Goal: Task Accomplishment & Management: Use online tool/utility

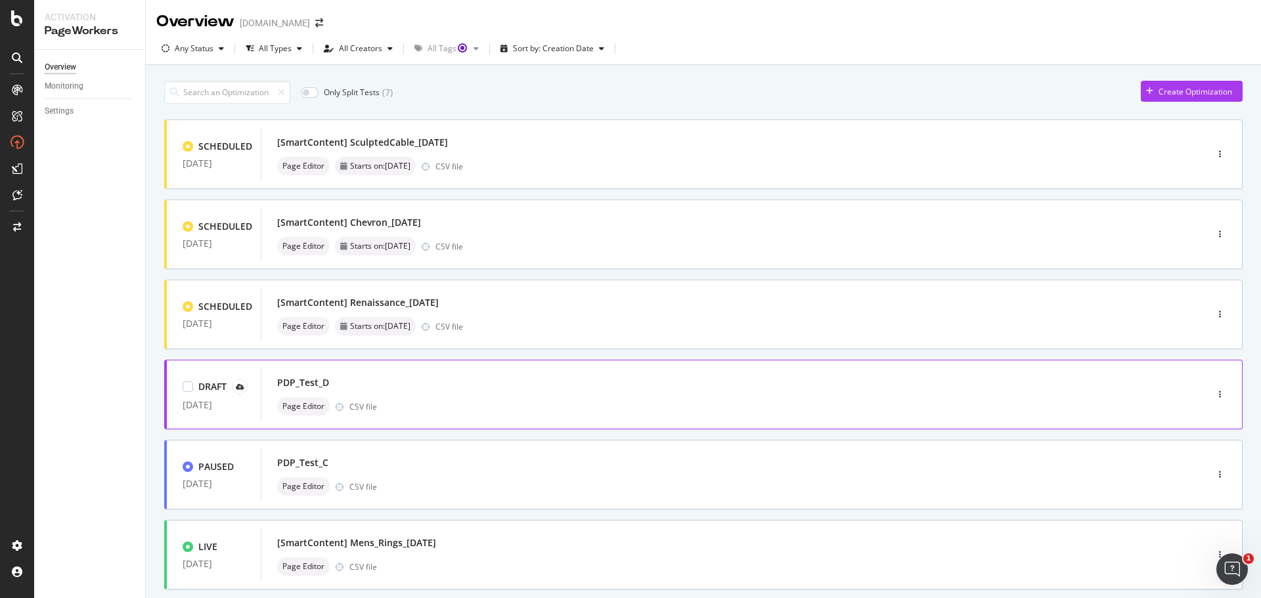
click at [554, 384] on div "PDP_Test_D" at bounding box center [714, 383] width 874 height 18
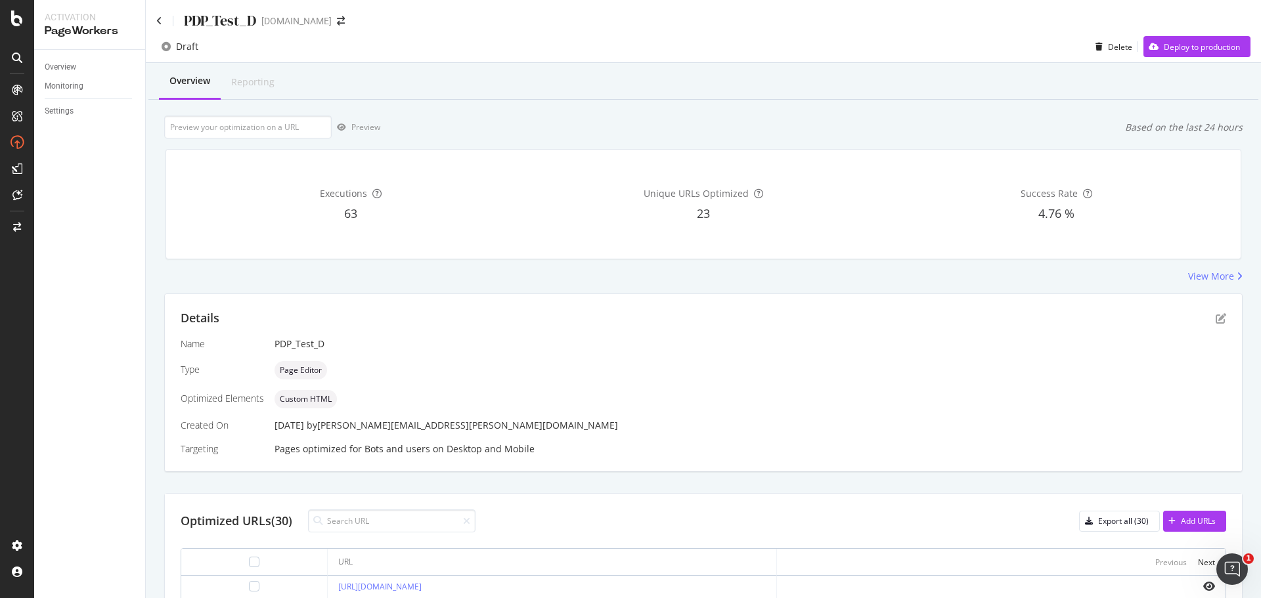
scroll to position [263, 0]
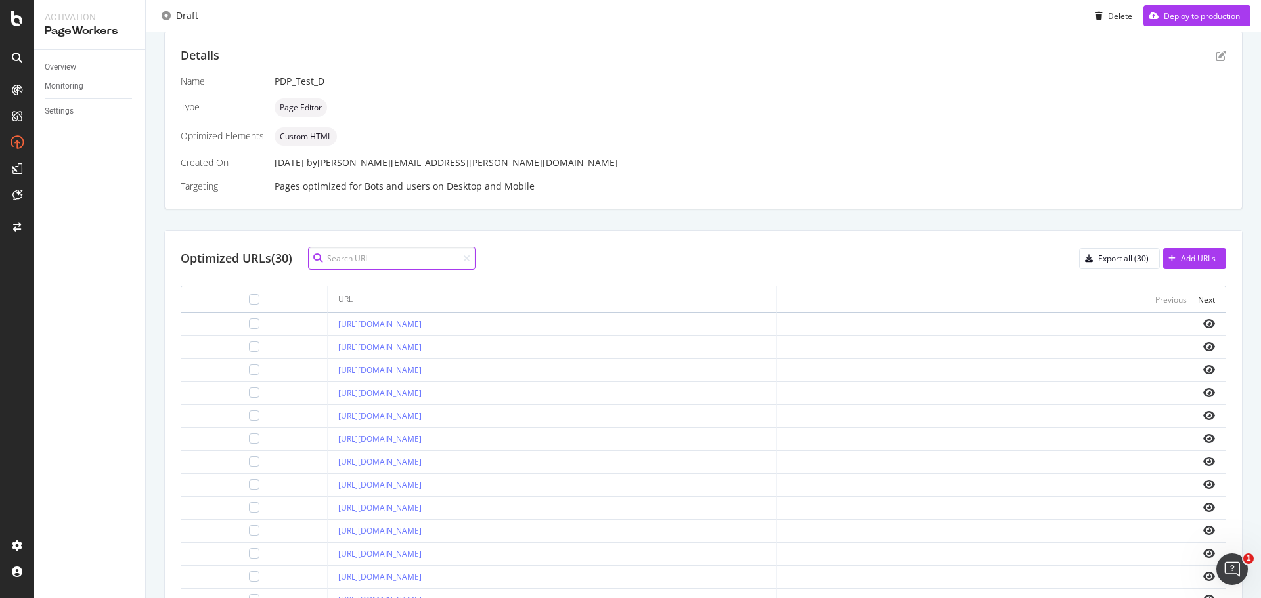
click at [381, 270] on input at bounding box center [391, 258] width 167 height 23
click at [390, 253] on input at bounding box center [391, 258] width 167 height 23
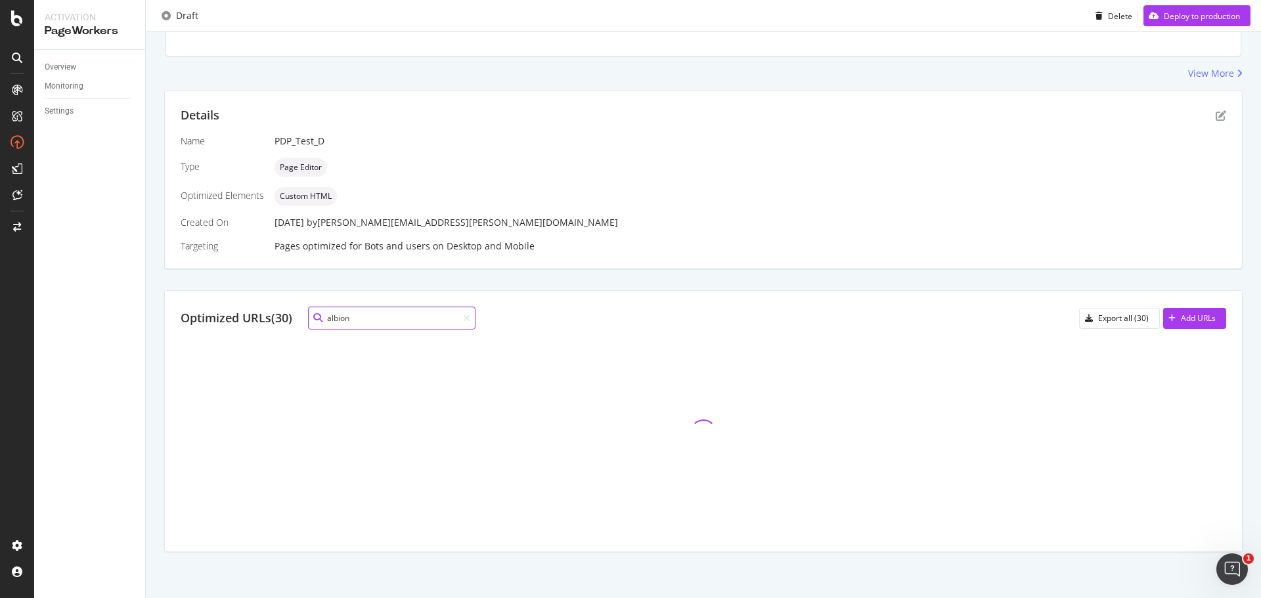
scroll to position [203, 0]
type input "albion"
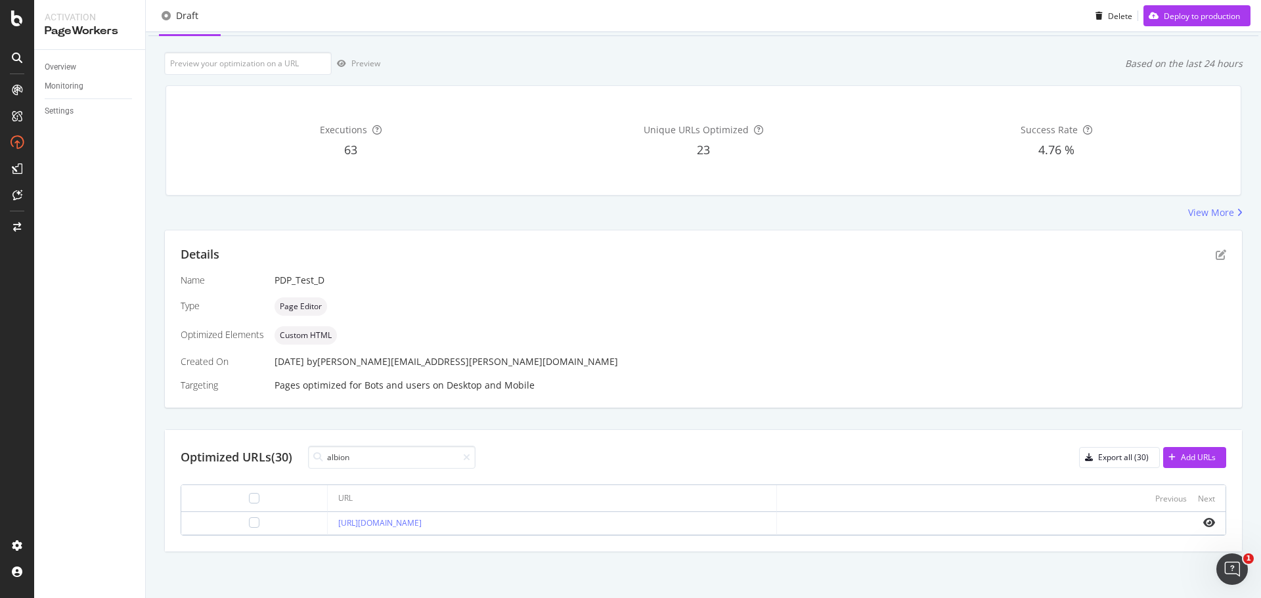
click at [228, 529] on td at bounding box center [254, 523] width 146 height 23
click at [249, 519] on div at bounding box center [254, 523] width 11 height 11
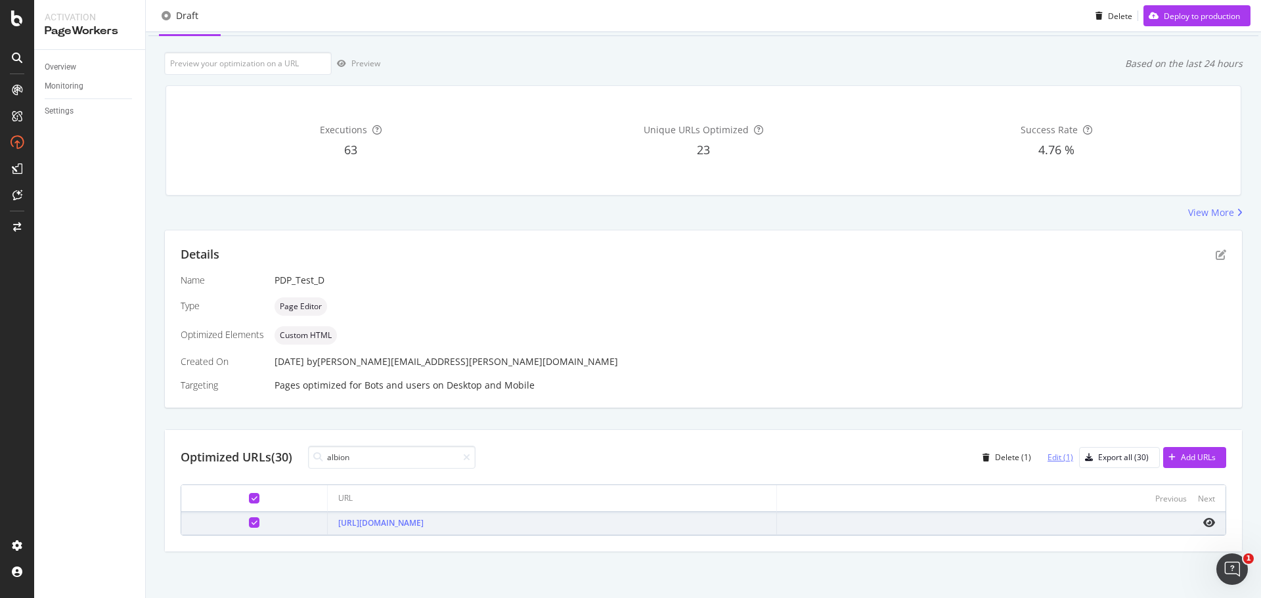
click at [1048, 455] on div "Edit (1)" at bounding box center [1061, 457] width 26 height 11
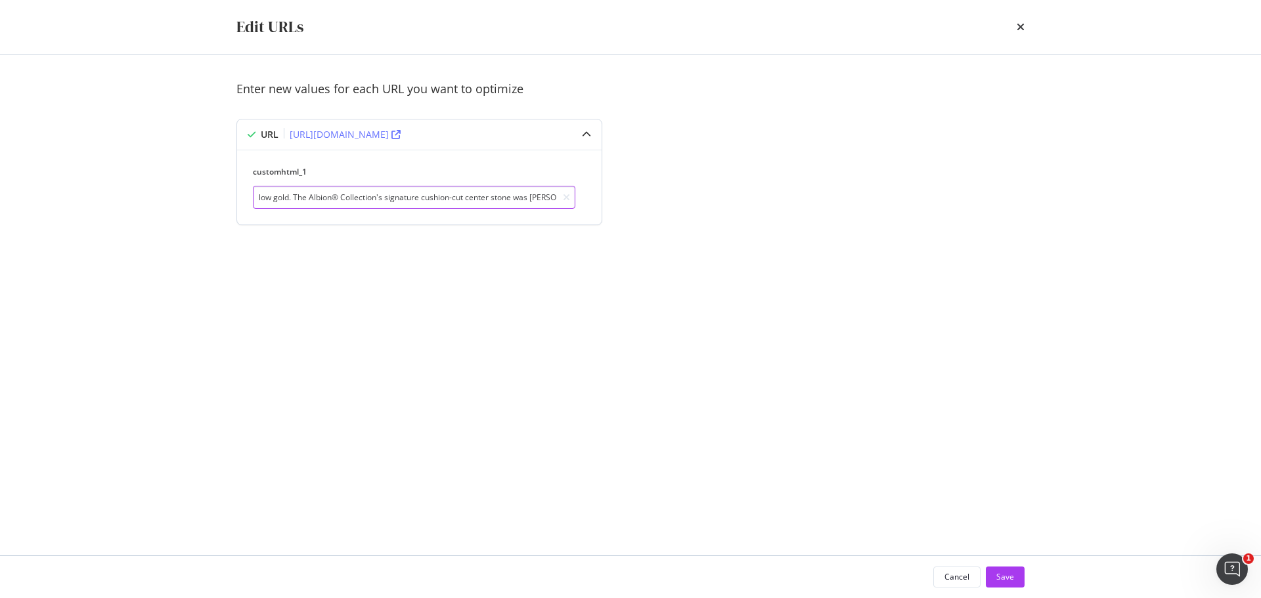
drag, startPoint x: 466, startPoint y: 198, endPoint x: 549, endPoint y: 211, distance: 84.3
click at [557, 212] on div "customhtml_1 This Albion® Oval Ring offers a modern take on classic elegance. E…" at bounding box center [419, 187] width 365 height 75
click at [422, 190] on input "This Albion® Oval Ring offers a modern take on classic elegance. Encircled by a…" at bounding box center [414, 197] width 323 height 23
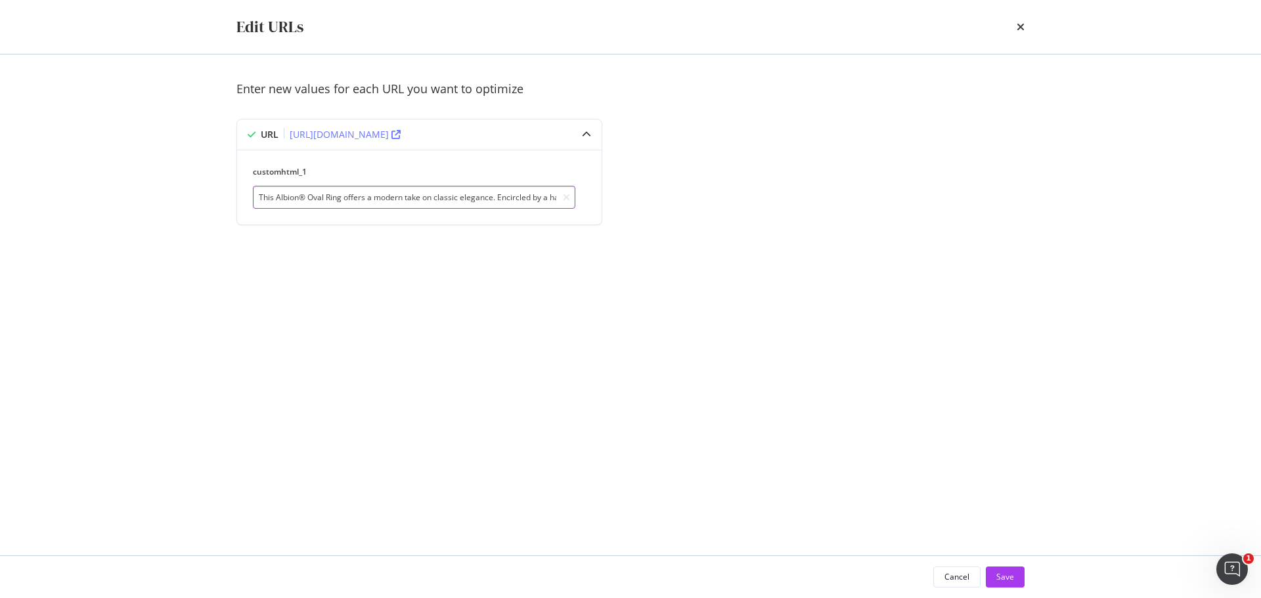
drag, startPoint x: 491, startPoint y: 200, endPoint x: 0, endPoint y: 196, distance: 491.3
click at [0, 196] on div "Edit URLs Enter new values for each URL you want to optimize URL [URL][DOMAIN_N…" at bounding box center [630, 299] width 1261 height 598
click at [349, 201] on input "This Albion® Oval Ring offers a modern take on classic elegance. Encircled by a…" at bounding box center [414, 197] width 323 height 23
click at [488, 194] on input "This Albion® Oval Ring offers a modern take on classic elegance. Encircled by a…" at bounding box center [414, 197] width 323 height 23
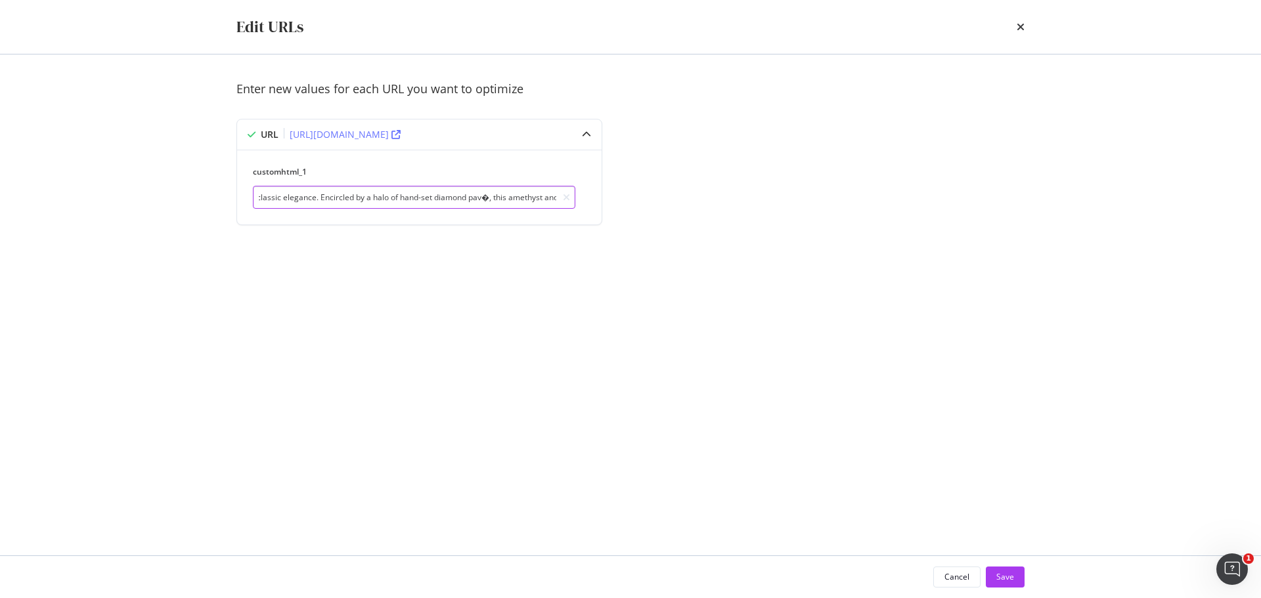
paste input "é"
type input "This Albion® Oval Ring offers a modern take on classic elegance. Encircled by a…"
click at [1001, 578] on div "Save" at bounding box center [1005, 576] width 18 height 11
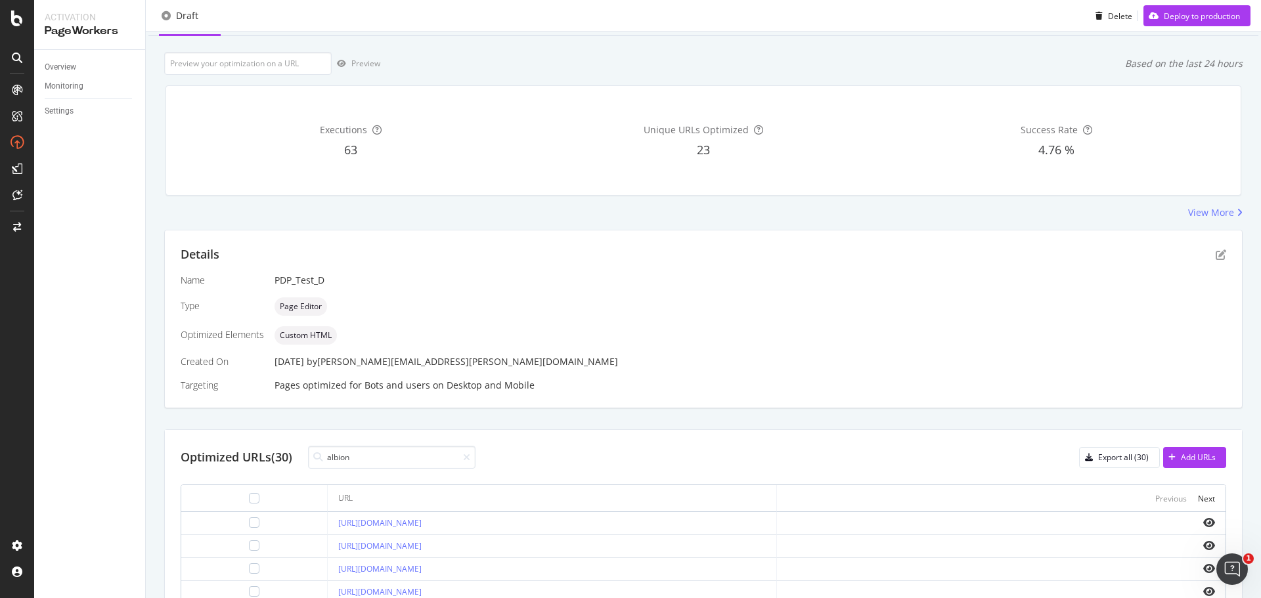
type input "albion"
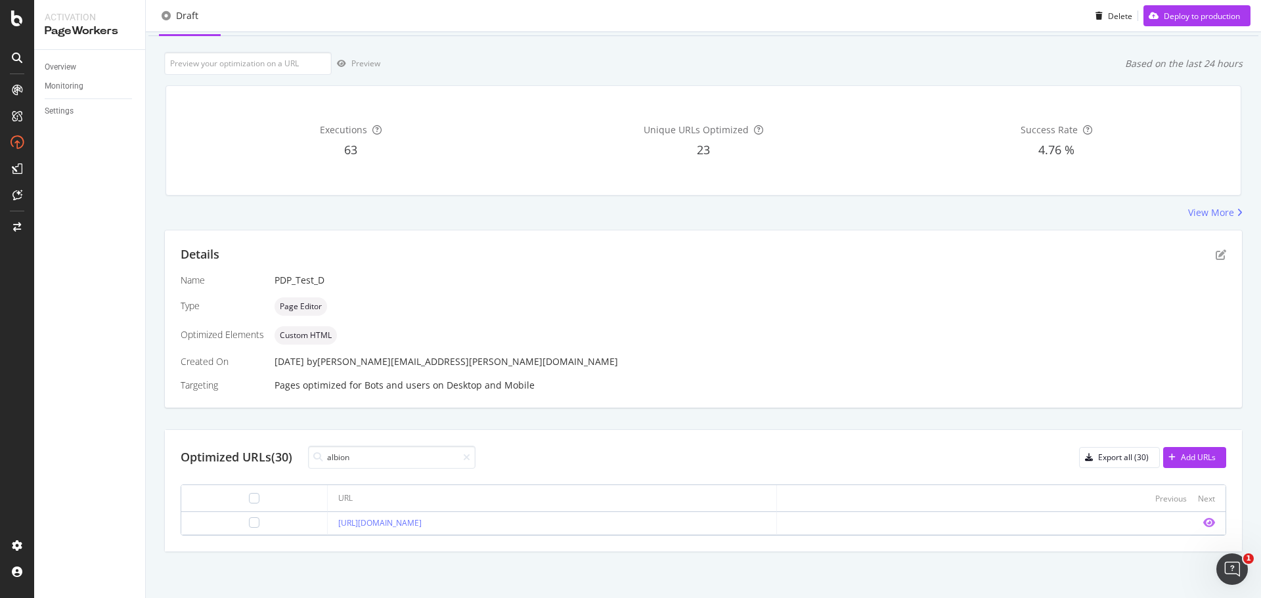
click at [1203, 523] on icon "eye" at bounding box center [1209, 523] width 12 height 11
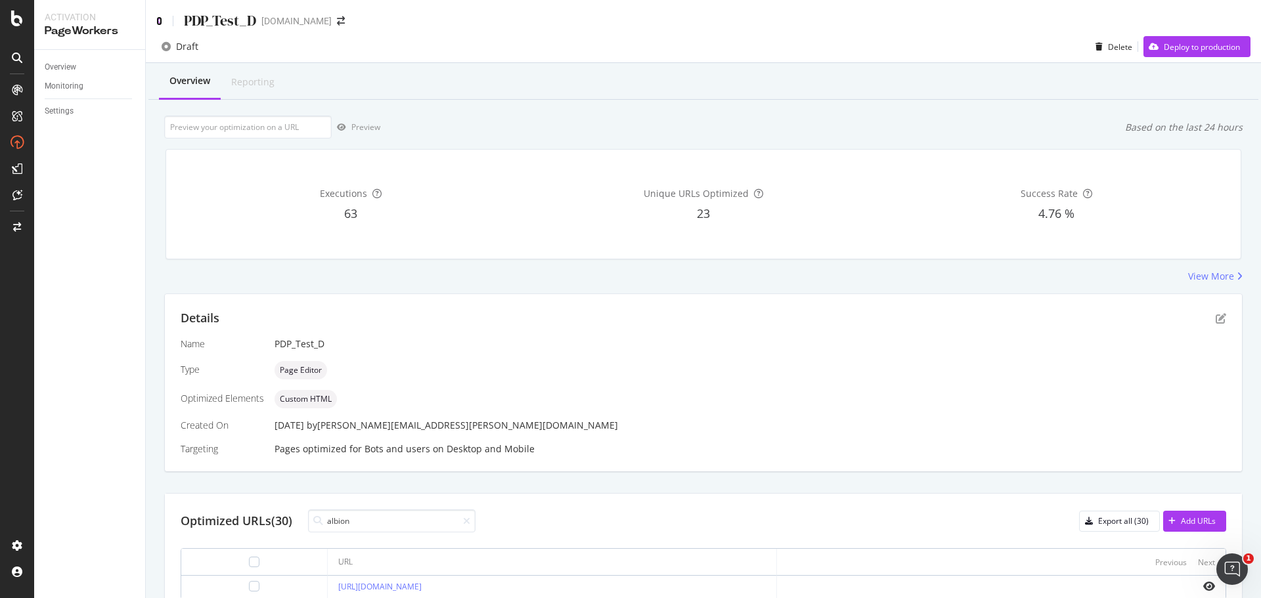
click at [160, 23] on icon at bounding box center [159, 20] width 6 height 9
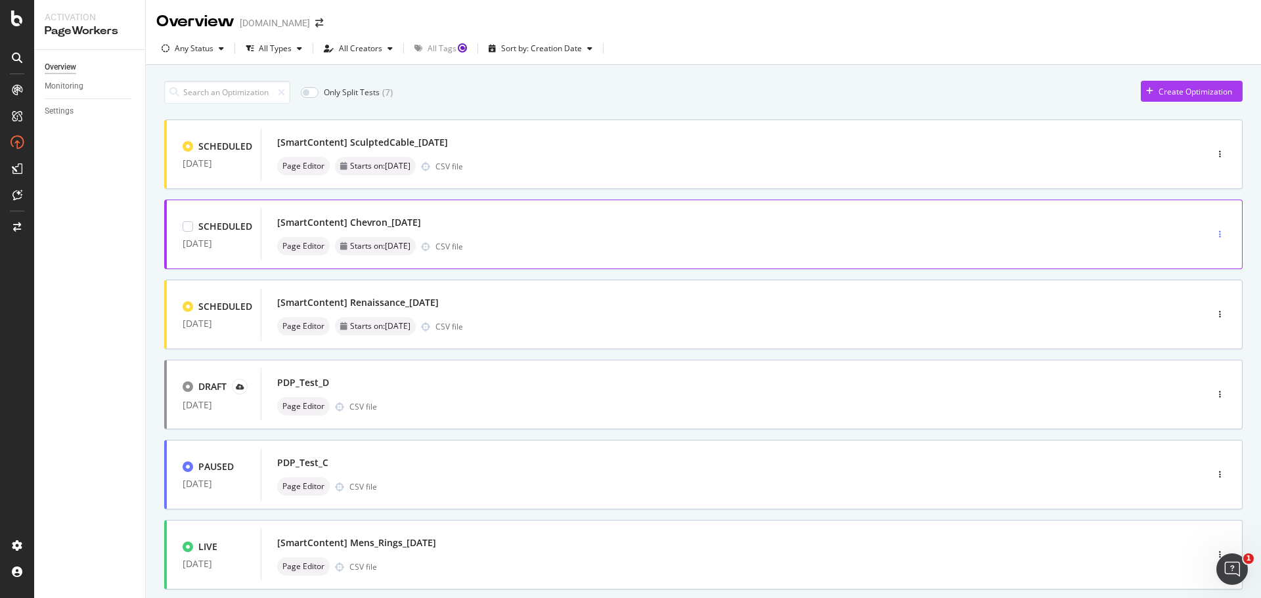
click at [1219, 231] on icon "button" at bounding box center [1220, 235] width 2 height 8
click at [184, 223] on div at bounding box center [188, 226] width 11 height 11
click at [190, 319] on div "[DATE]" at bounding box center [214, 324] width 62 height 11
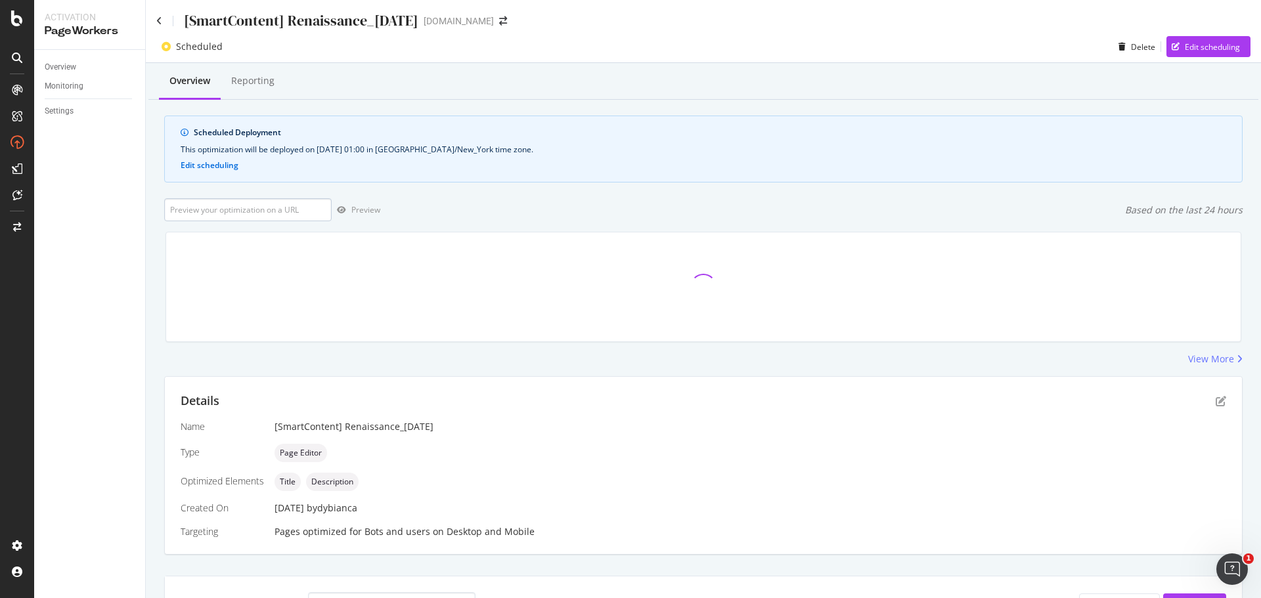
scroll to position [17, 0]
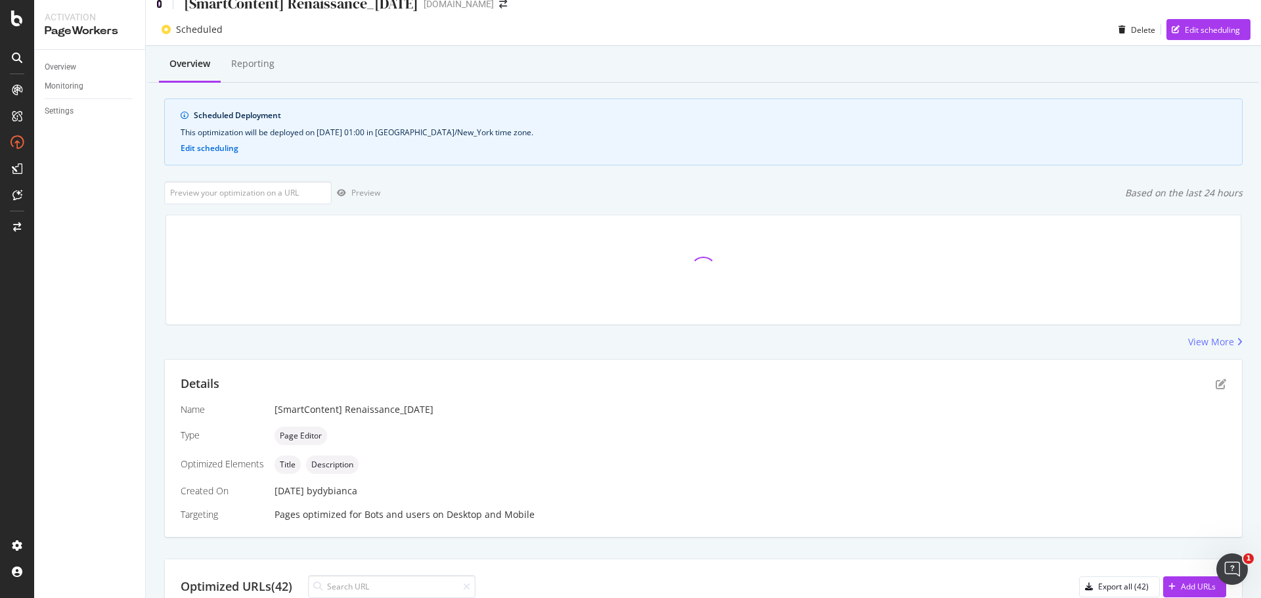
click at [157, 5] on icon at bounding box center [159, 3] width 6 height 9
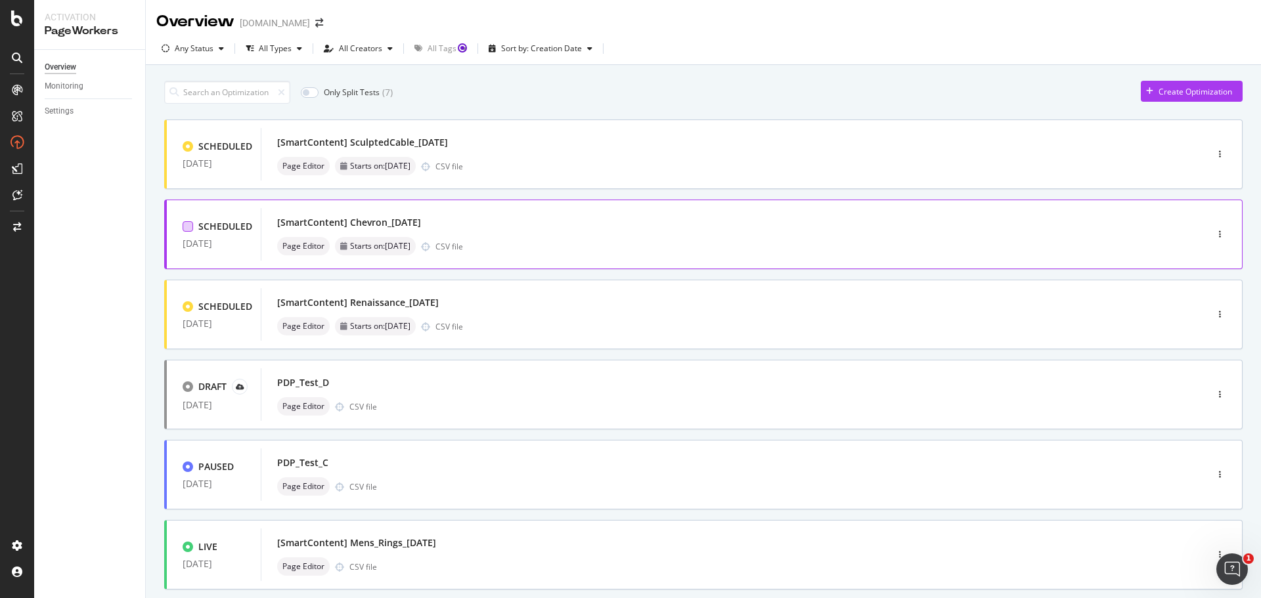
click at [189, 228] on div at bounding box center [188, 226] width 11 height 11
click at [187, 308] on div at bounding box center [188, 306] width 11 height 11
click at [563, 55] on div "Sort by: Creation Date" at bounding box center [552, 49] width 114 height 20
click at [693, 90] on div "Only Split Tests ( 7 ) Edit tags Create Optimization" at bounding box center [703, 92] width 1079 height 23
click at [370, 224] on div "[SmartContent] Chevron_[DATE]" at bounding box center [349, 222] width 144 height 13
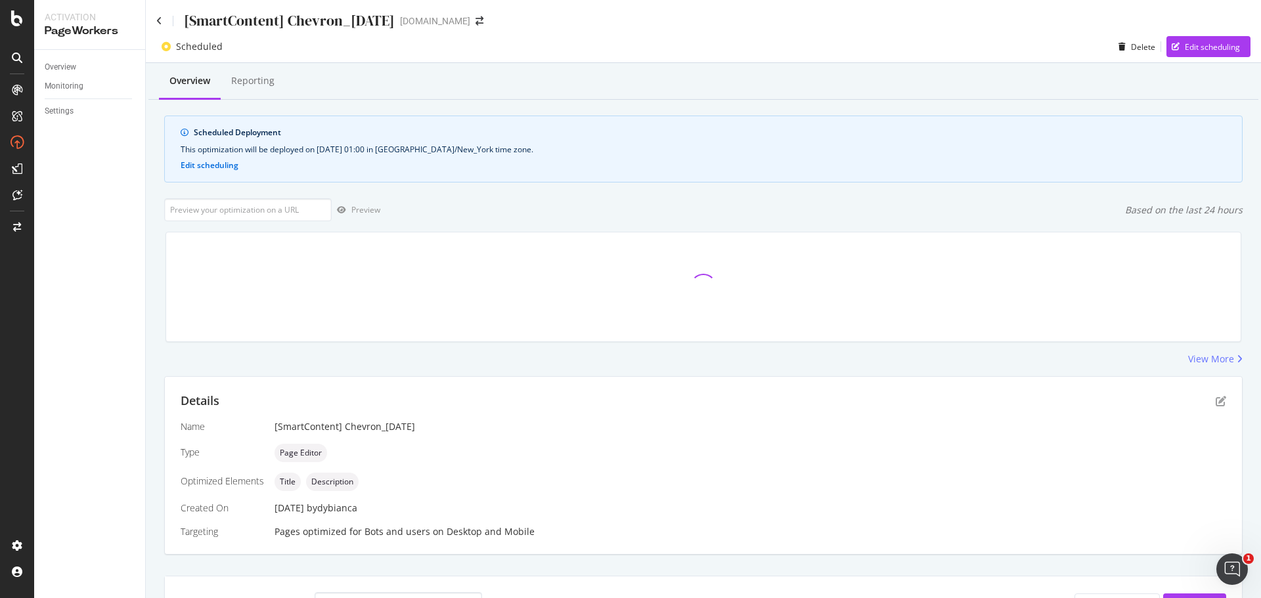
scroll to position [17, 0]
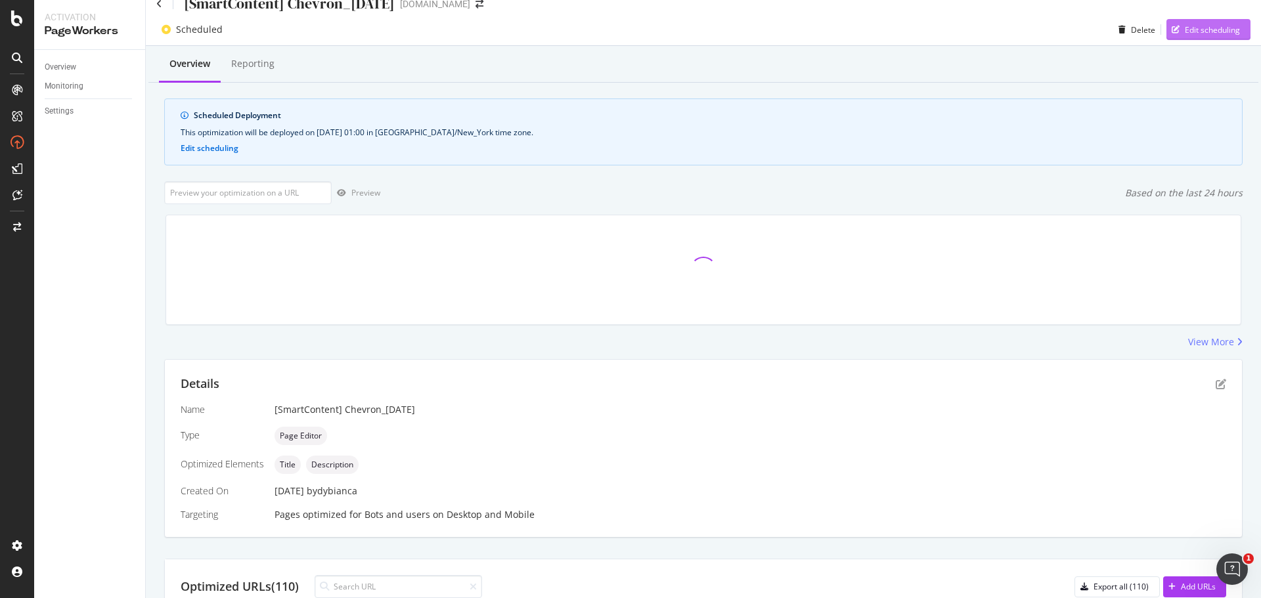
click at [1216, 33] on div "Edit scheduling" at bounding box center [1212, 29] width 55 height 11
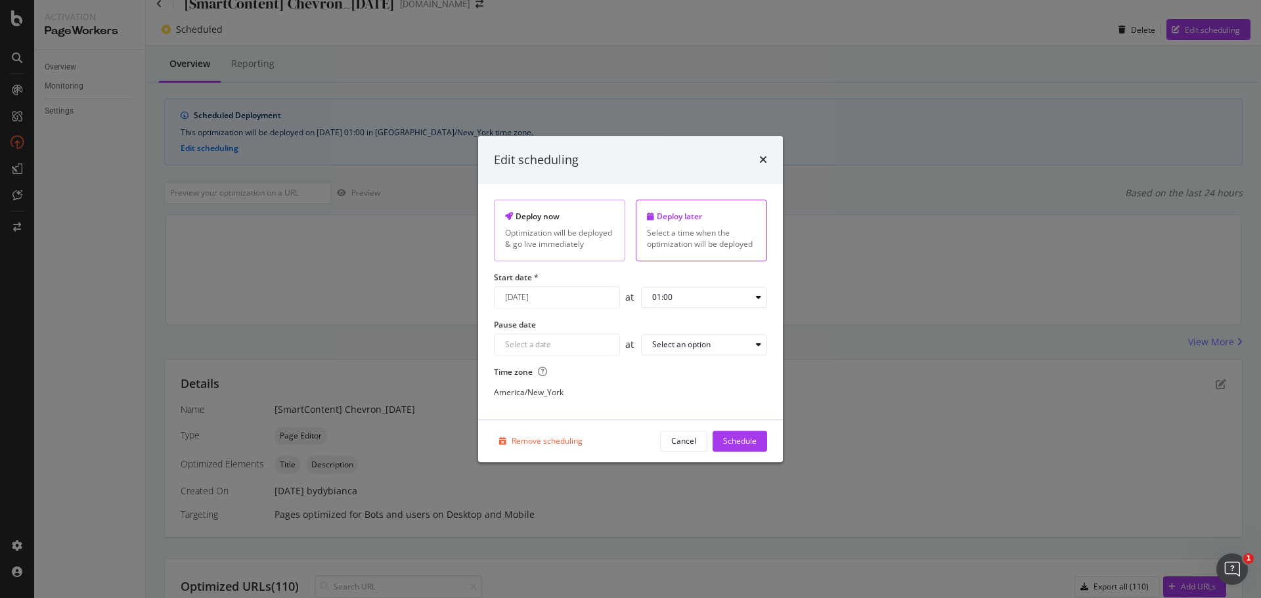
click at [602, 245] on div "Optimization will be deployed & go live immediately" at bounding box center [559, 239] width 109 height 22
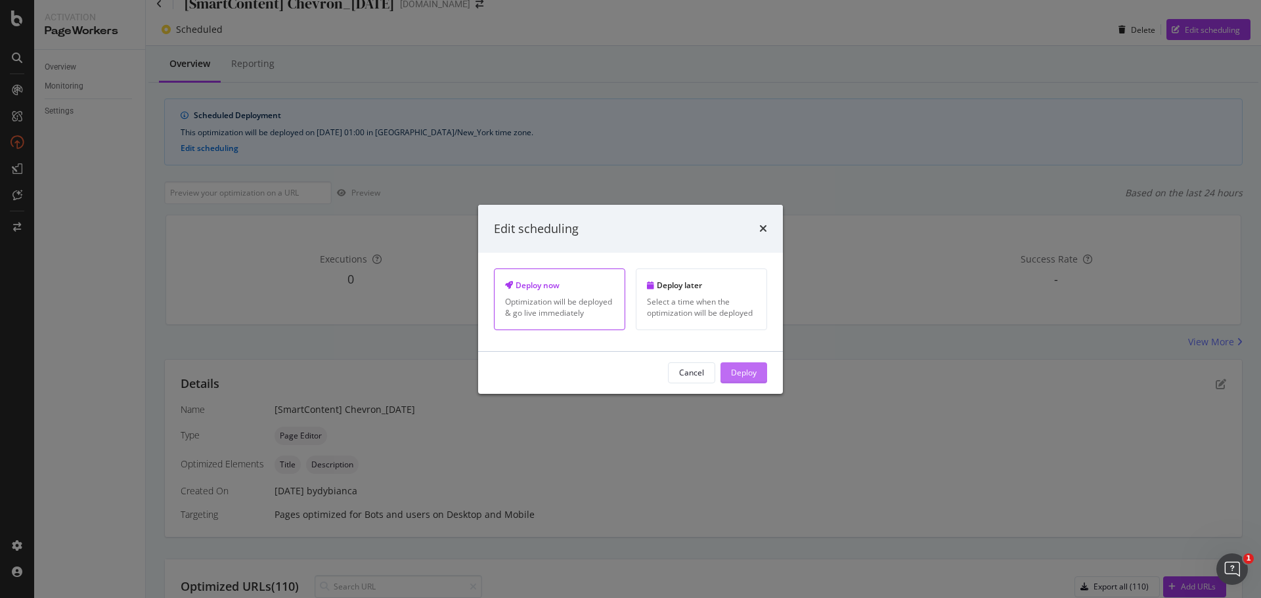
click at [749, 370] on div "Deploy" at bounding box center [744, 372] width 26 height 11
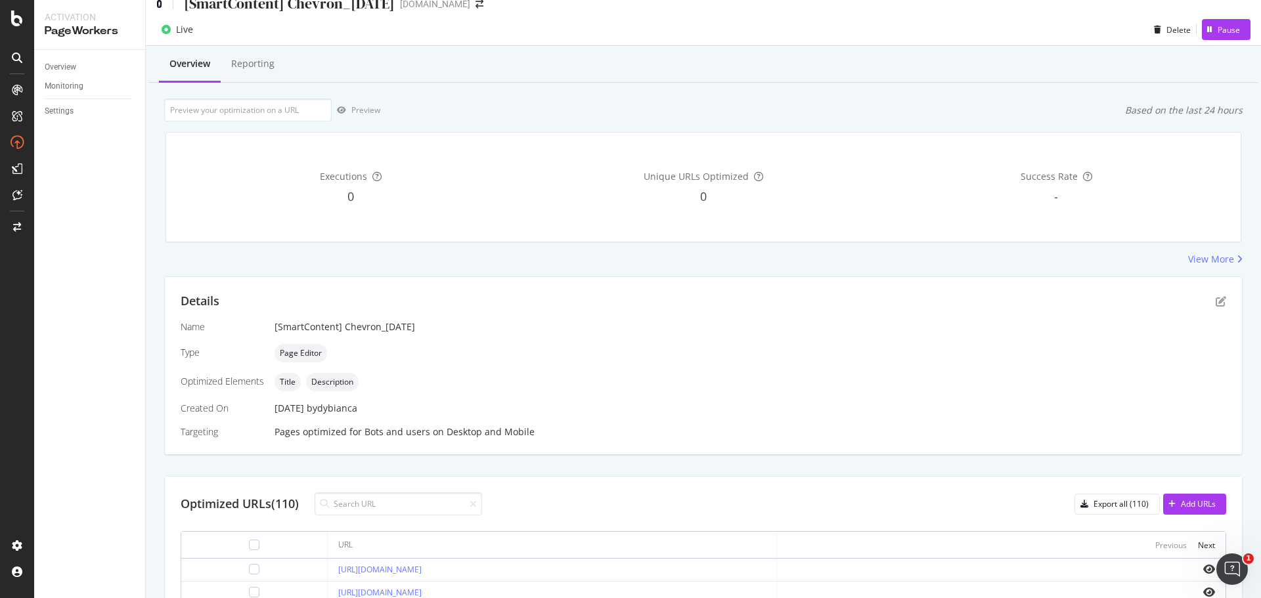
click at [156, 3] on icon at bounding box center [159, 3] width 6 height 9
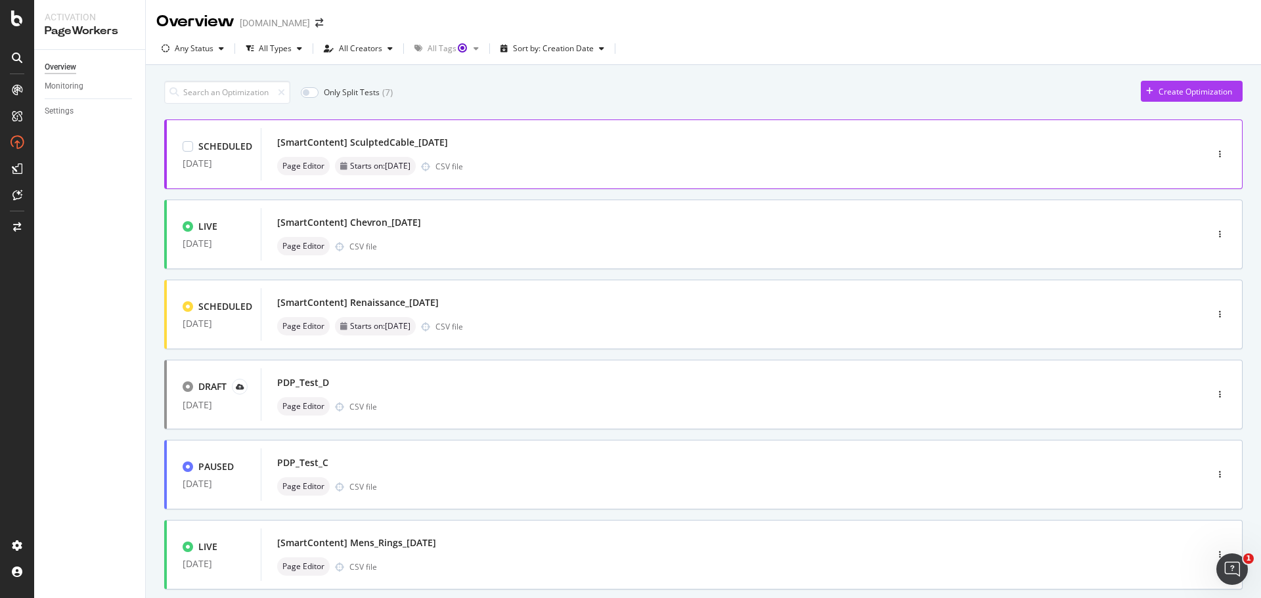
click at [933, 137] on div "[SmartContent] SculptedCable_[DATE]" at bounding box center [714, 142] width 874 height 18
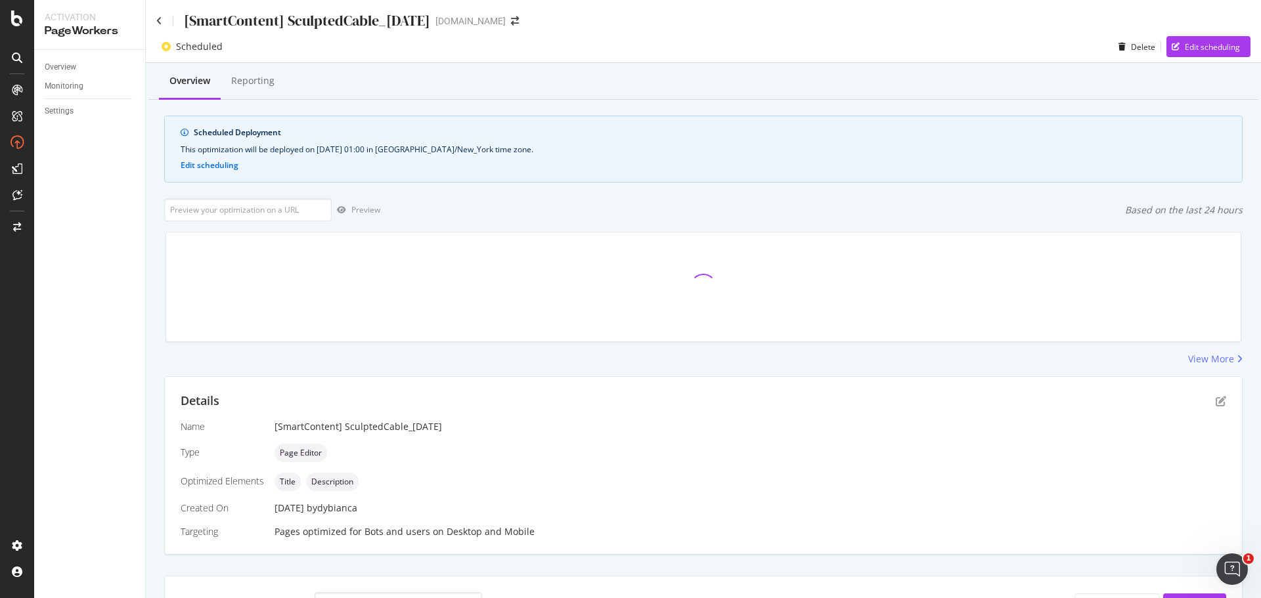
scroll to position [17, 0]
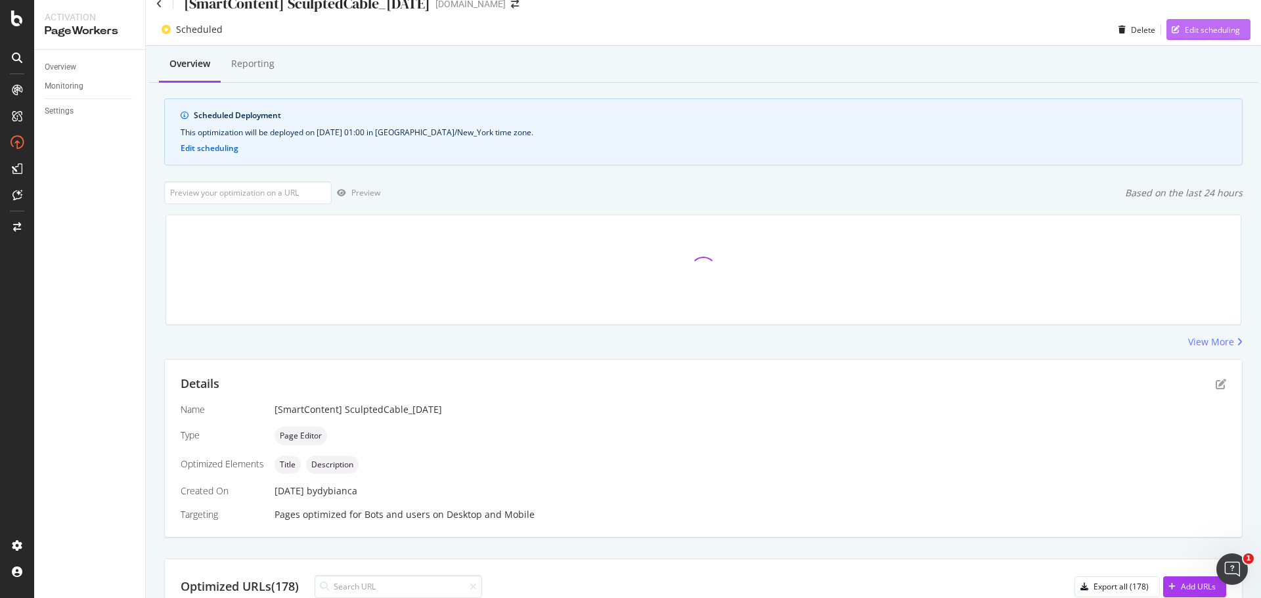
click at [1185, 32] on div "Edit scheduling" at bounding box center [1212, 29] width 55 height 11
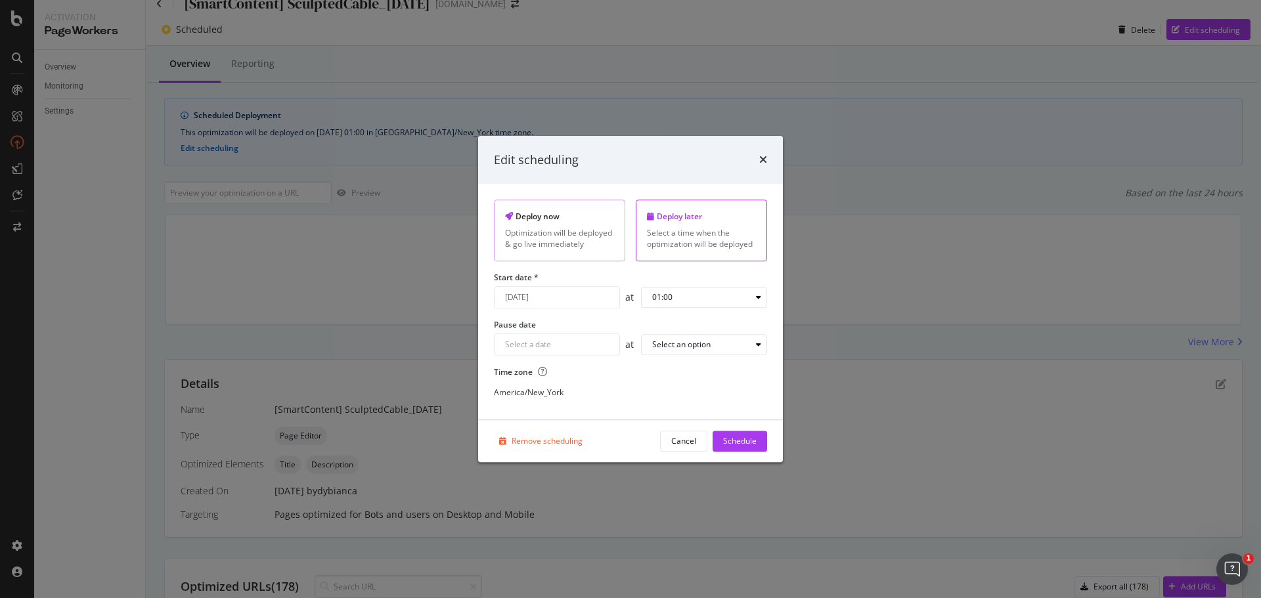
click at [553, 236] on div "Optimization will be deployed & go live immediately" at bounding box center [559, 239] width 109 height 22
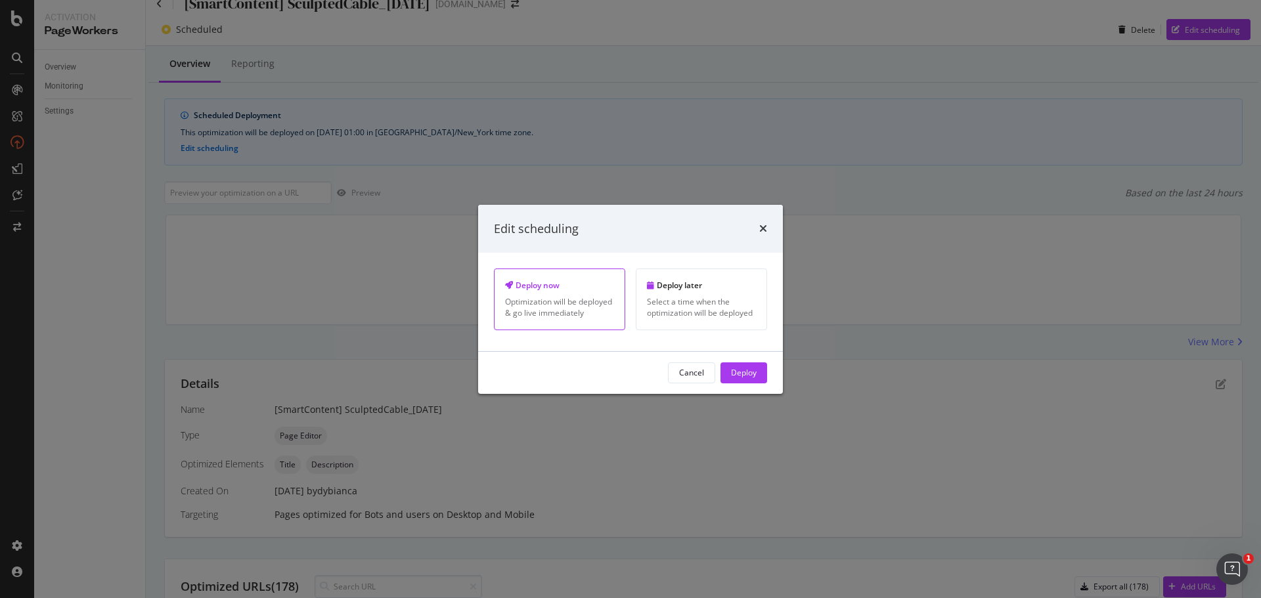
click at [756, 368] on div "Deploy" at bounding box center [744, 372] width 26 height 11
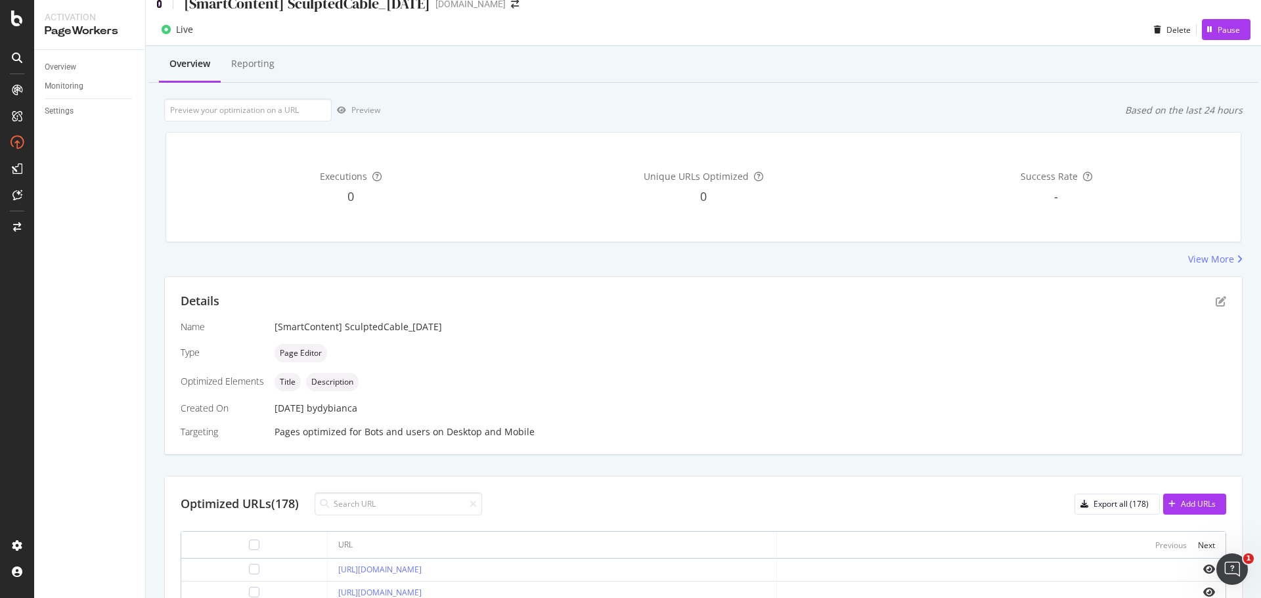
click at [159, 6] on icon at bounding box center [159, 3] width 6 height 9
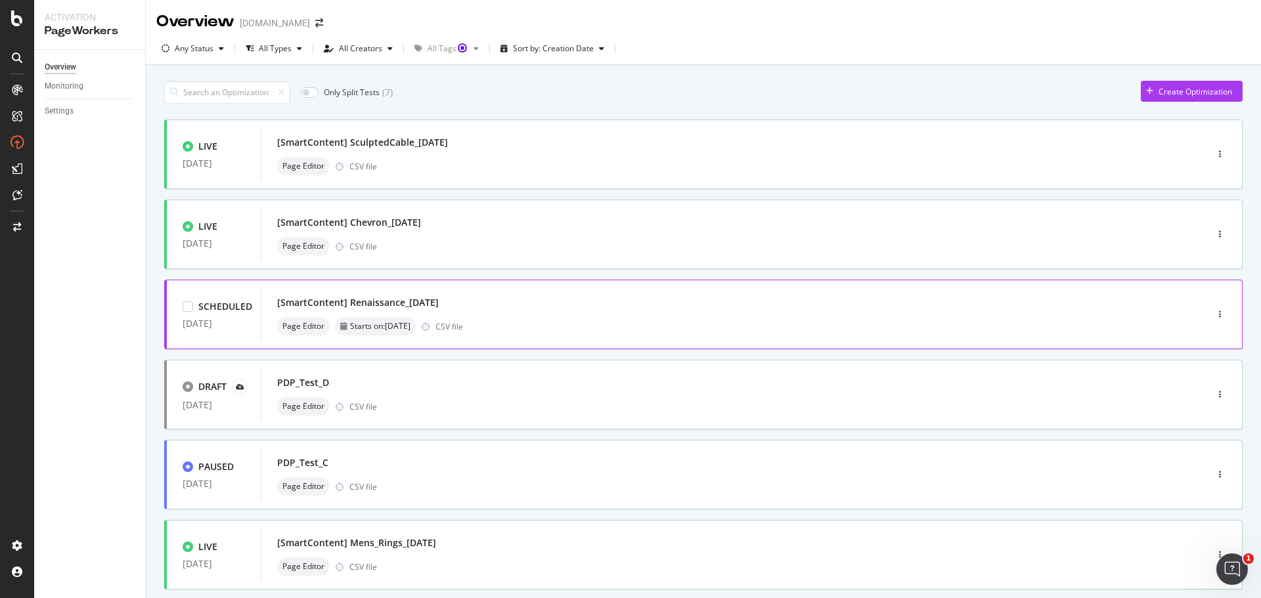
click at [605, 288] on div "[SmartContent] Renaissance_[DATE] Page Editor Starts on: [DATE] CSV file" at bounding box center [714, 314] width 906 height 53
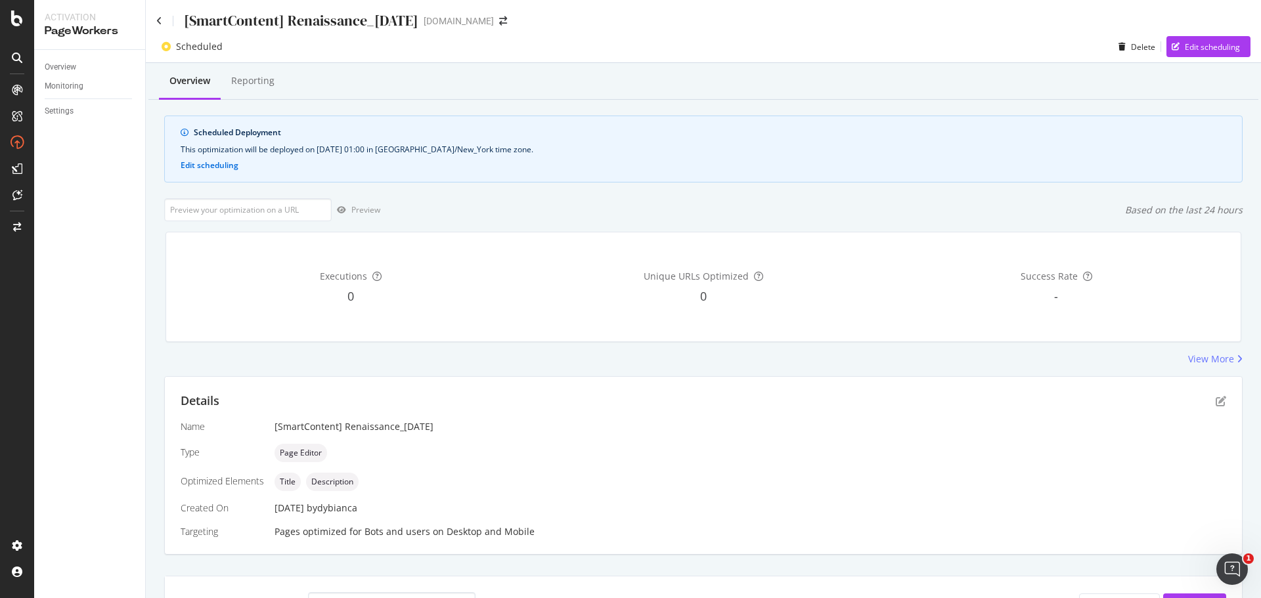
scroll to position [17, 0]
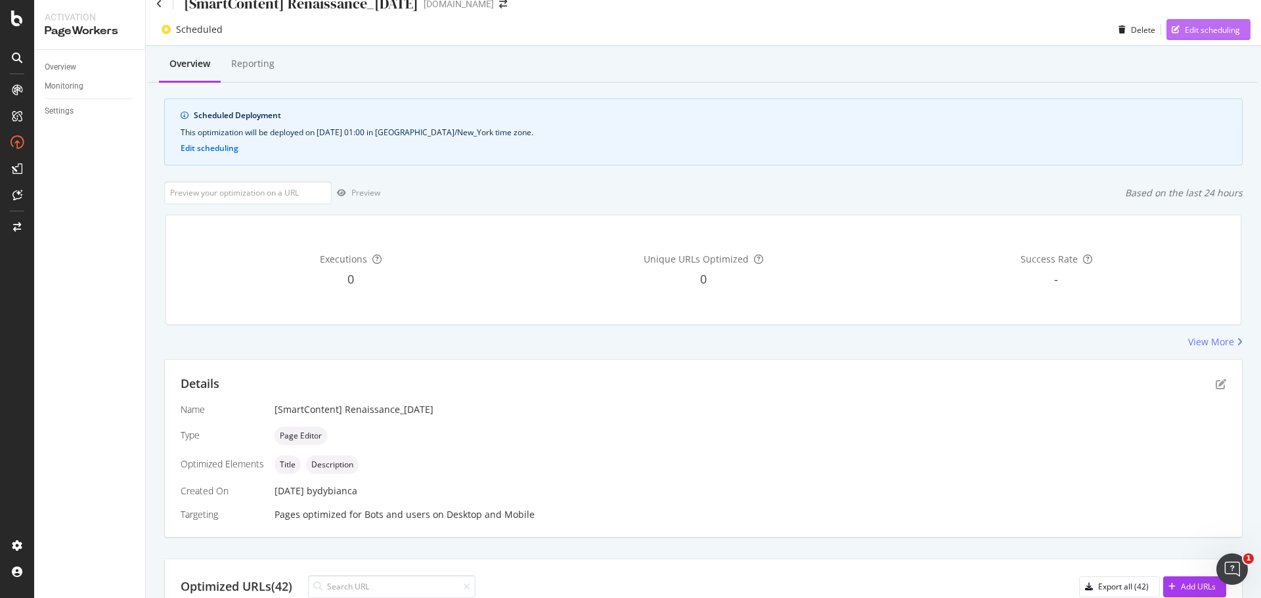
click at [1198, 30] on div "Edit scheduling" at bounding box center [1212, 29] width 55 height 11
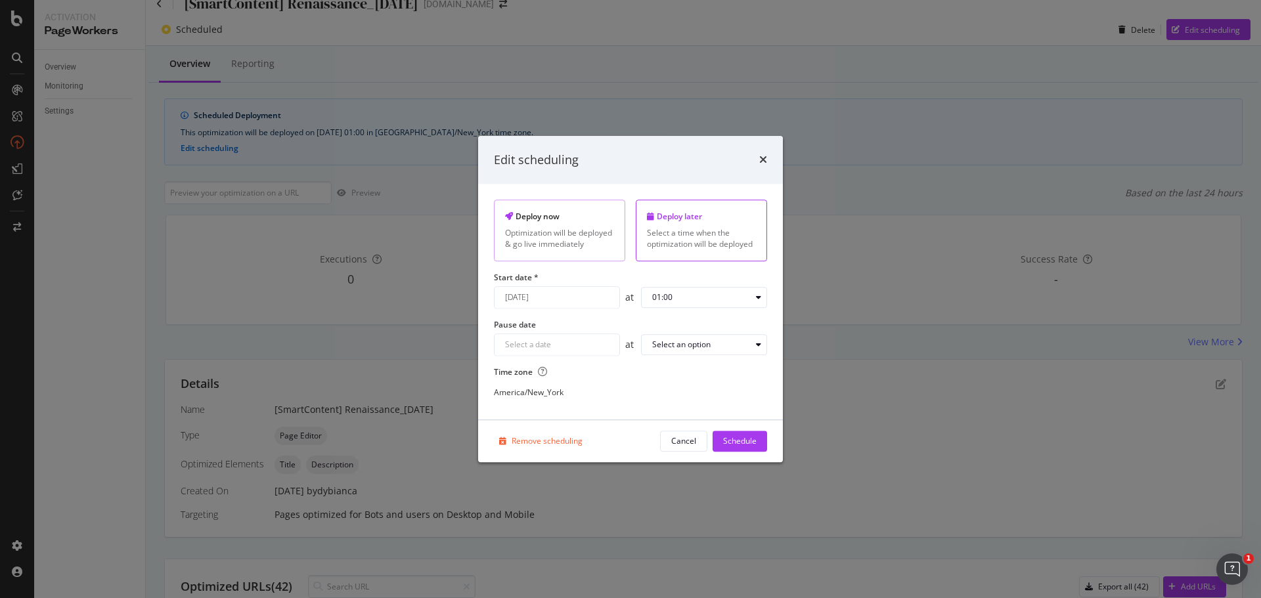
click at [606, 236] on div "Optimization will be deployed & go live immediately" at bounding box center [559, 239] width 109 height 22
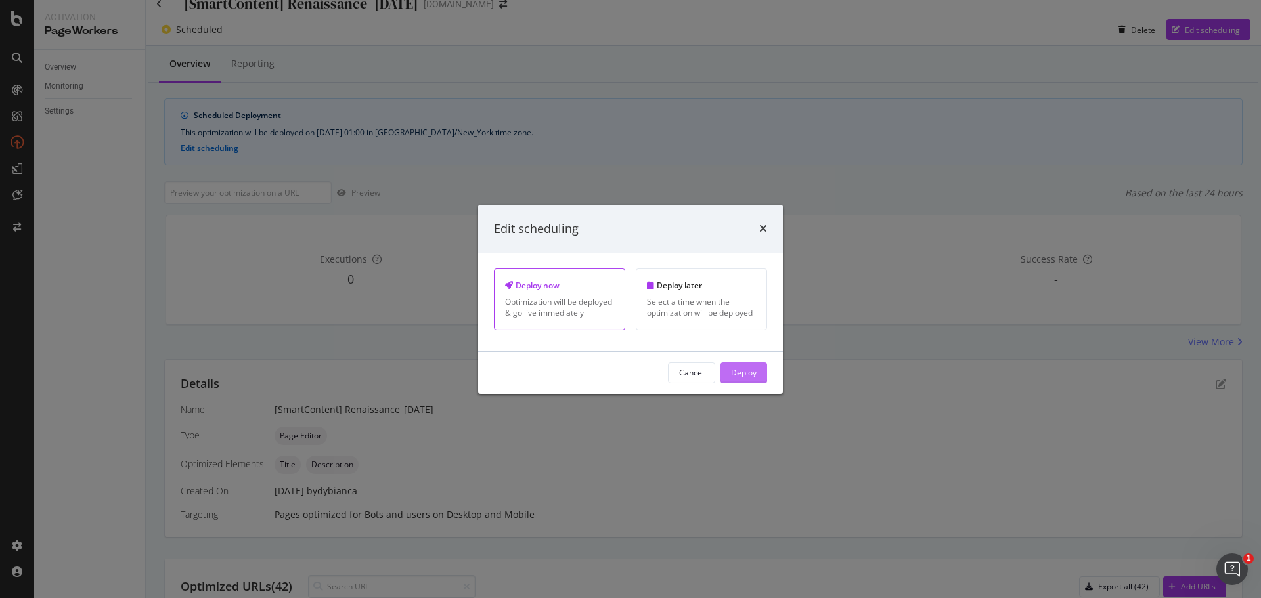
click at [742, 372] on div "Deploy" at bounding box center [744, 372] width 26 height 11
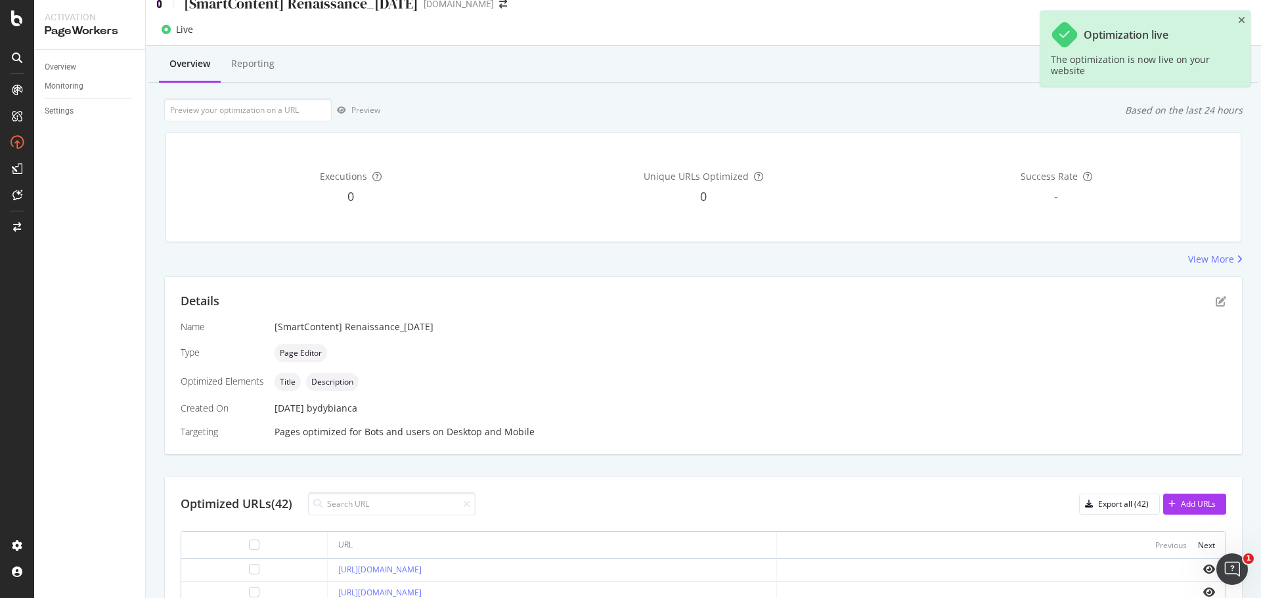
click at [160, 6] on icon at bounding box center [159, 3] width 6 height 9
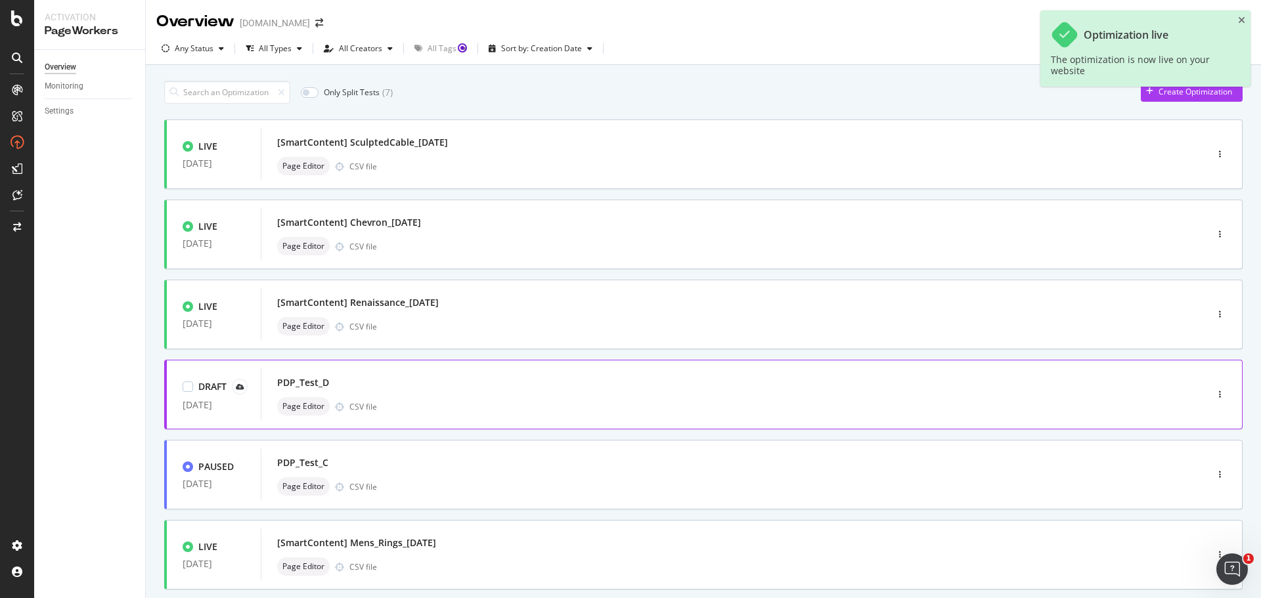
click at [626, 379] on div "PDP_Test_D" at bounding box center [714, 383] width 874 height 18
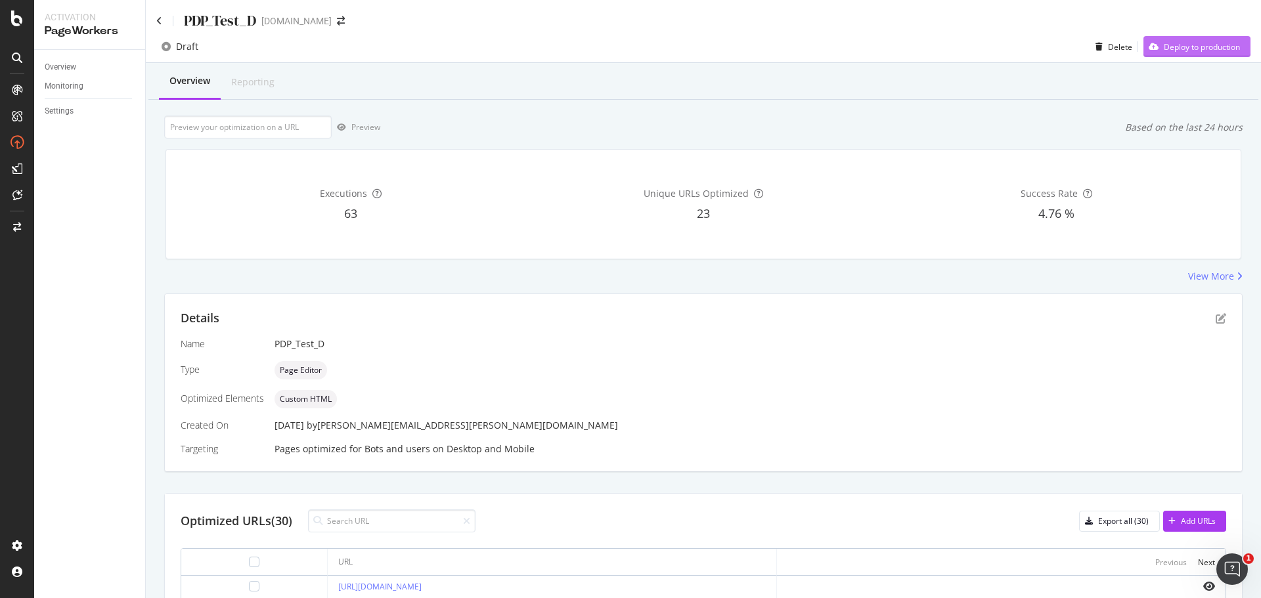
click at [1181, 47] on div "Deploy to production" at bounding box center [1202, 46] width 76 height 11
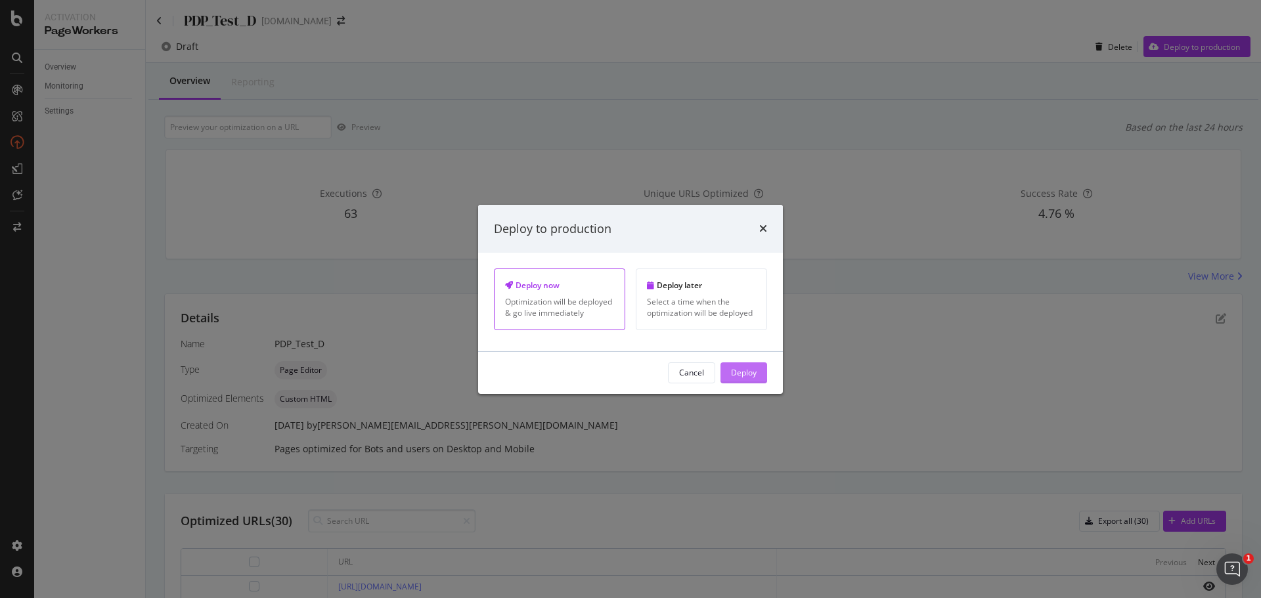
click at [754, 370] on div "Deploy" at bounding box center [744, 372] width 26 height 11
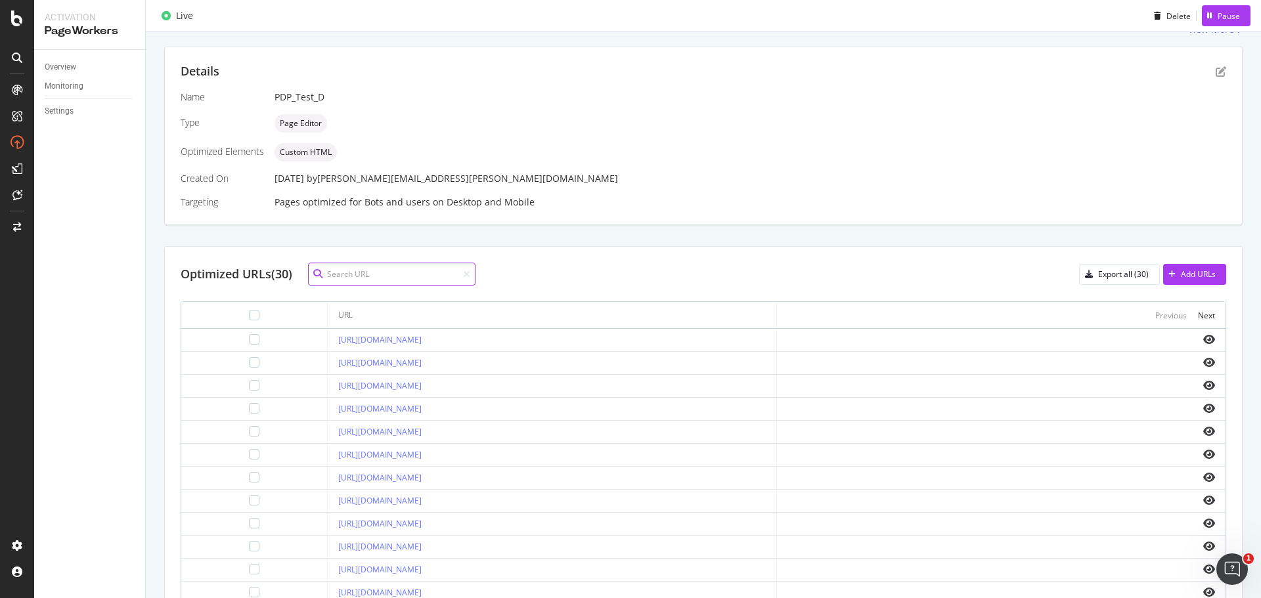
scroll to position [148, 0]
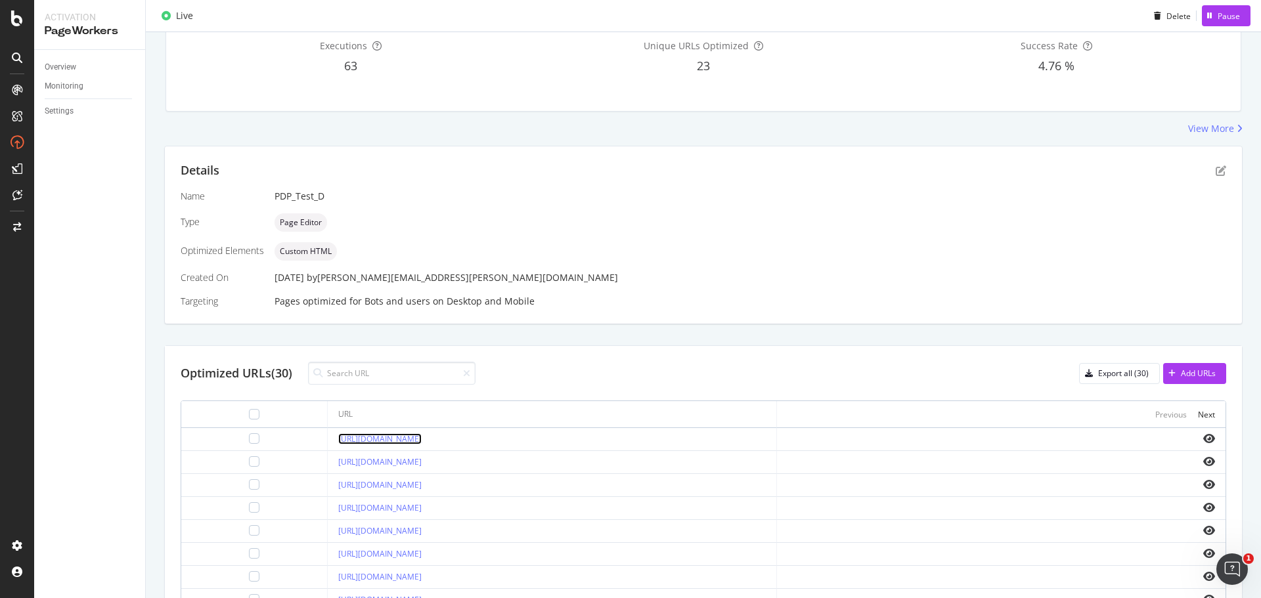
click at [422, 441] on link "[URL][DOMAIN_NAME]" at bounding box center [379, 439] width 83 height 11
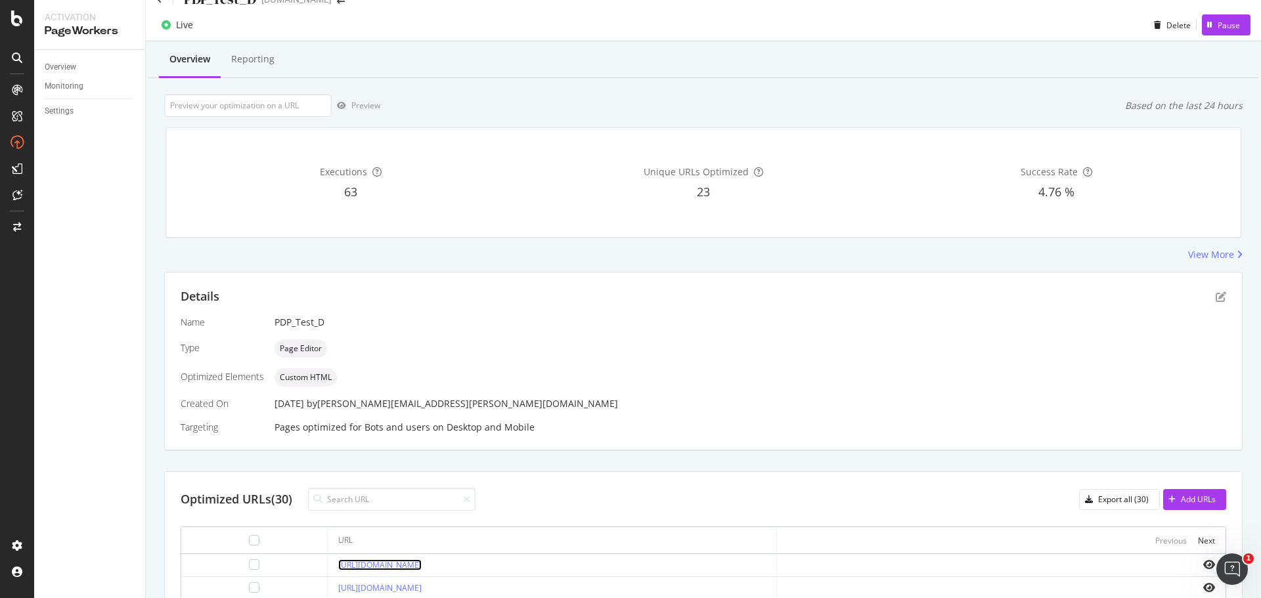
scroll to position [0, 0]
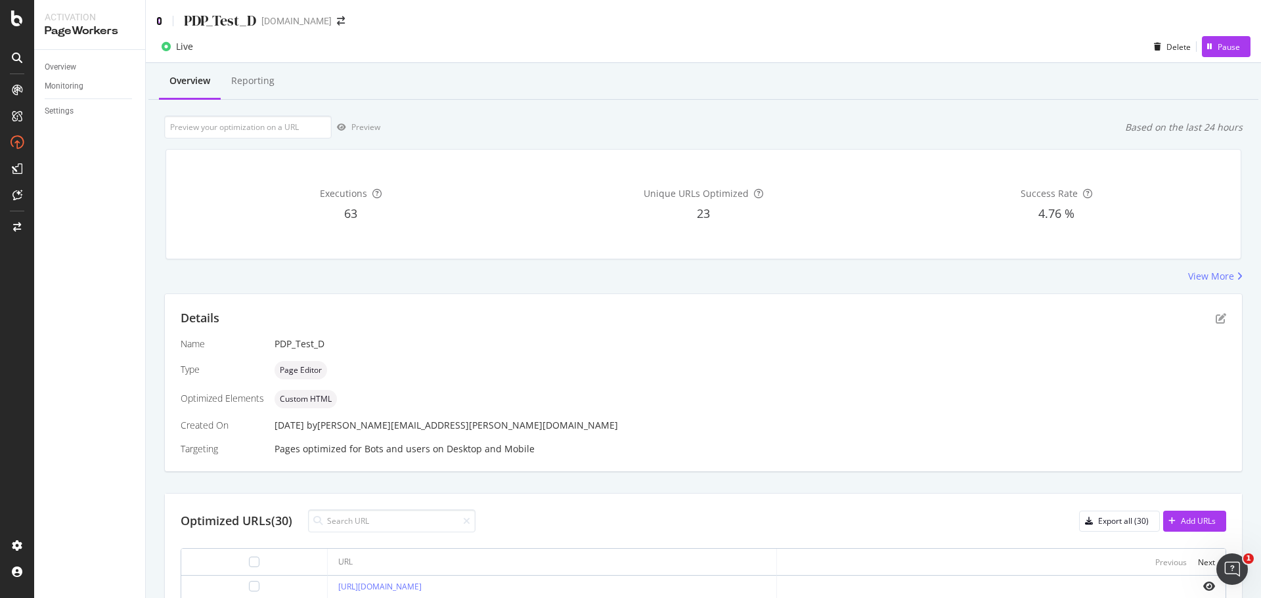
click at [158, 22] on icon at bounding box center [159, 20] width 6 height 9
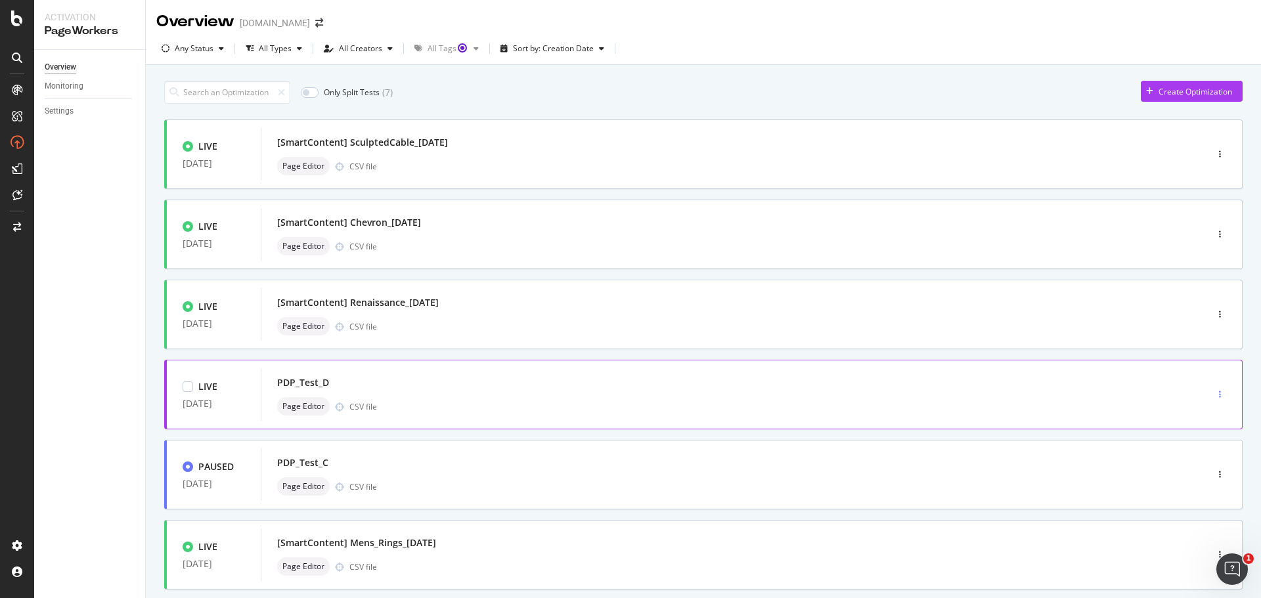
click at [1214, 388] on div "button" at bounding box center [1220, 395] width 12 height 20
click at [1192, 416] on div "Edit" at bounding box center [1191, 419] width 14 height 11
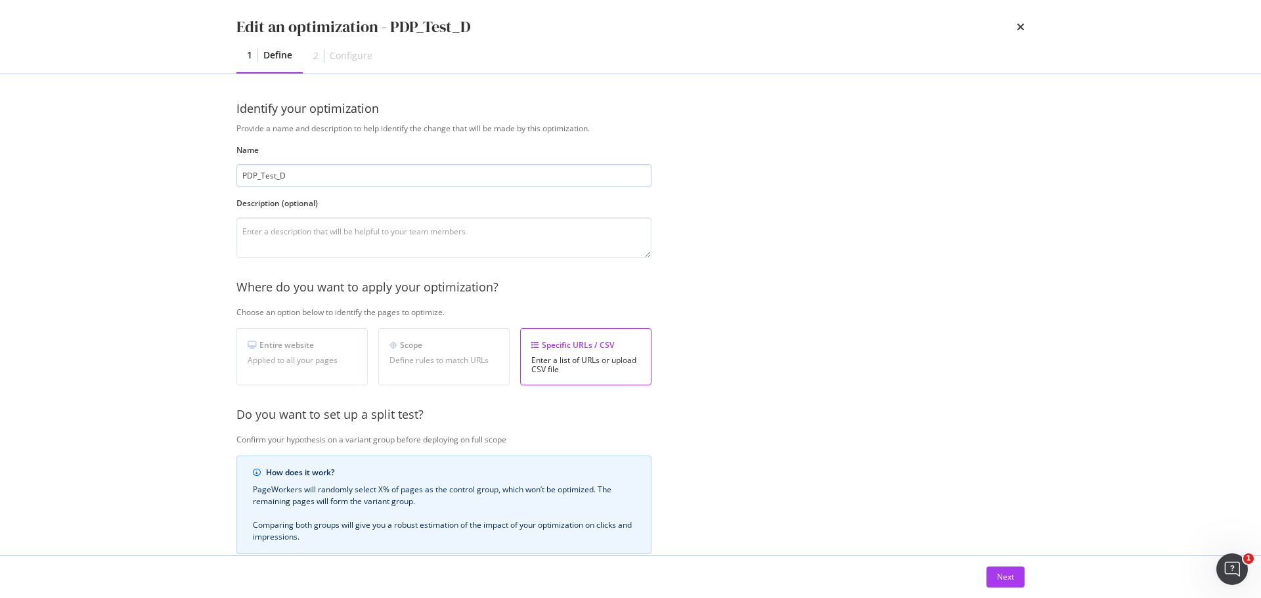
drag, startPoint x: 281, startPoint y: 174, endPoint x: 289, endPoint y: 174, distance: 7.9
click at [289, 174] on input "PDP_Test_D" at bounding box center [443, 175] width 415 height 23
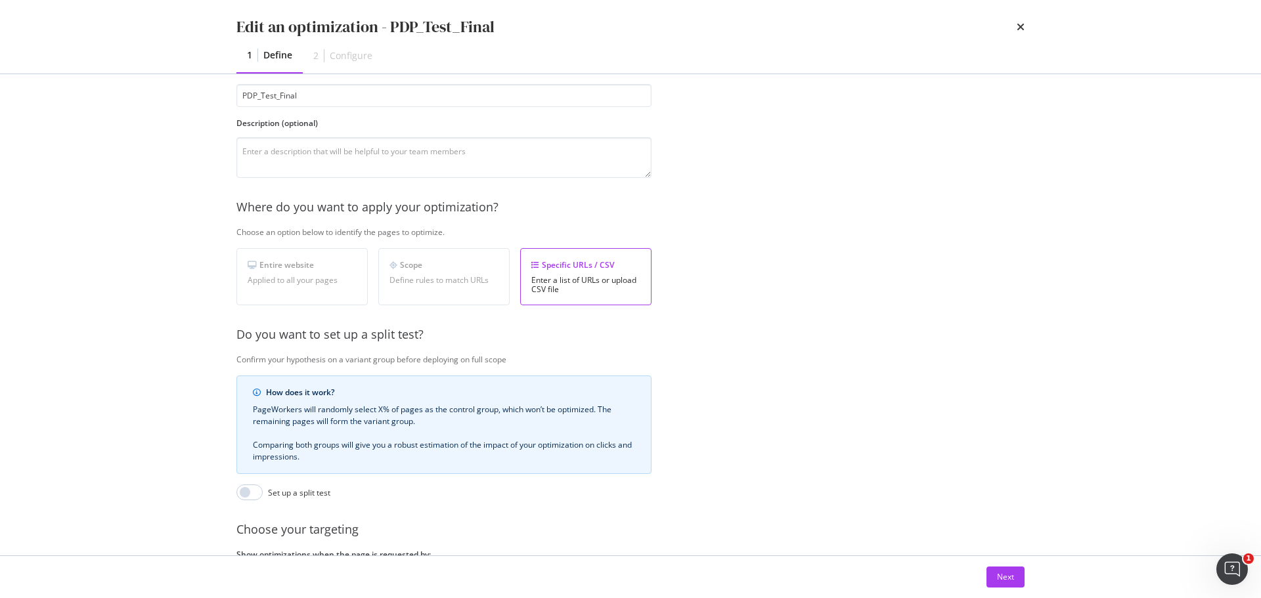
scroll to position [197, 0]
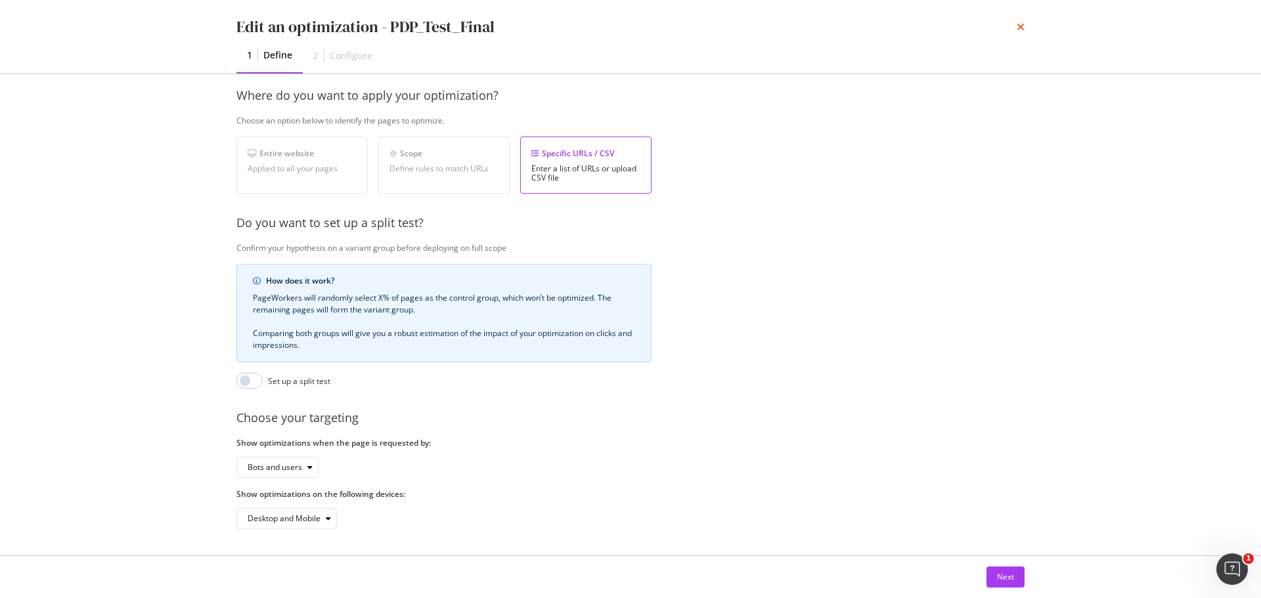
type input "PDP_Test_Final"
click at [1019, 26] on icon "times" at bounding box center [1021, 27] width 8 height 11
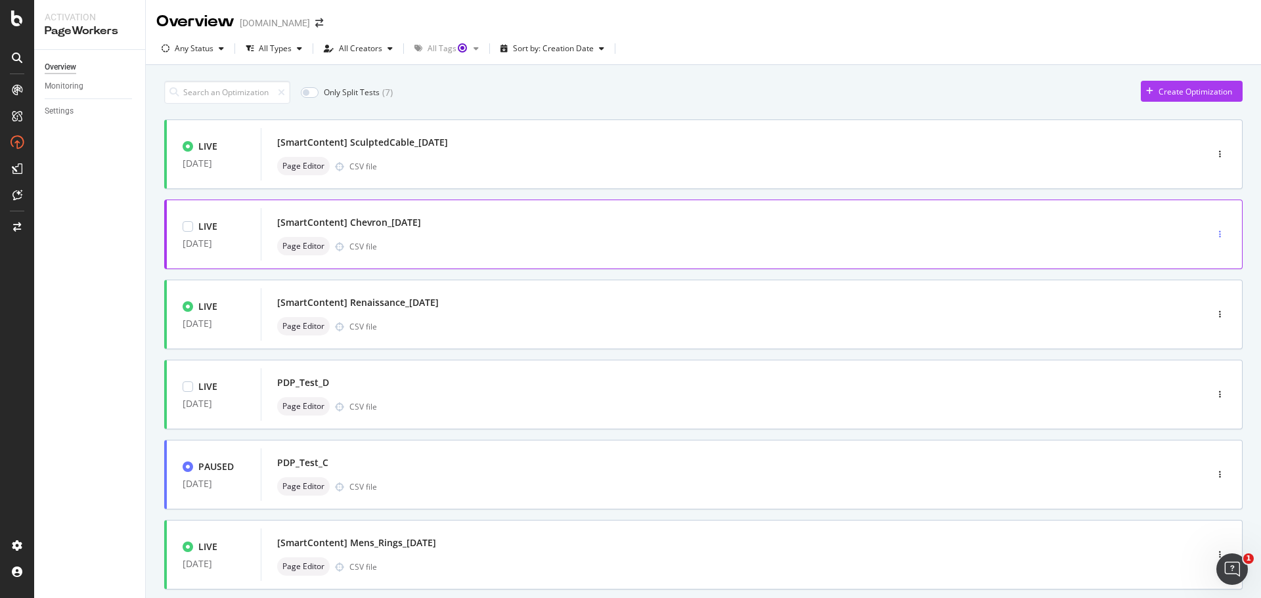
click at [1214, 230] on div "button" at bounding box center [1220, 235] width 12 height 20
click at [316, 384] on div "PDP_Test_D" at bounding box center [303, 382] width 52 height 13
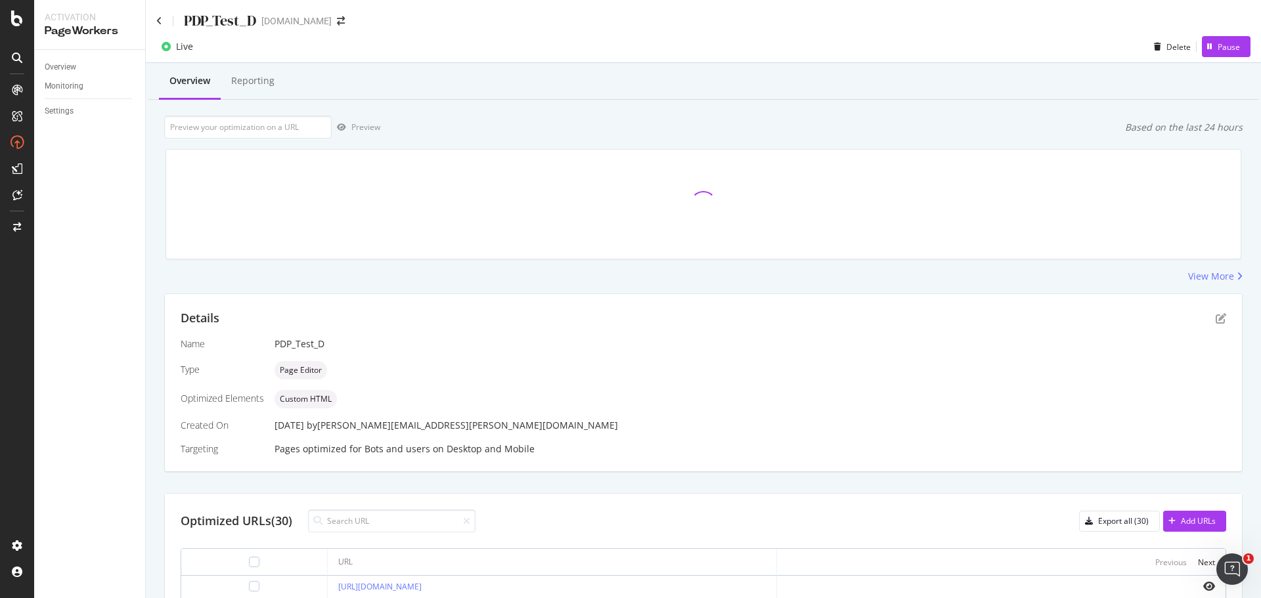
click at [239, 22] on div "PDP_Test_D" at bounding box center [220, 21] width 72 height 20
click at [254, 16] on div "PDP_Test_D" at bounding box center [220, 21] width 72 height 20
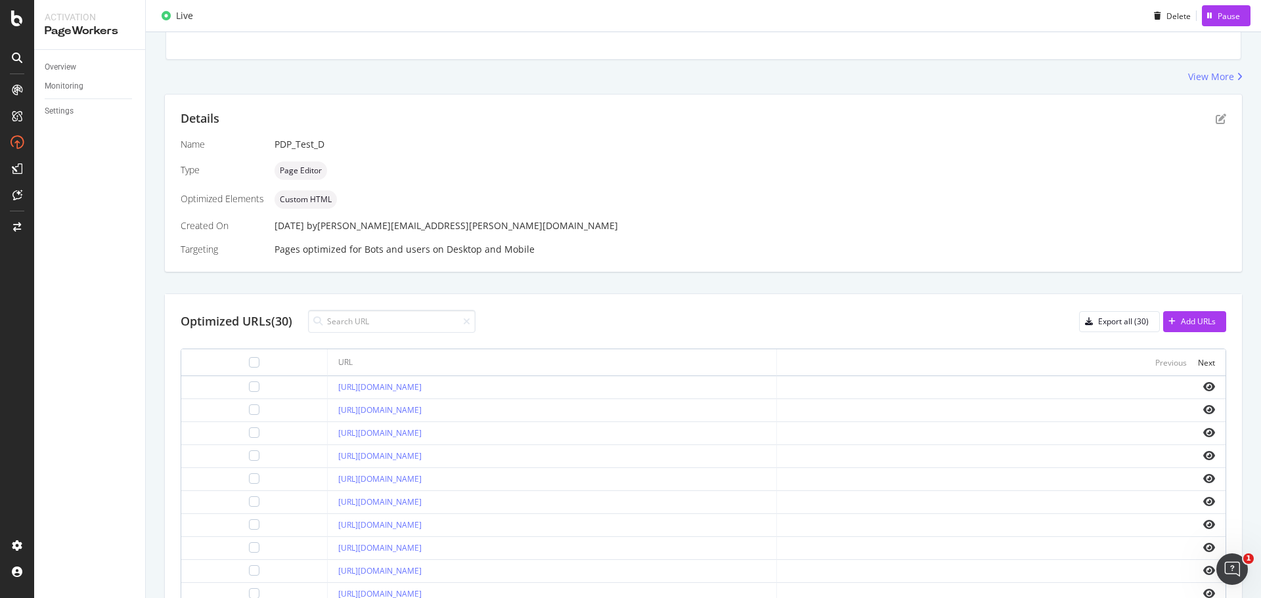
scroll to position [328, 0]
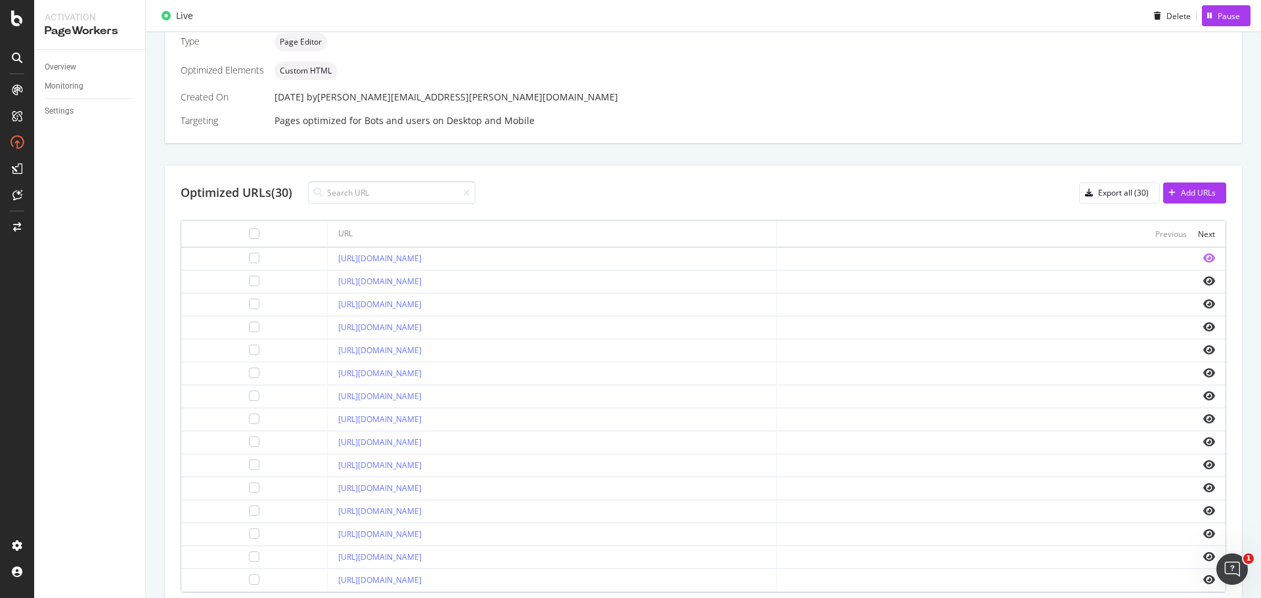
click at [1203, 254] on icon "eye" at bounding box center [1209, 258] width 12 height 11
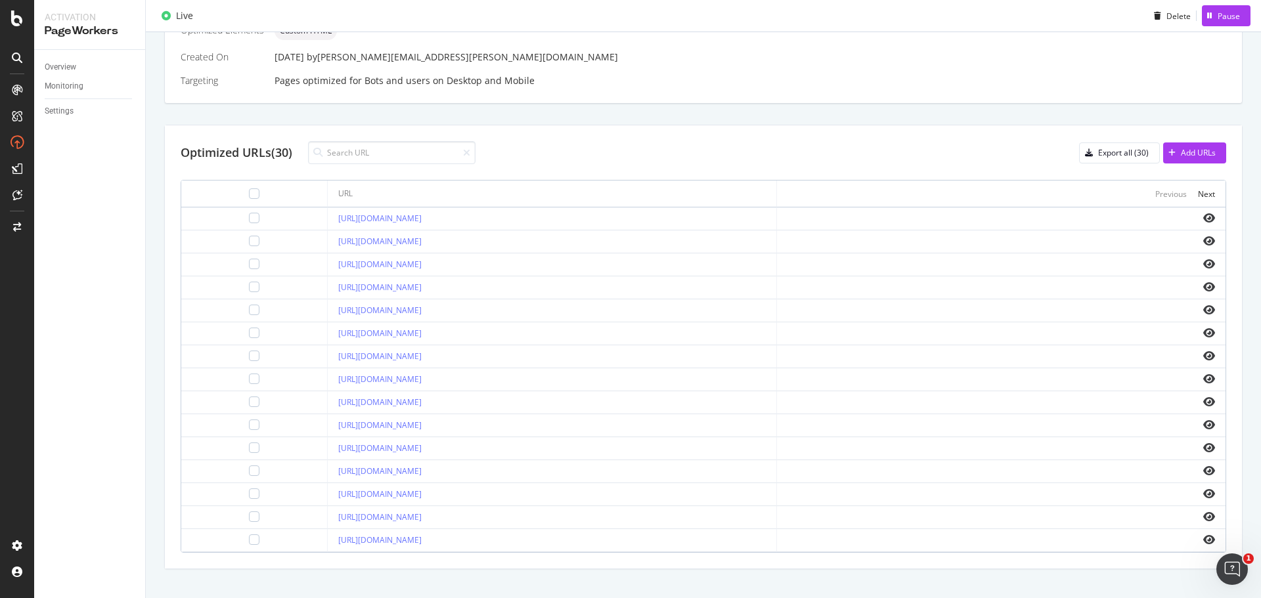
scroll to position [386, 0]
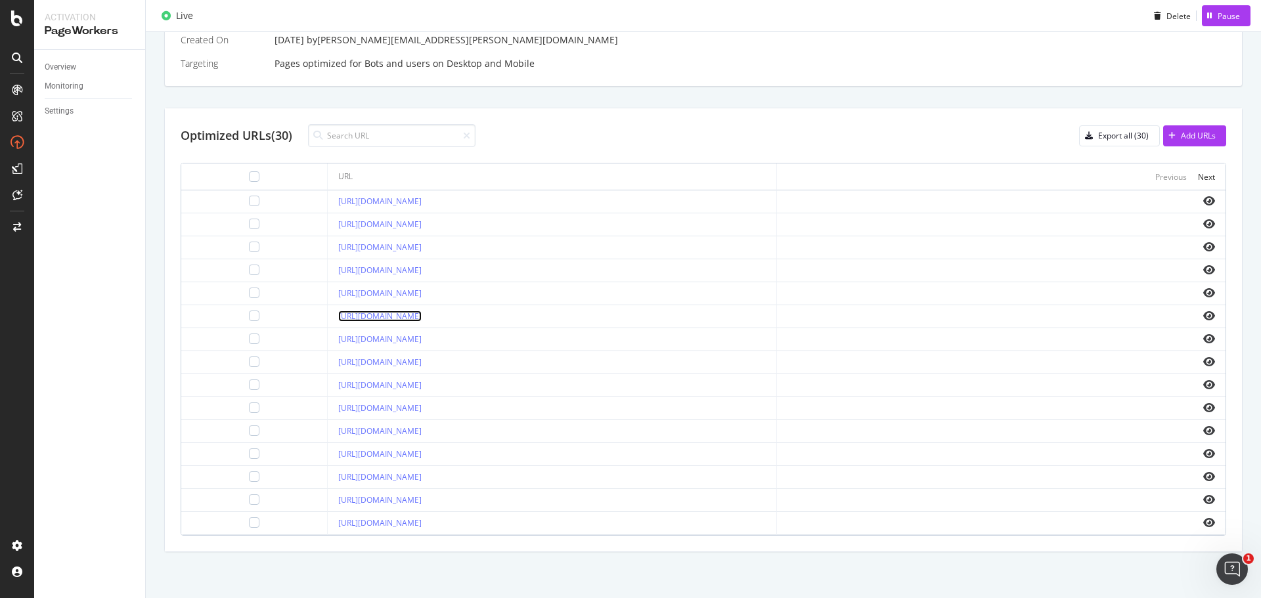
click at [422, 321] on link "[URL][DOMAIN_NAME]" at bounding box center [379, 316] width 83 height 11
click at [422, 319] on link "[URL][DOMAIN_NAME]" at bounding box center [379, 316] width 83 height 11
click at [422, 480] on link "[URL][DOMAIN_NAME]" at bounding box center [379, 477] width 83 height 11
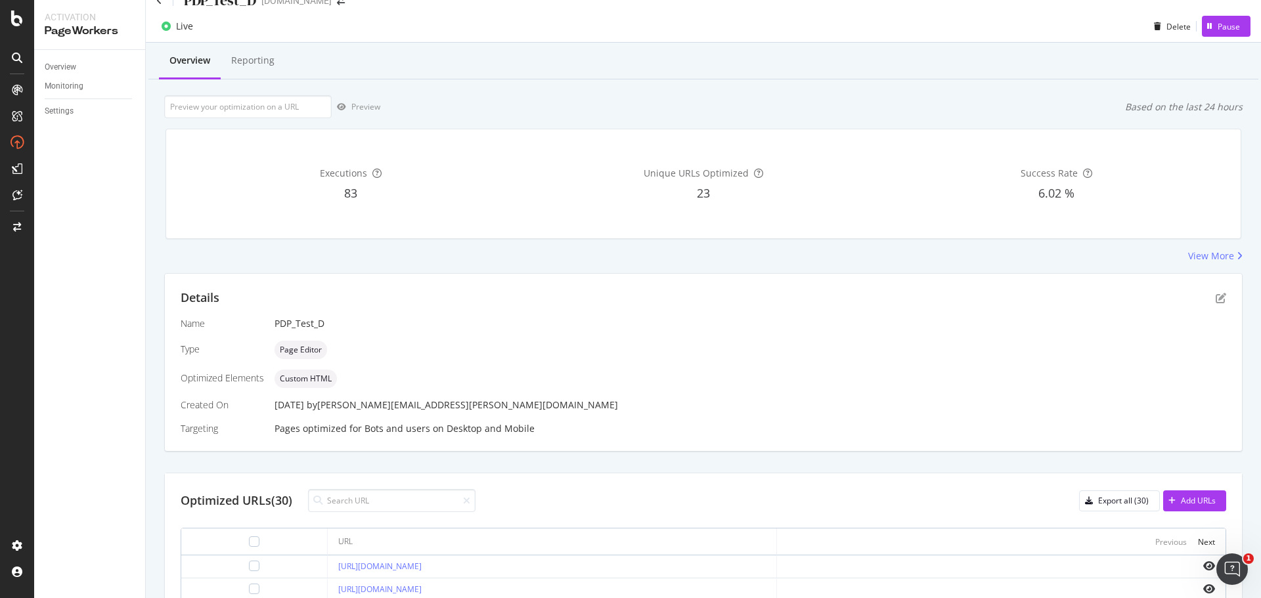
scroll to position [0, 0]
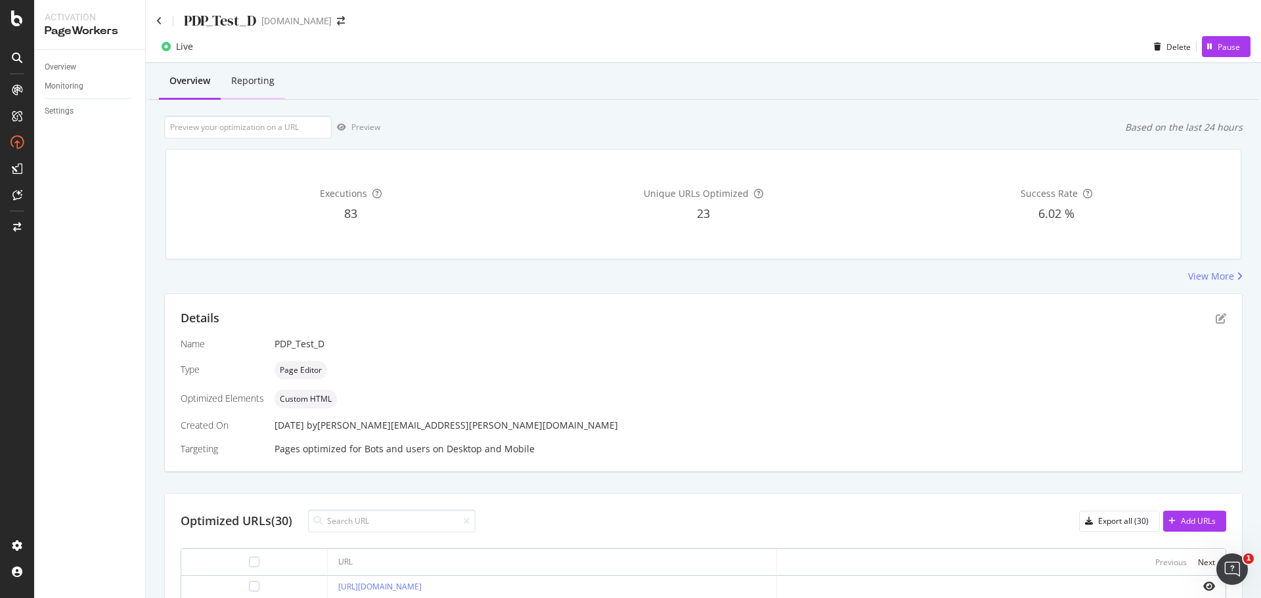
click at [268, 84] on div "Reporting" at bounding box center [252, 80] width 43 height 13
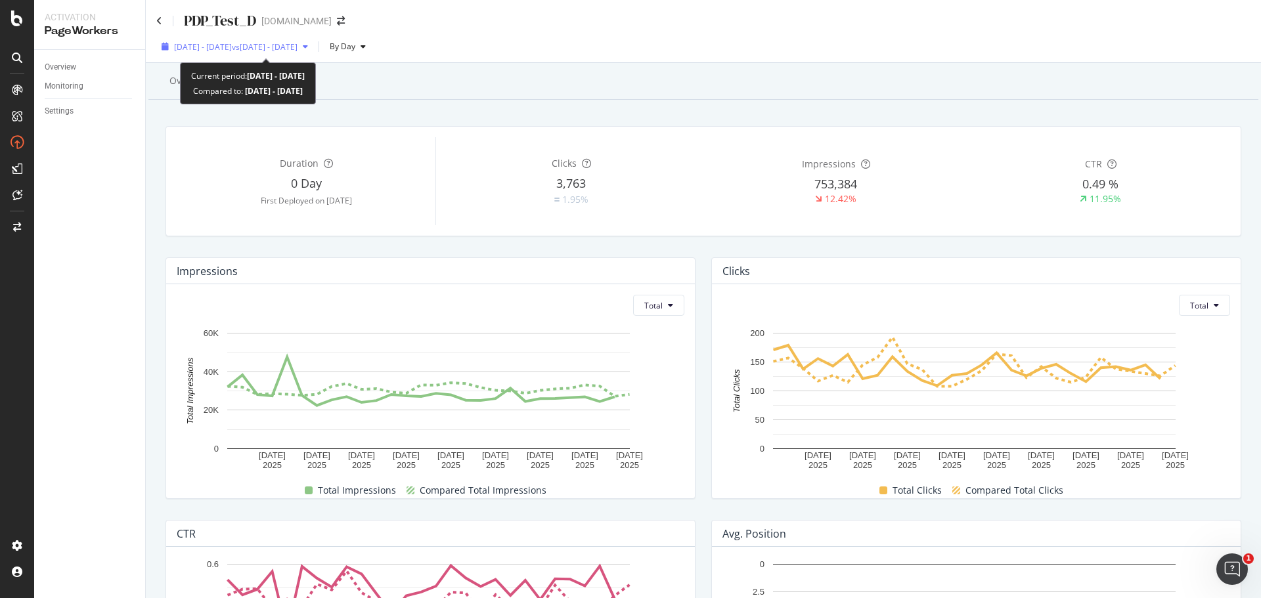
click at [283, 48] on span "vs 2025 Jul. 12th - Aug. 8th" at bounding box center [265, 46] width 66 height 11
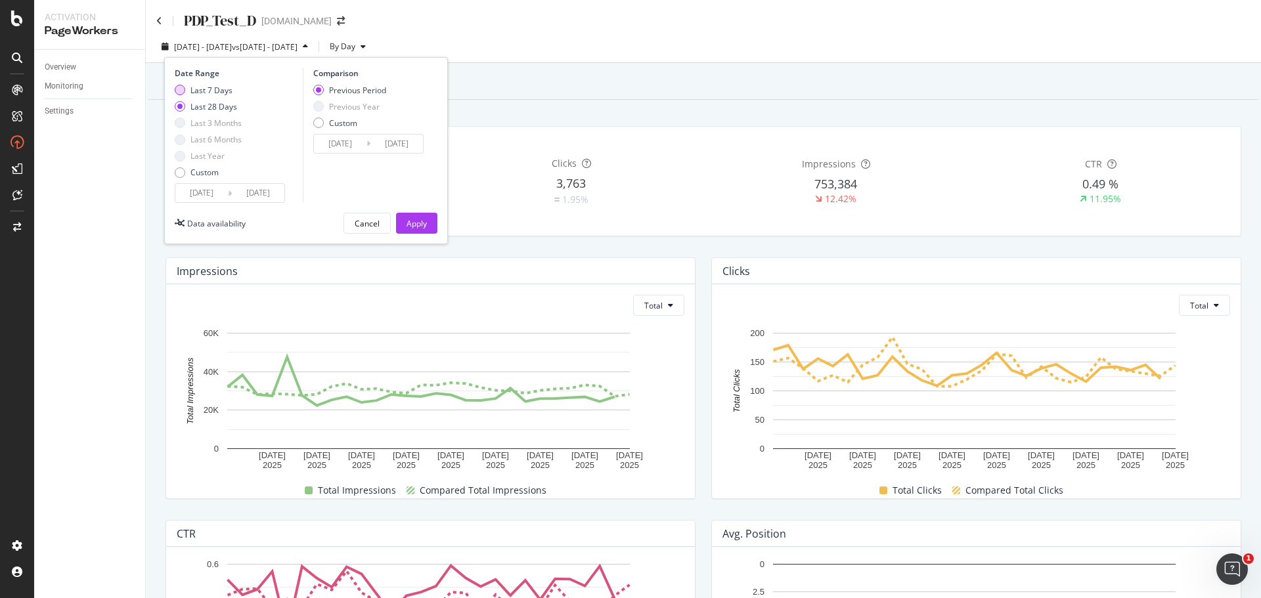
click at [179, 90] on div "Last 7 Days" at bounding box center [180, 90] width 11 height 11
type input "2025/08/30"
type input "2025/08/23"
type input "2025/08/29"
click at [414, 227] on div "Apply" at bounding box center [417, 223] width 20 height 11
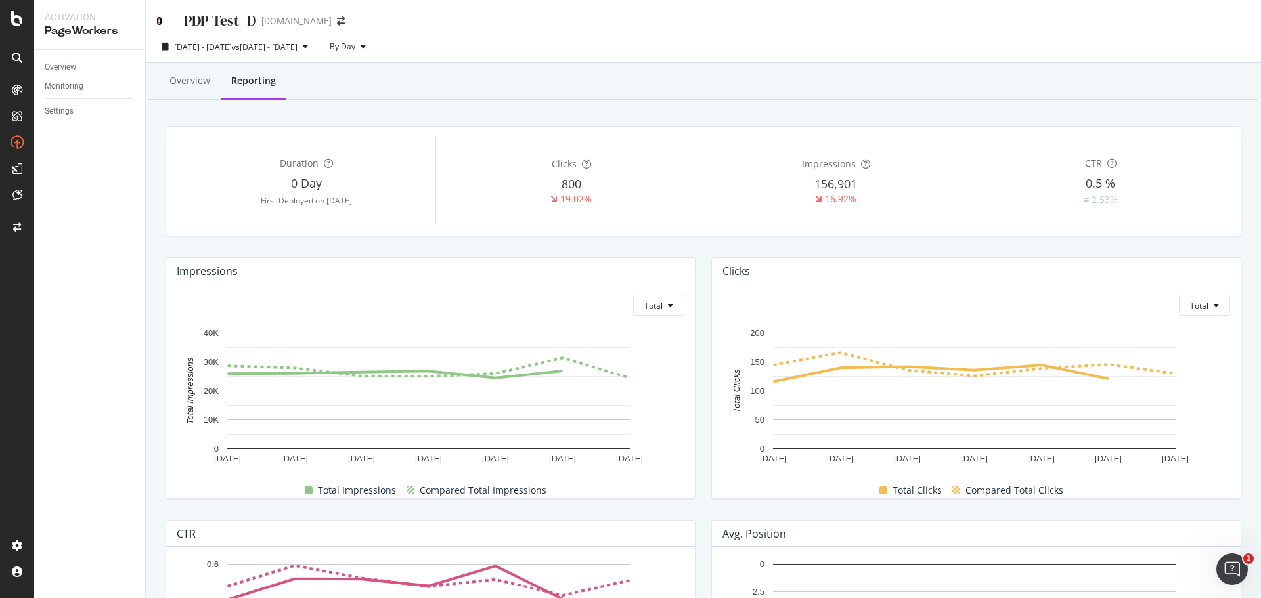
click at [162, 22] on icon at bounding box center [159, 20] width 6 height 9
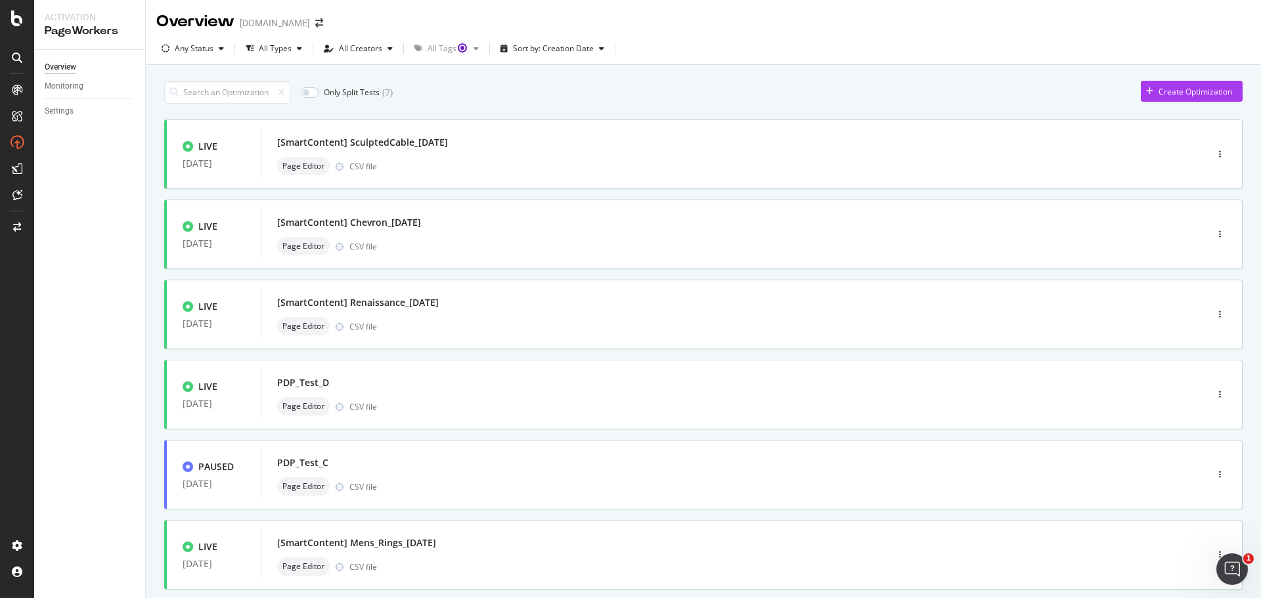
click at [738, 108] on div "Only Split Tests ( 7 ) Create Optimization LIVE 08 Sep. 2025 [SmartContent] Scu…" at bounding box center [703, 511] width 1079 height 875
click at [190, 472] on div at bounding box center [188, 467] width 11 height 11
click at [188, 468] on div at bounding box center [188, 467] width 11 height 11
click at [1219, 472] on icon "button" at bounding box center [1220, 475] width 2 height 8
click at [1184, 568] on div "Delete" at bounding box center [1190, 564] width 24 height 11
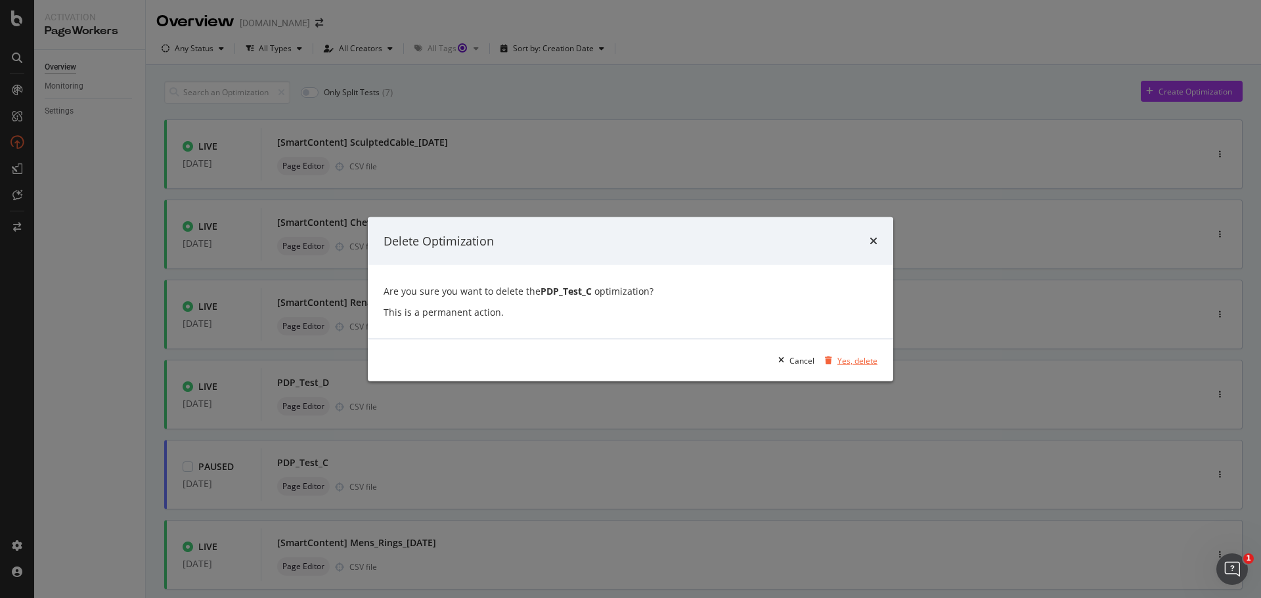
click at [861, 359] on div "Yes, delete" at bounding box center [857, 360] width 40 height 11
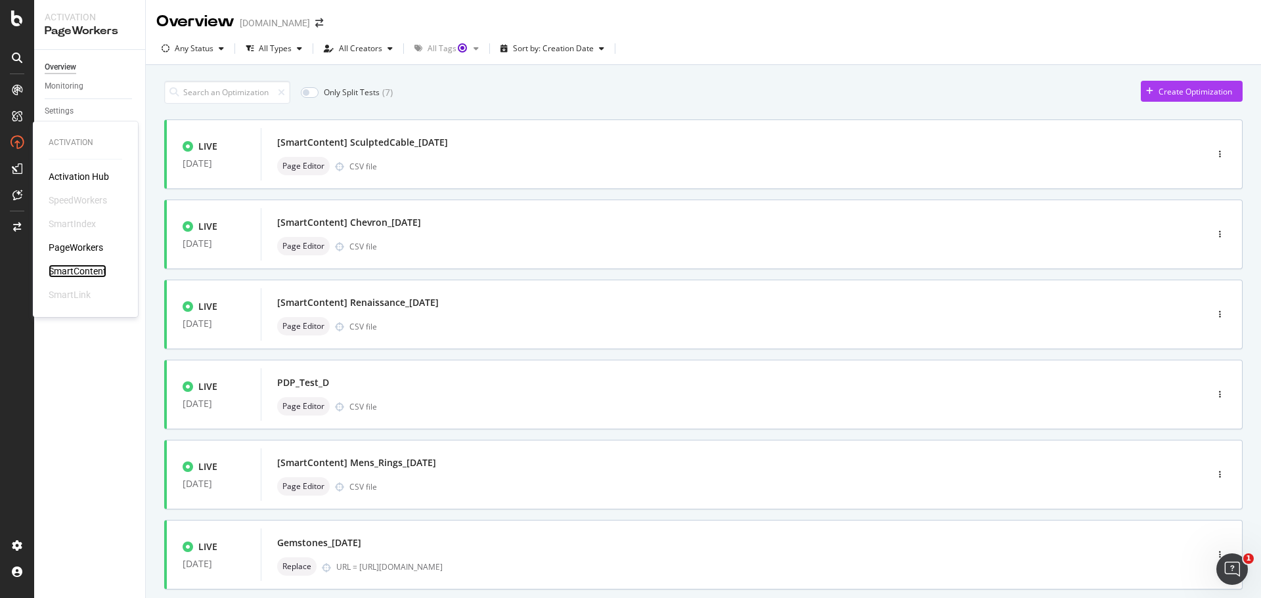
click at [76, 273] on div "SmartContent" at bounding box center [78, 271] width 58 height 13
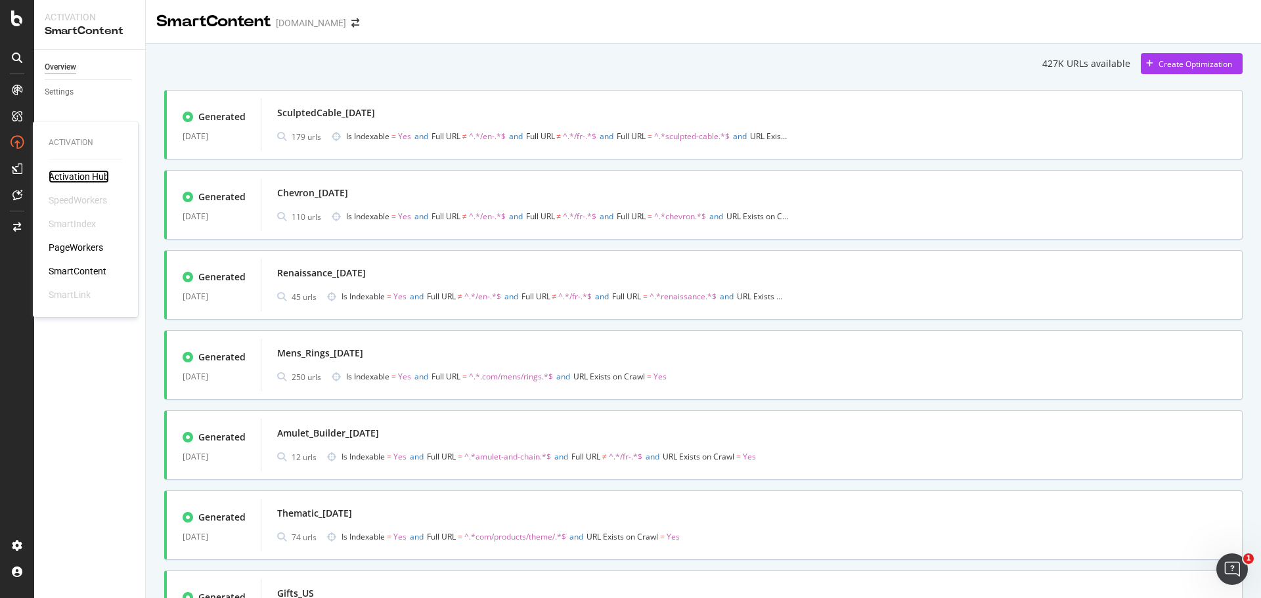
click at [91, 178] on div "Activation Hub" at bounding box center [79, 176] width 60 height 13
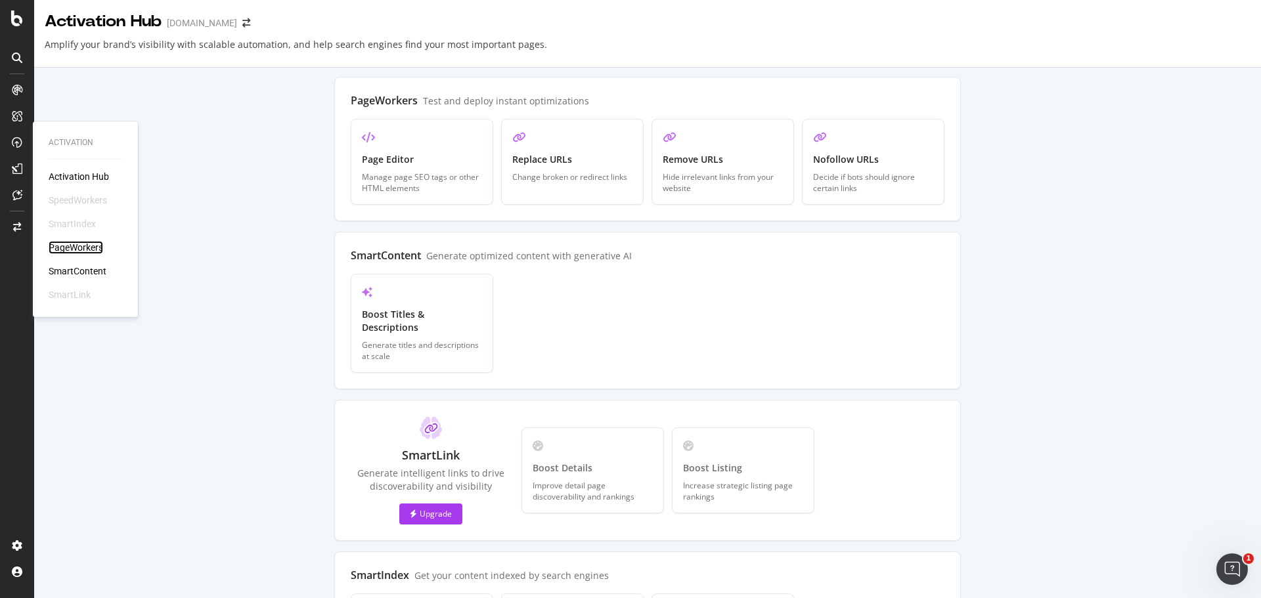
click at [71, 246] on div "PageWorkers" at bounding box center [76, 247] width 55 height 13
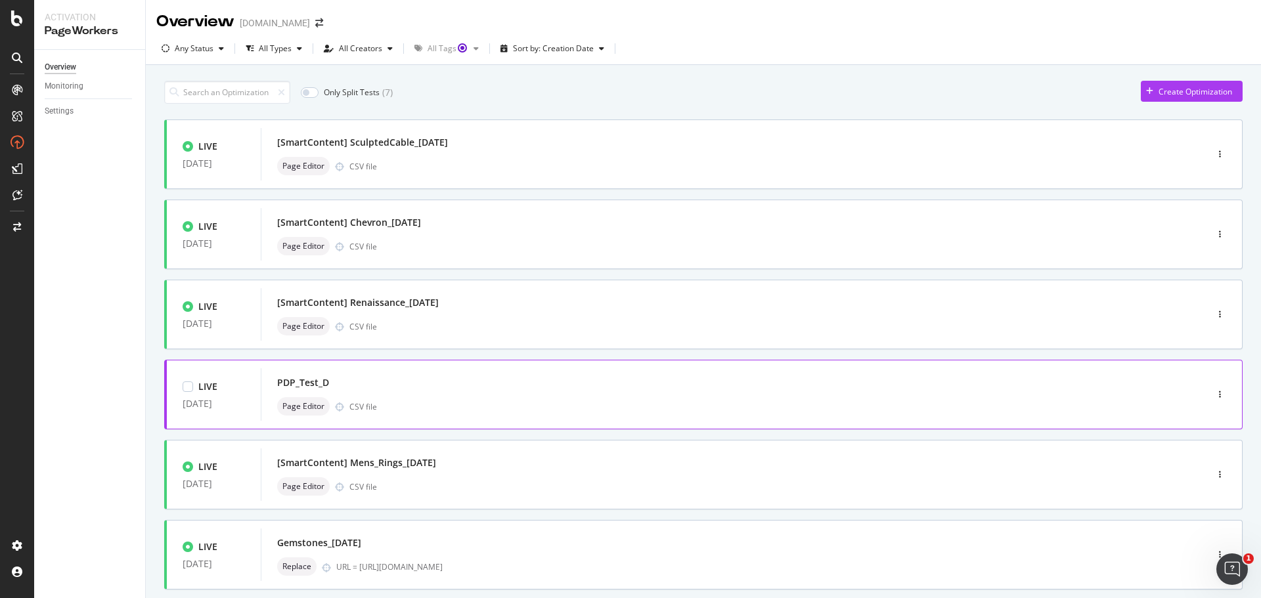
click at [552, 386] on div "PDP_Test_D" at bounding box center [714, 383] width 874 height 18
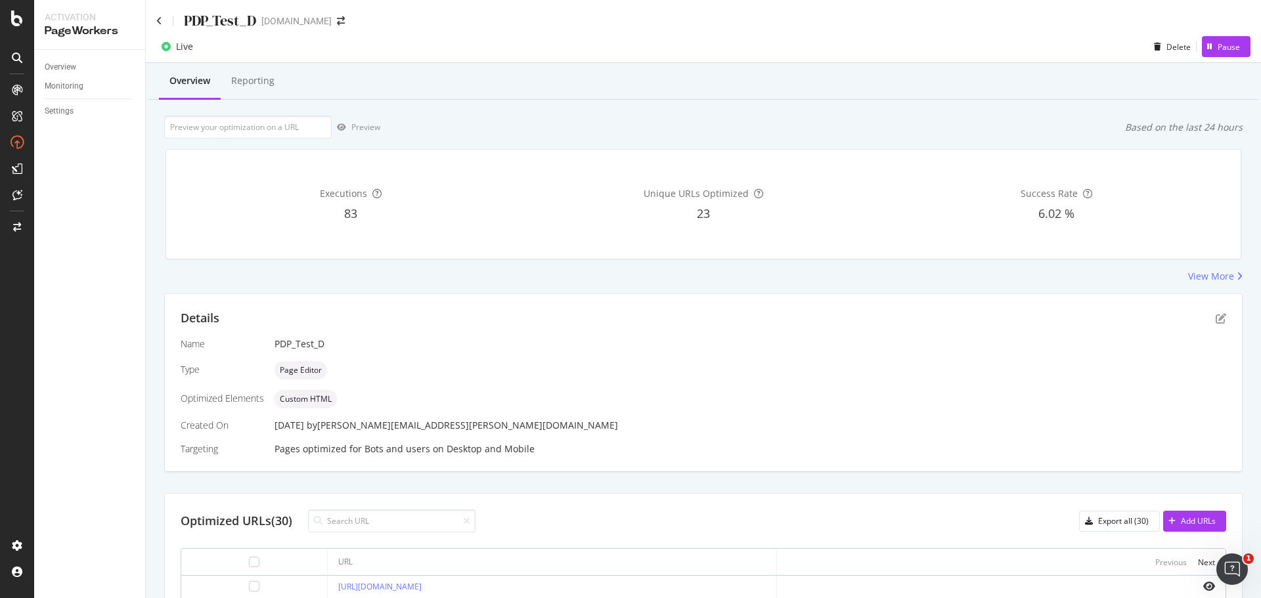
click at [240, 21] on div "PDP_Test_D" at bounding box center [220, 21] width 72 height 20
click at [158, 18] on icon at bounding box center [159, 20] width 6 height 9
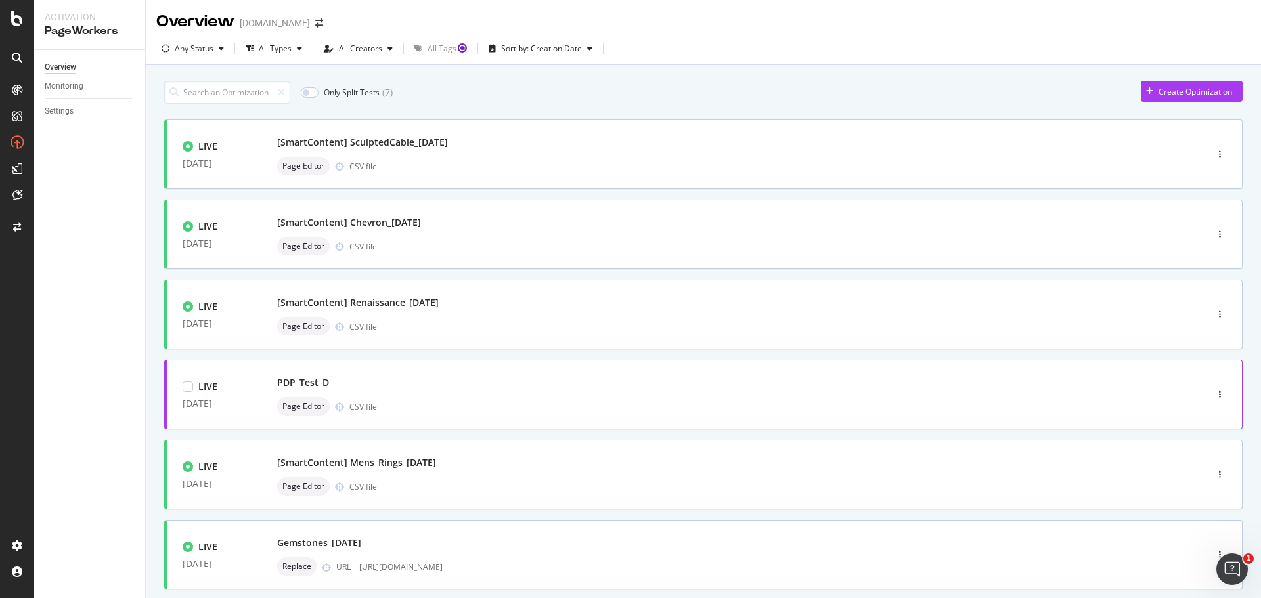
click at [560, 374] on div "PDP_Test_D" at bounding box center [714, 383] width 874 height 18
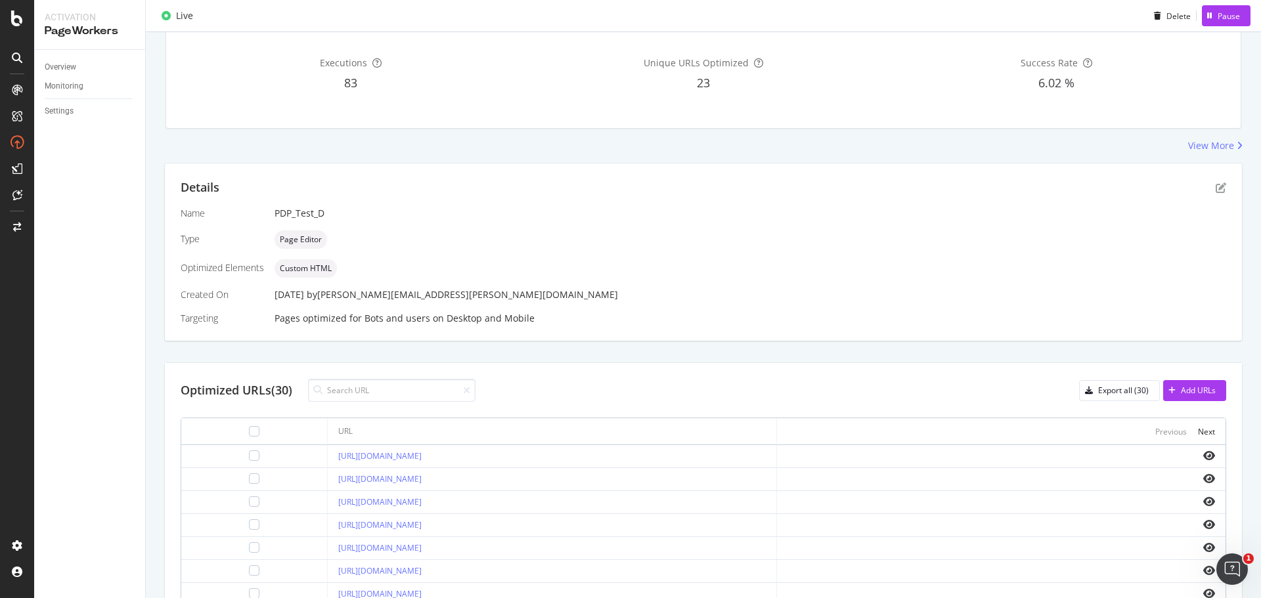
scroll to position [263, 0]
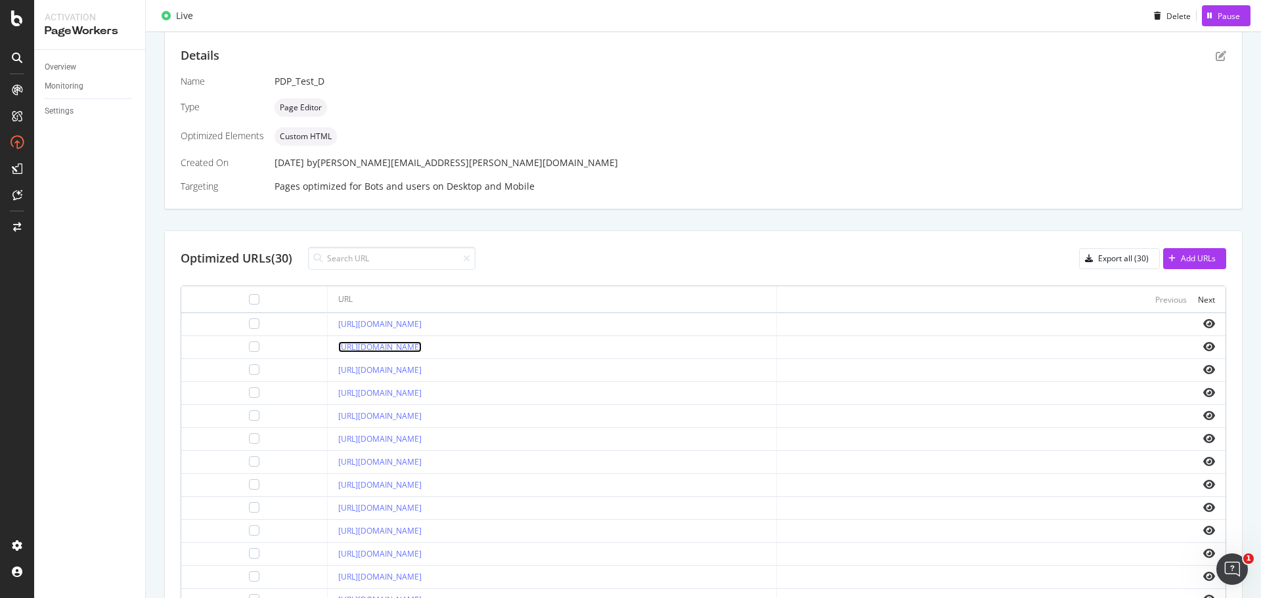
click at [422, 346] on link "[URL][DOMAIN_NAME]" at bounding box center [379, 347] width 83 height 11
click at [422, 534] on link "[URL][DOMAIN_NAME]" at bounding box center [379, 530] width 83 height 11
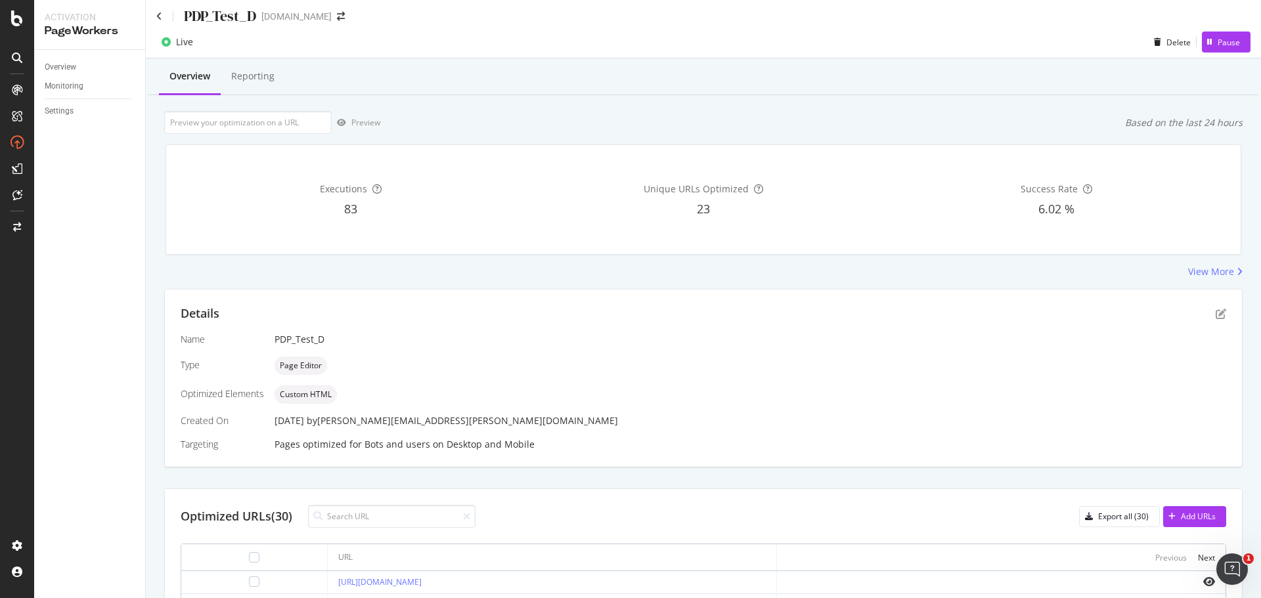
scroll to position [0, 0]
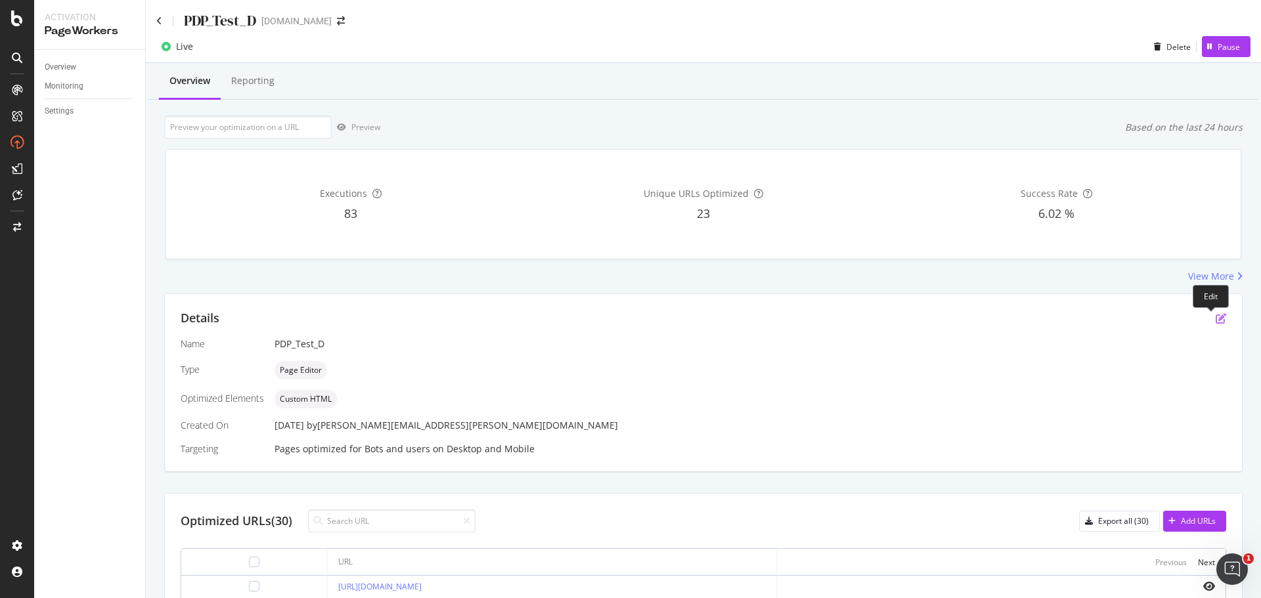
click at [1216, 319] on icon "pen-to-square" at bounding box center [1221, 318] width 11 height 11
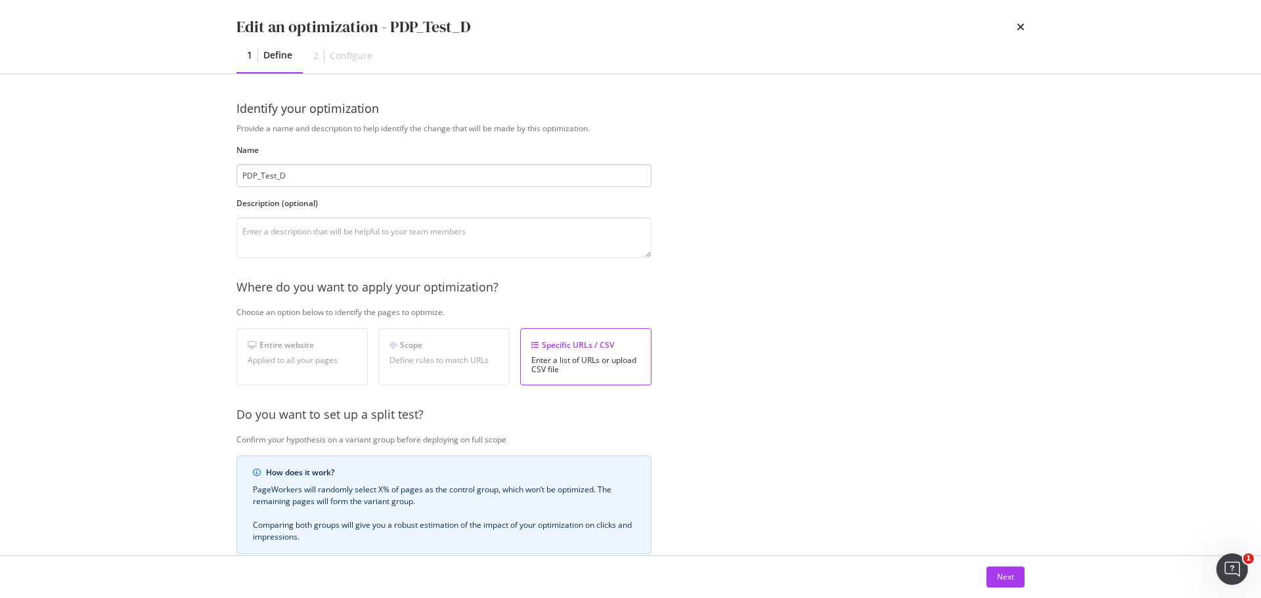
drag, startPoint x: 279, startPoint y: 176, endPoint x: 289, endPoint y: 175, distance: 10.5
click at [289, 175] on input "PDP_Test_D" at bounding box center [443, 175] width 415 height 23
type input "PDP_Test_Final"
click at [999, 576] on div "Next" at bounding box center [1005, 576] width 17 height 11
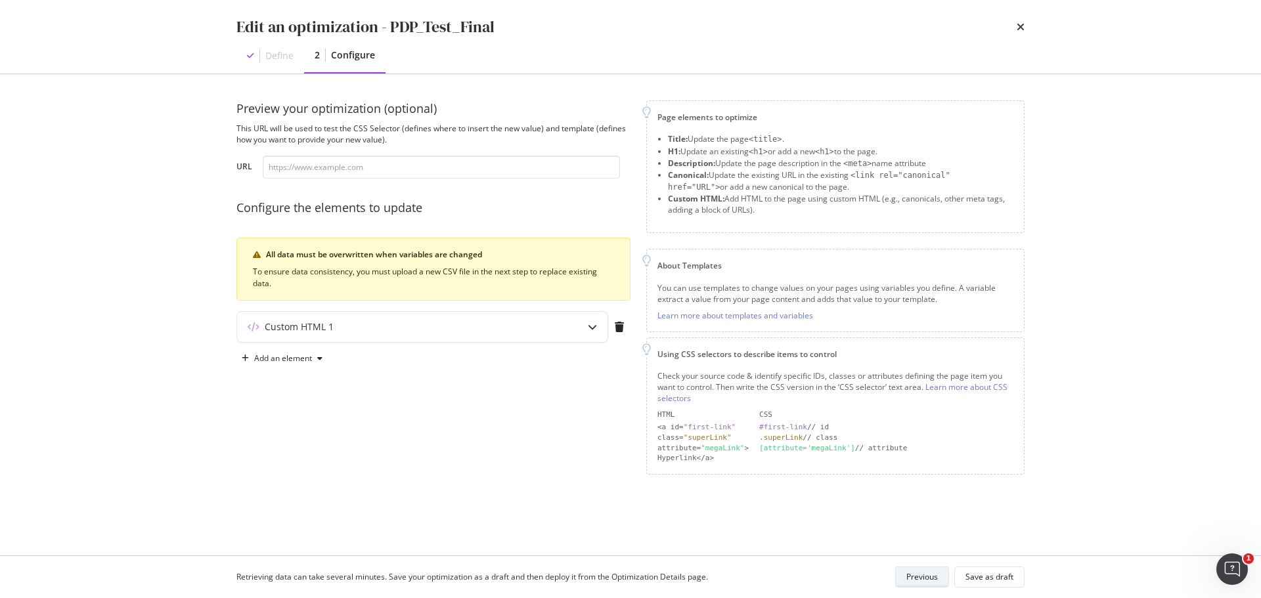
click at [926, 573] on div "Previous" at bounding box center [922, 576] width 32 height 11
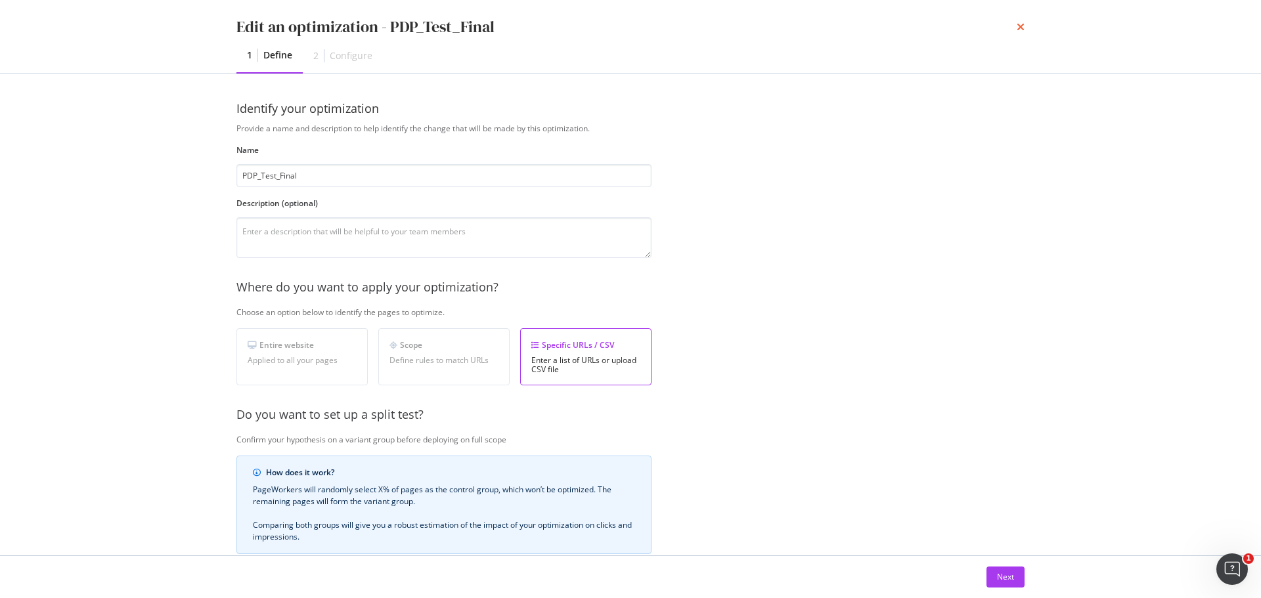
click at [1018, 22] on icon "times" at bounding box center [1021, 27] width 8 height 11
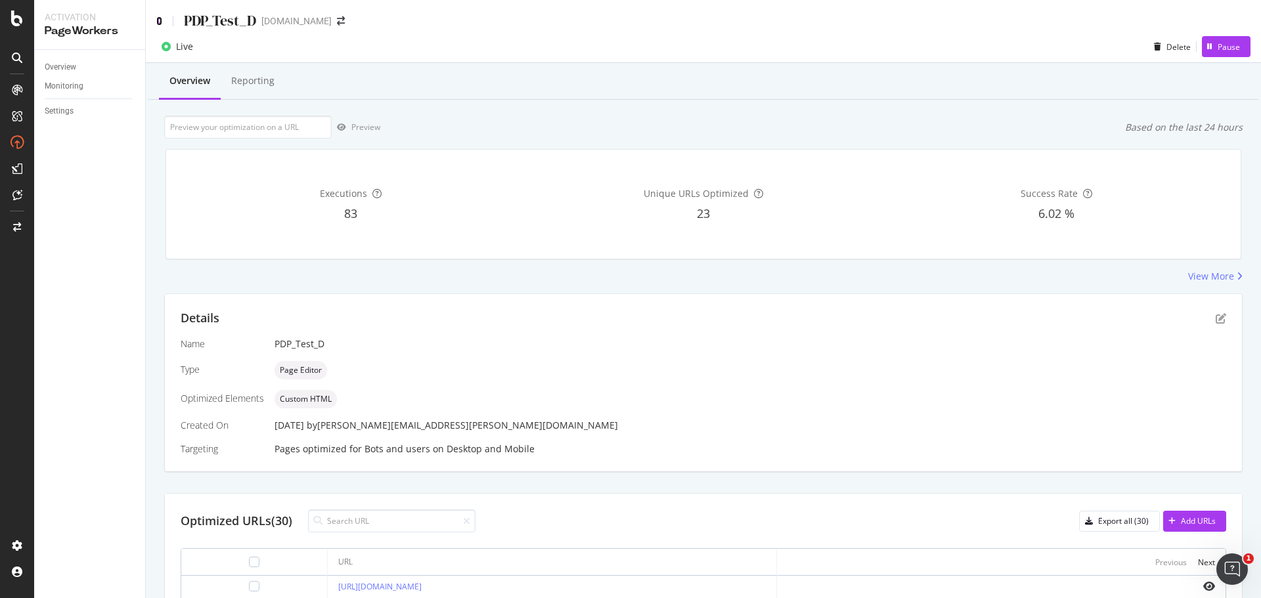
click at [156, 18] on icon at bounding box center [159, 20] width 6 height 9
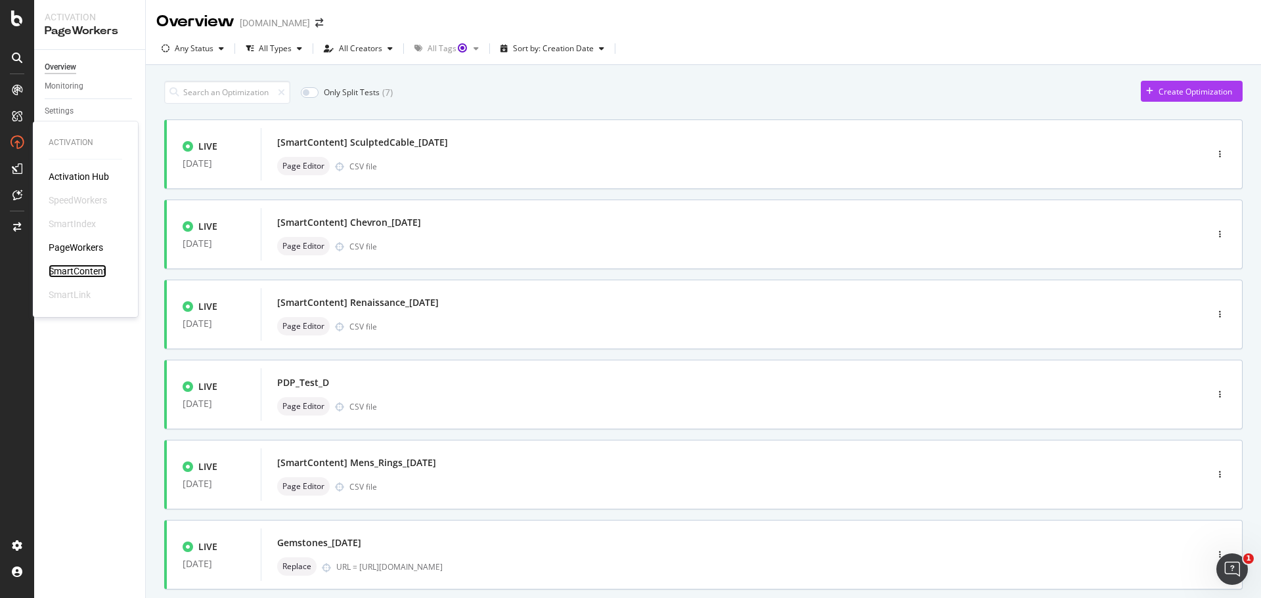
click at [99, 273] on div "SmartContent" at bounding box center [78, 271] width 58 height 13
click at [448, 401] on div "Page Editor CSV file" at bounding box center [714, 406] width 874 height 18
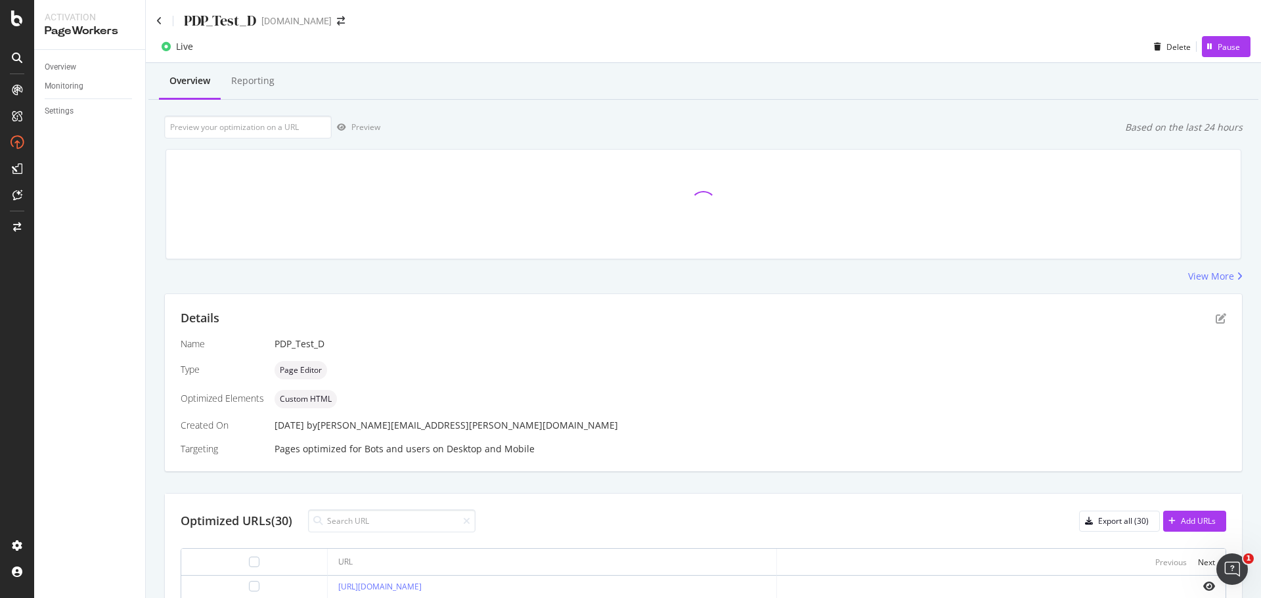
scroll to position [131, 0]
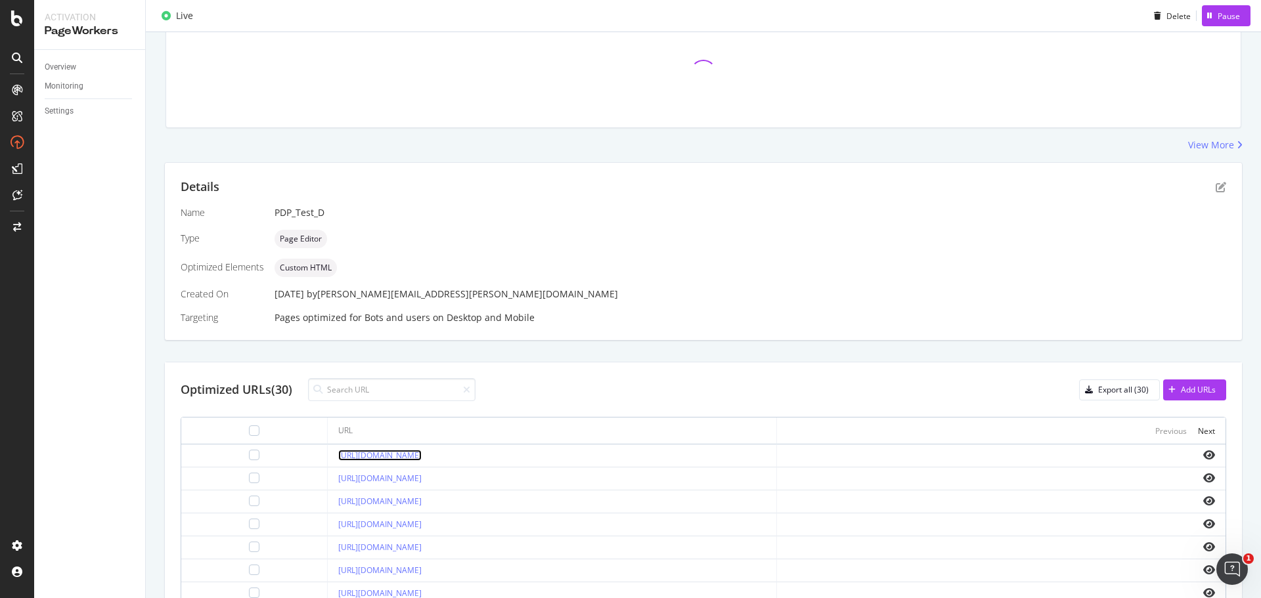
click at [422, 453] on link "[URL][DOMAIN_NAME]" at bounding box center [379, 455] width 83 height 11
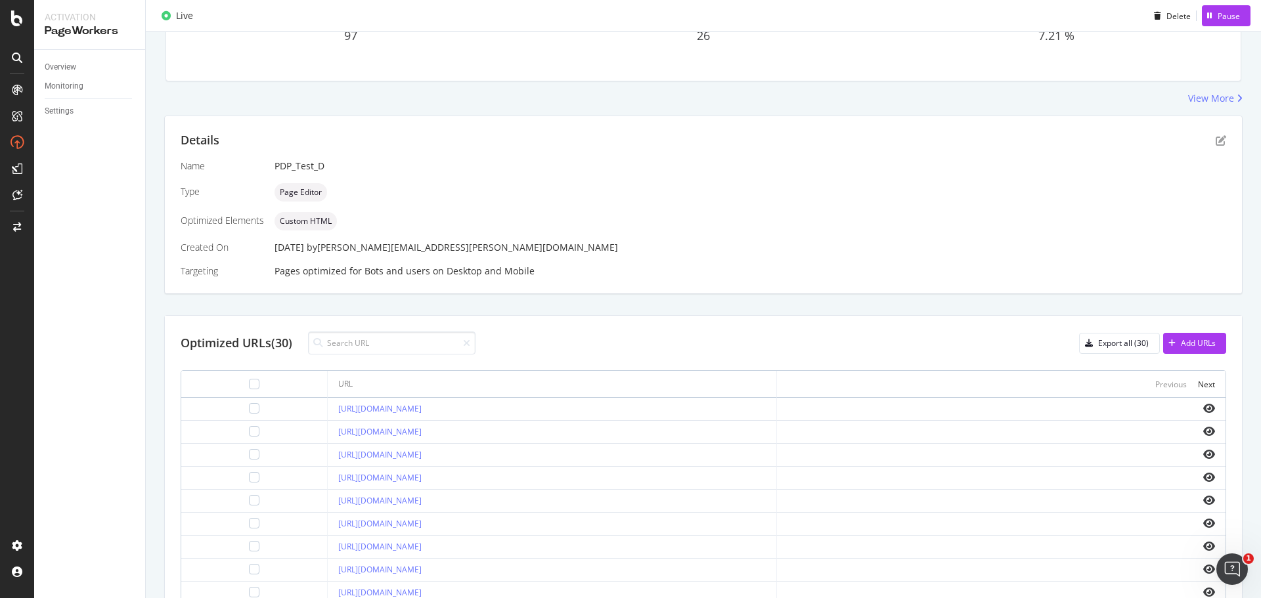
scroll to position [197, 0]
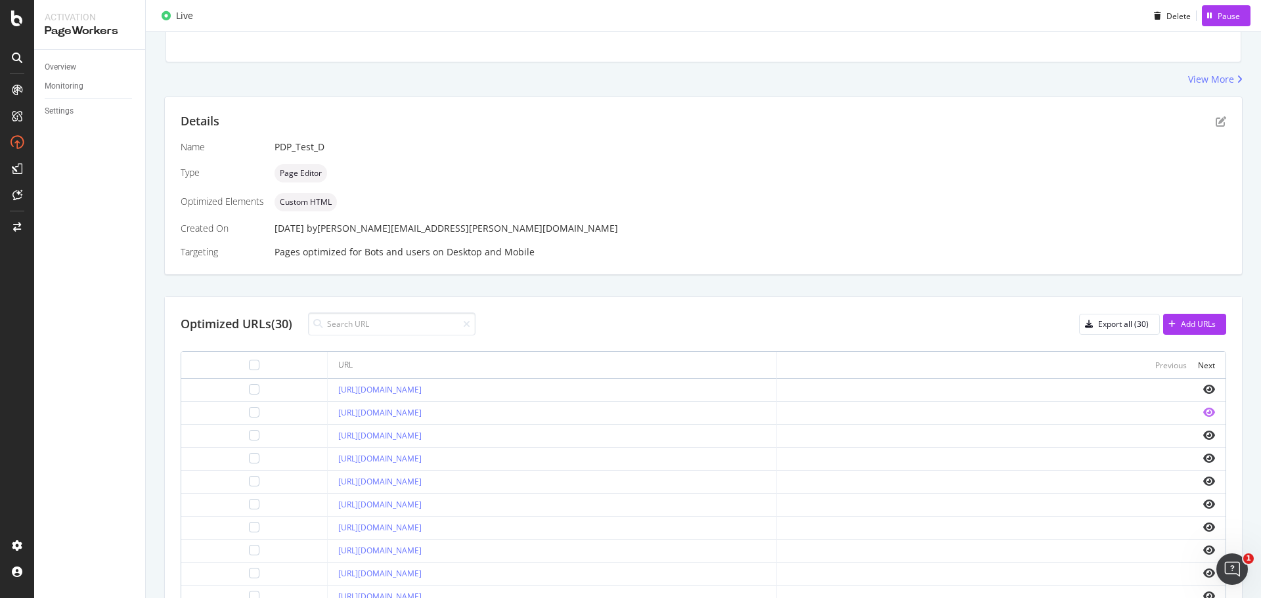
click at [1203, 411] on icon "eye" at bounding box center [1209, 412] width 12 height 11
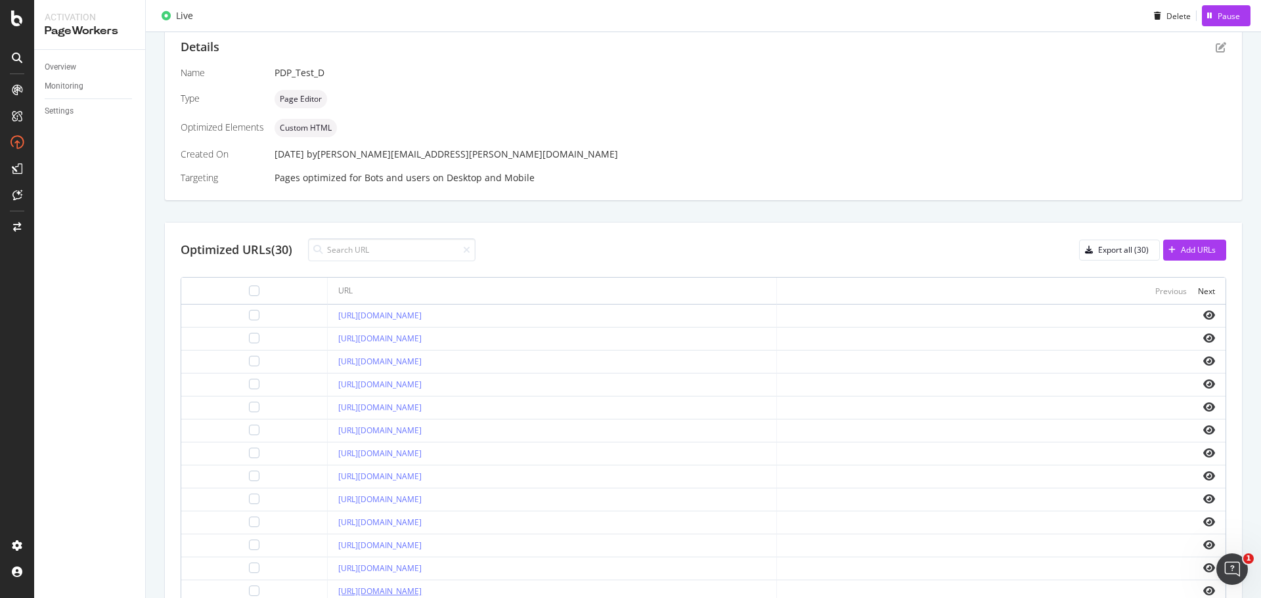
scroll to position [386, 0]
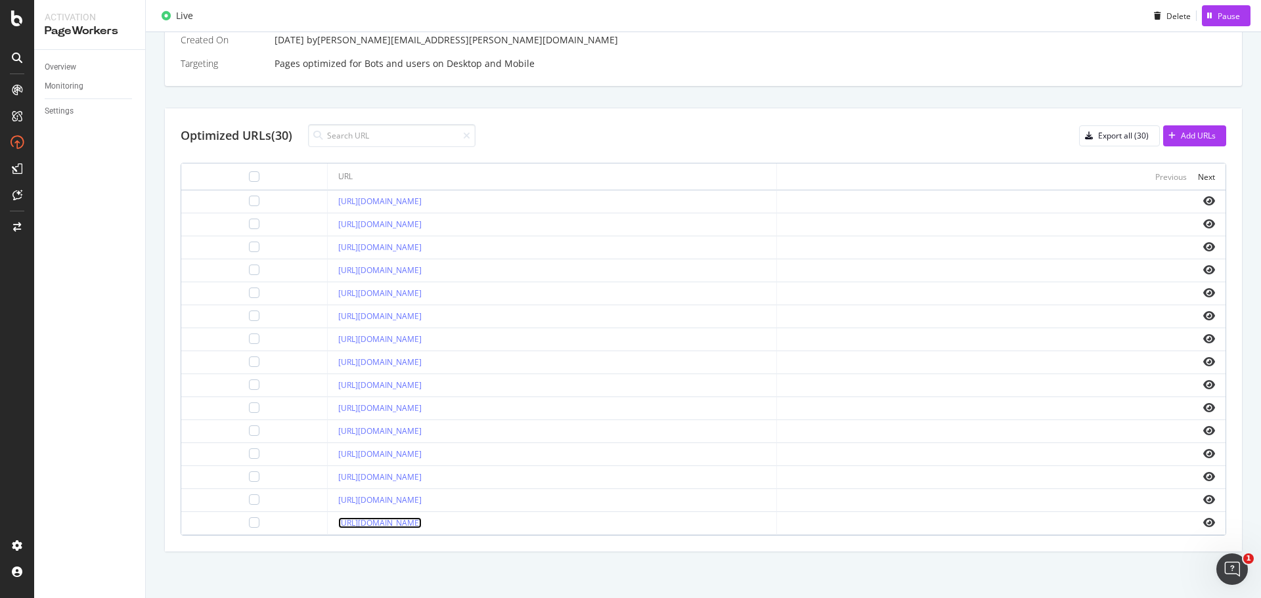
click at [422, 520] on link "[URL][DOMAIN_NAME]" at bounding box center [379, 523] width 83 height 11
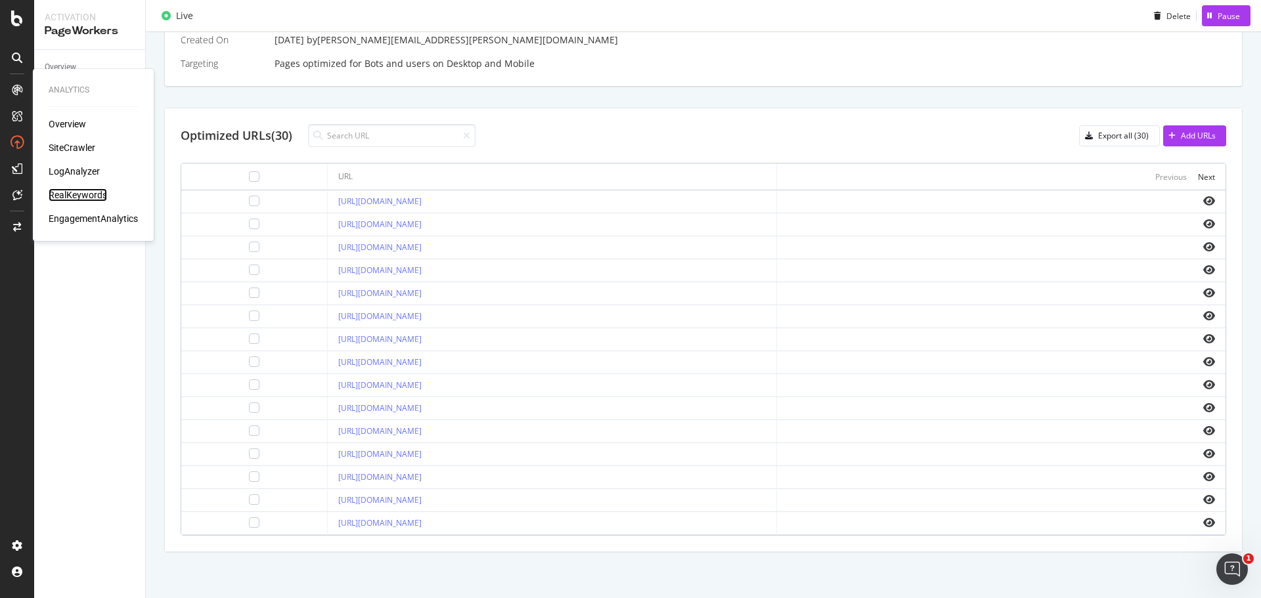
click at [86, 196] on div "RealKeywords" at bounding box center [78, 195] width 58 height 13
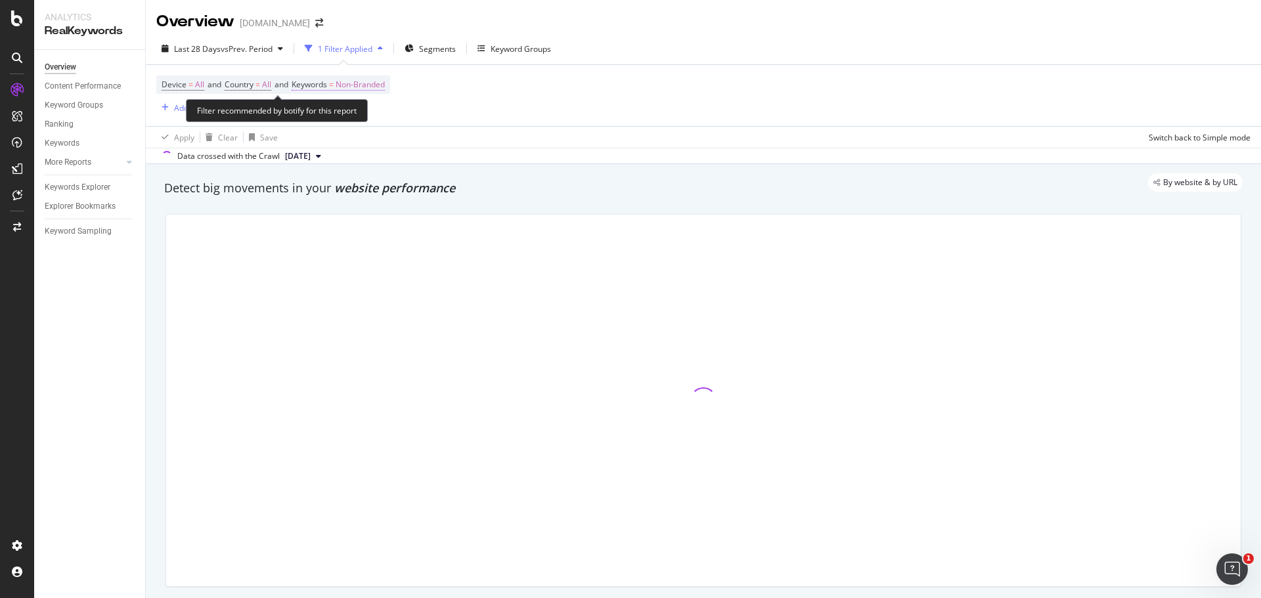
click at [376, 85] on span "Non-Branded" at bounding box center [360, 85] width 49 height 18
click at [366, 116] on div "button" at bounding box center [373, 116] width 16 height 8
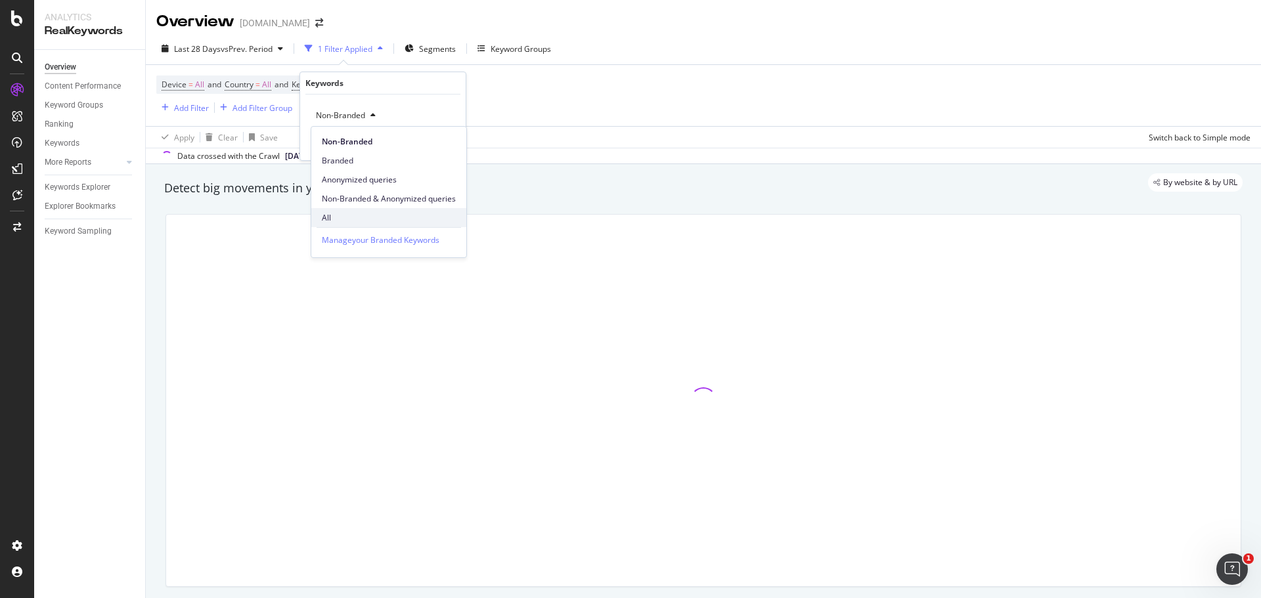
click at [342, 223] on span "All" at bounding box center [389, 218] width 134 height 12
click at [445, 146] on div "Apply" at bounding box center [445, 143] width 20 height 11
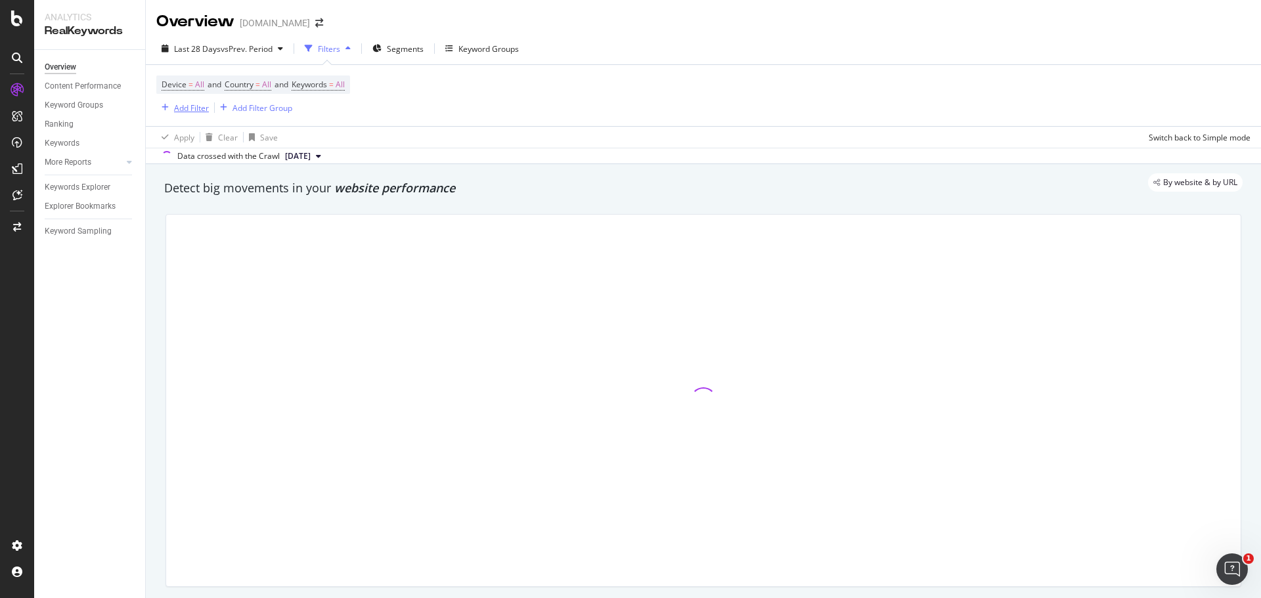
click at [193, 106] on div "Add Filter" at bounding box center [191, 107] width 35 height 11
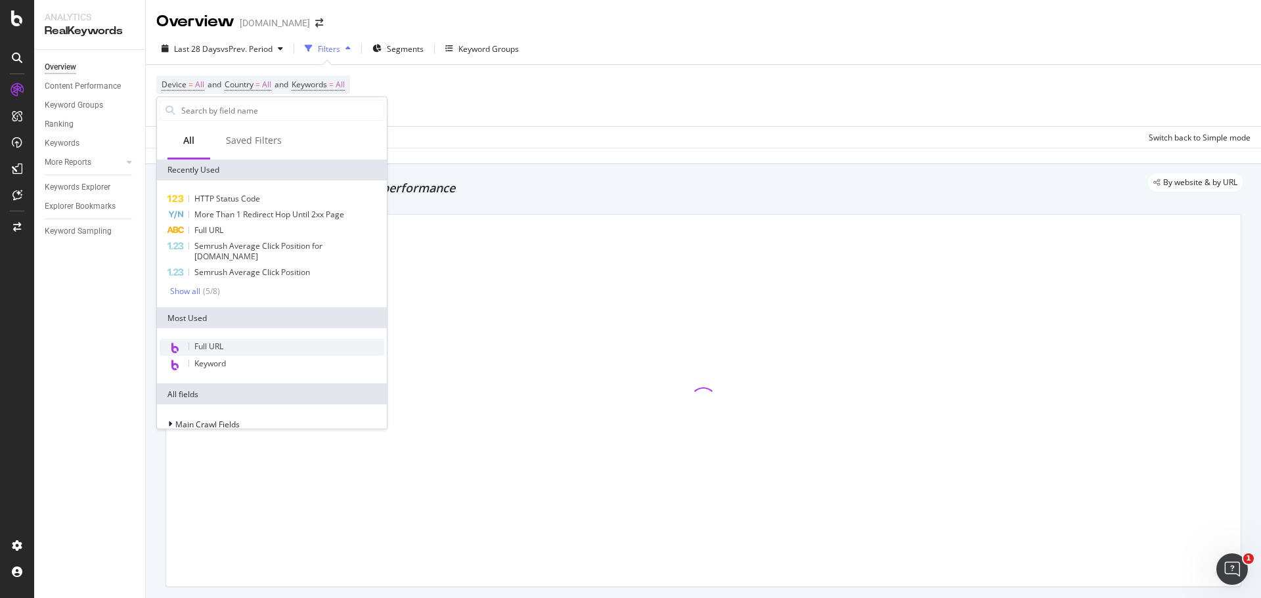
click at [279, 353] on div "Full URL" at bounding box center [272, 347] width 225 height 17
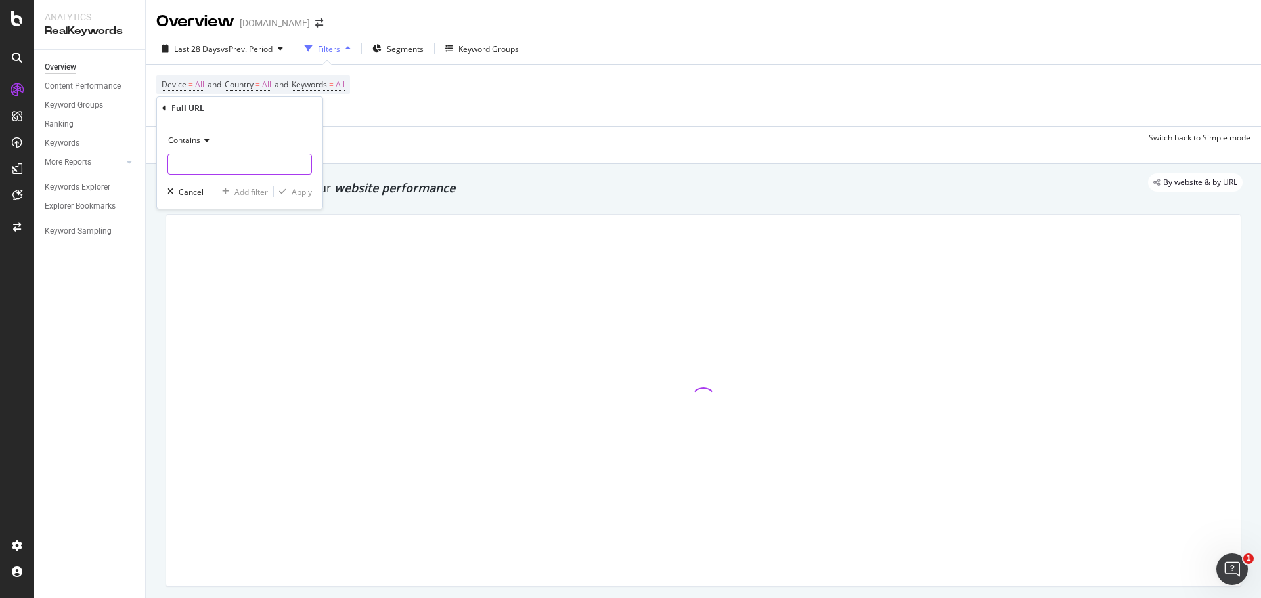
click at [258, 161] on input "text" at bounding box center [239, 164] width 143 height 21
type input "vogue"
click at [292, 189] on div "Apply" at bounding box center [302, 192] width 20 height 11
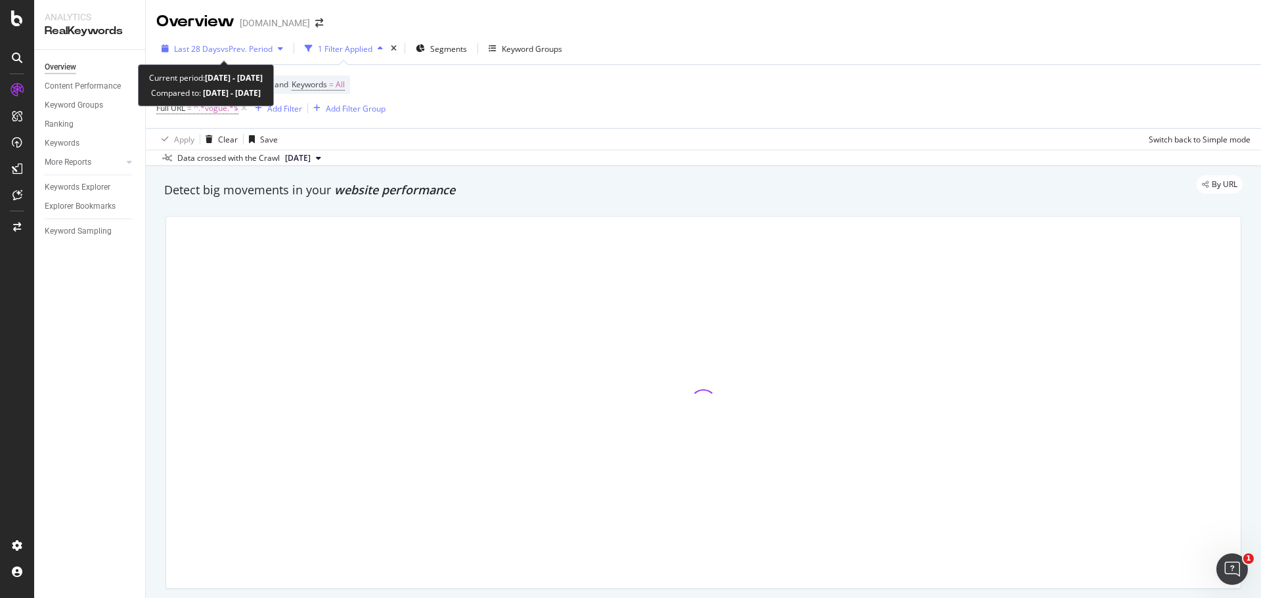
click at [237, 47] on span "vs Prev. Period" at bounding box center [247, 48] width 52 height 11
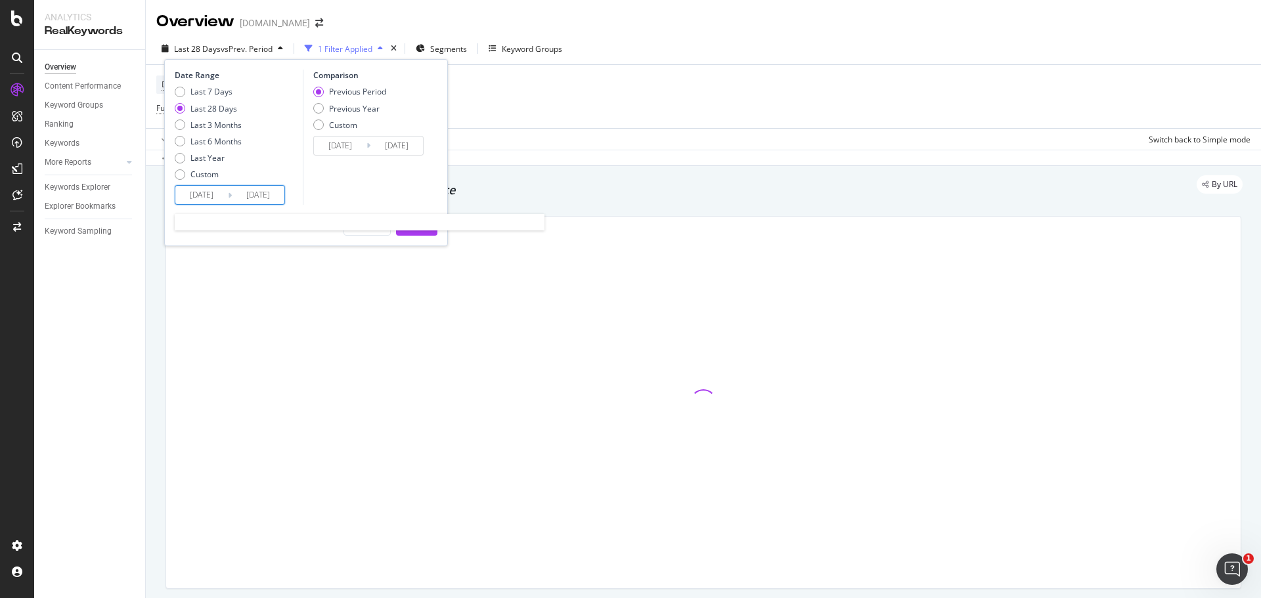
click at [220, 193] on input "2025/08/08" at bounding box center [201, 195] width 53 height 18
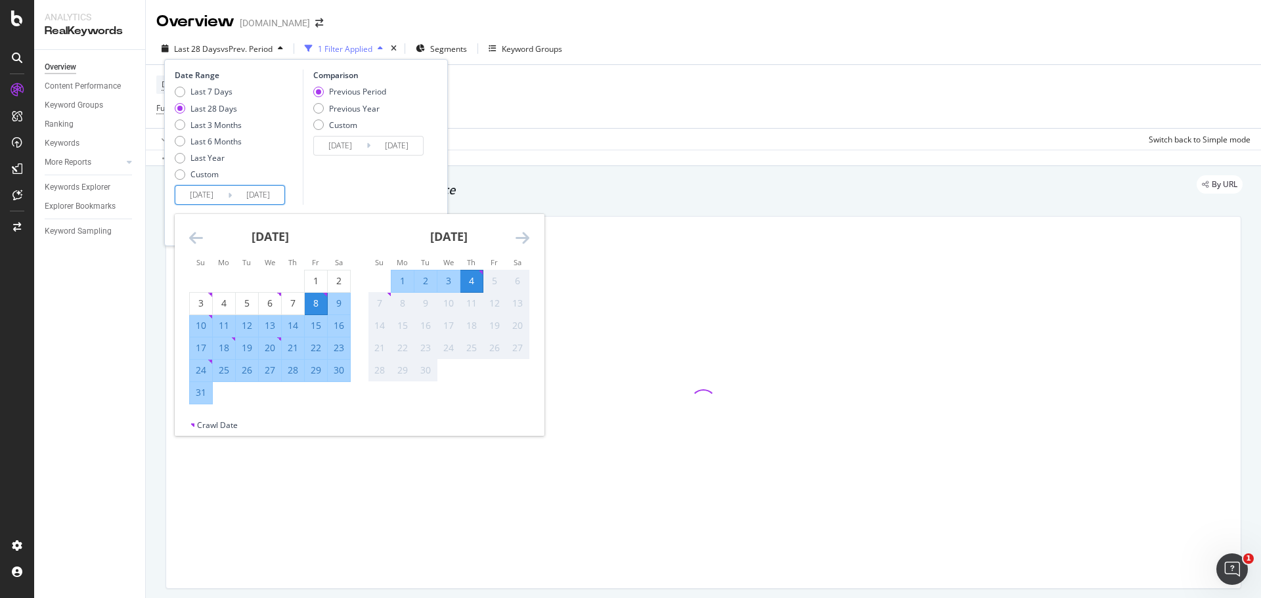
click at [198, 238] on icon "Move backward to switch to the previous month." at bounding box center [196, 238] width 14 height 16
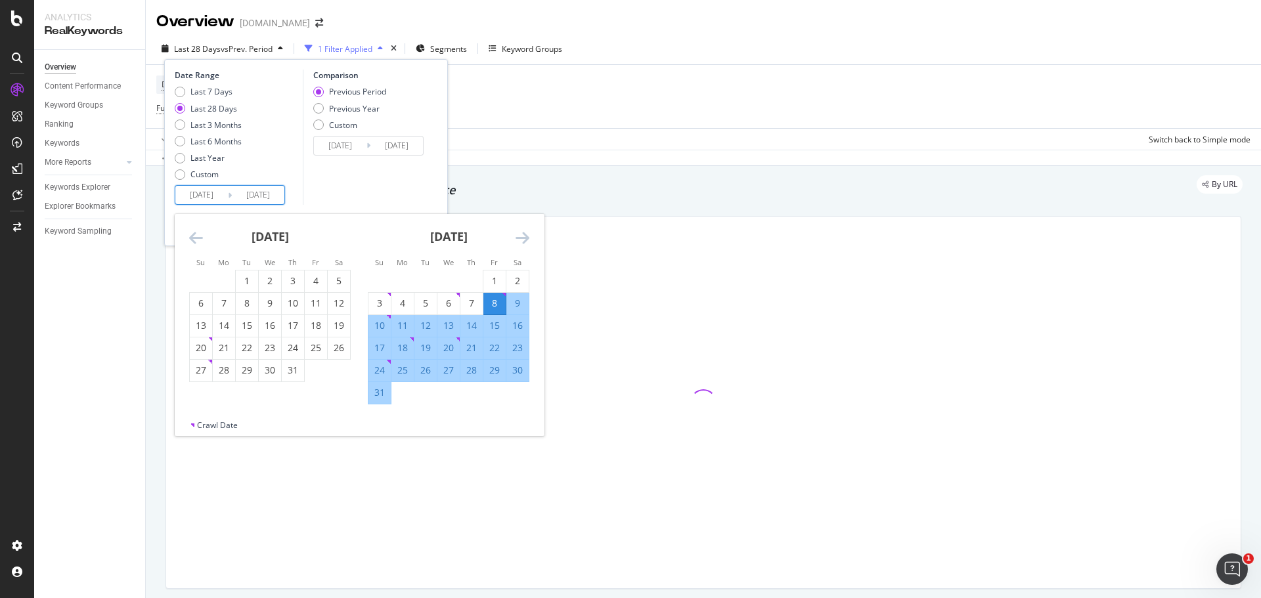
click at [198, 238] on icon "Move backward to switch to the previous month." at bounding box center [196, 238] width 14 height 16
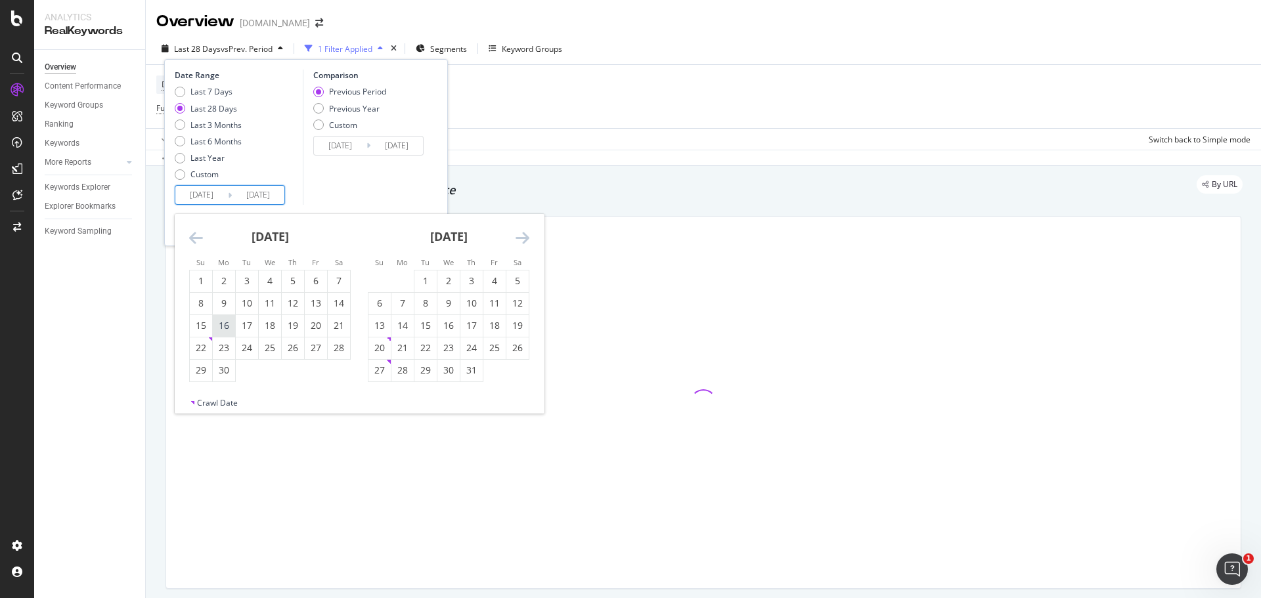
click at [217, 321] on div "16" at bounding box center [224, 325] width 22 height 13
type input "2025/06/16"
type input "2025/03/27"
type input "2025/06/15"
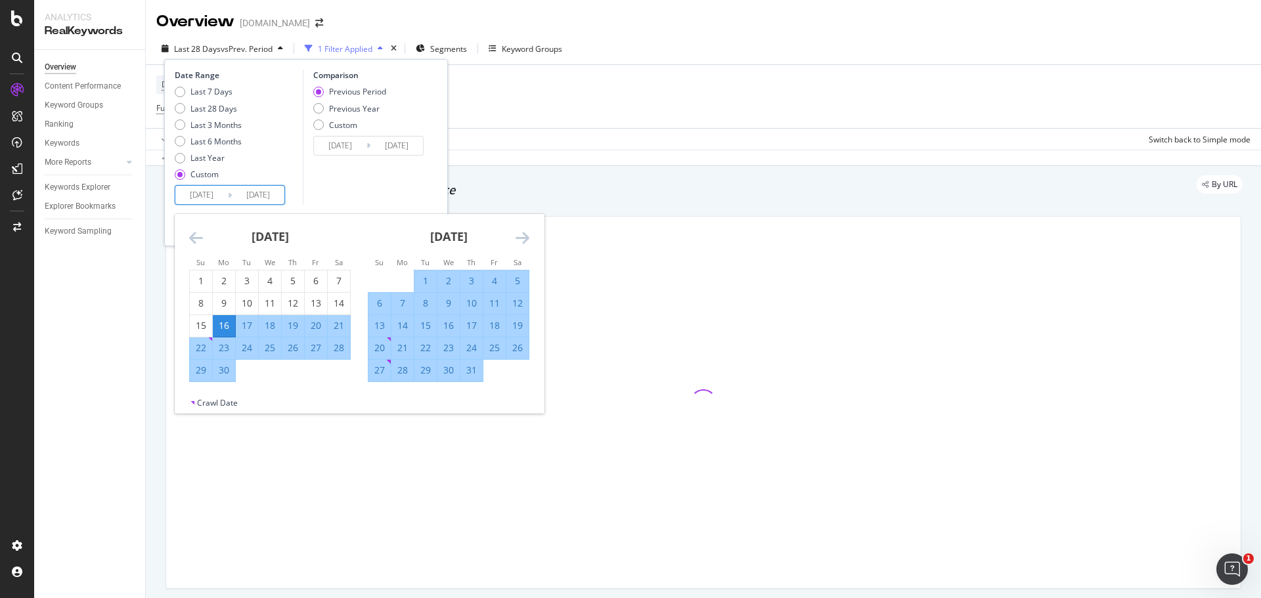
click at [259, 193] on input "2025/09/04" at bounding box center [258, 195] width 53 height 18
click at [522, 236] on icon "Move forward to switch to the next month." at bounding box center [523, 238] width 14 height 16
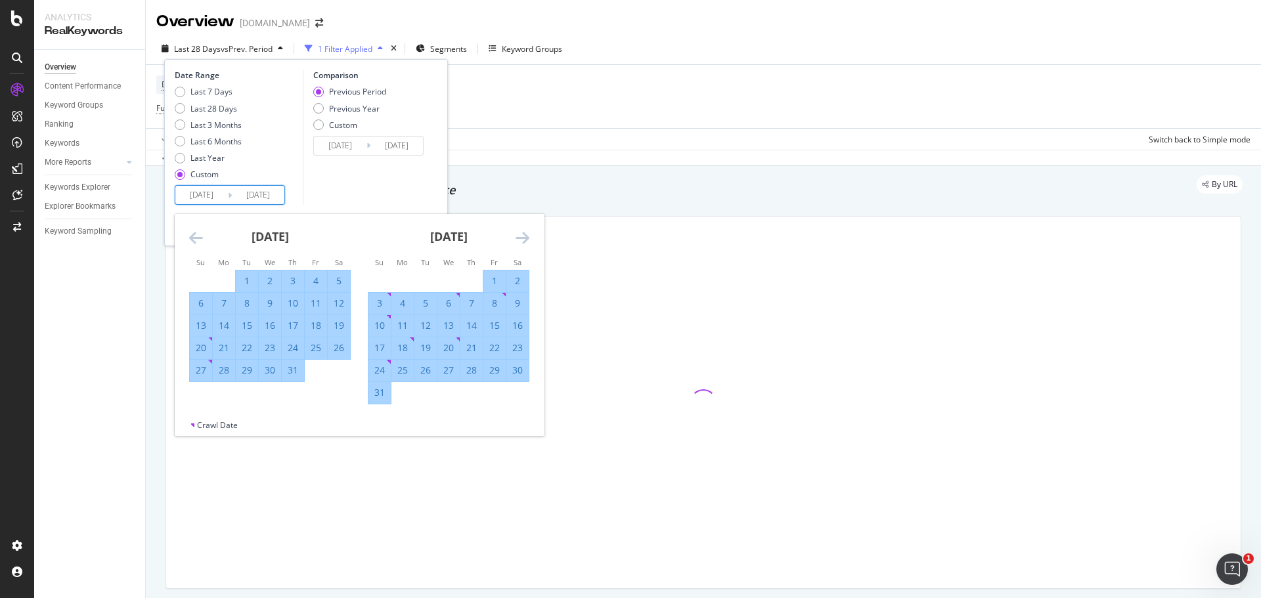
click at [495, 319] on div "15" at bounding box center [494, 325] width 22 height 13
type input "2025/08/15"
type input "2025/04/16"
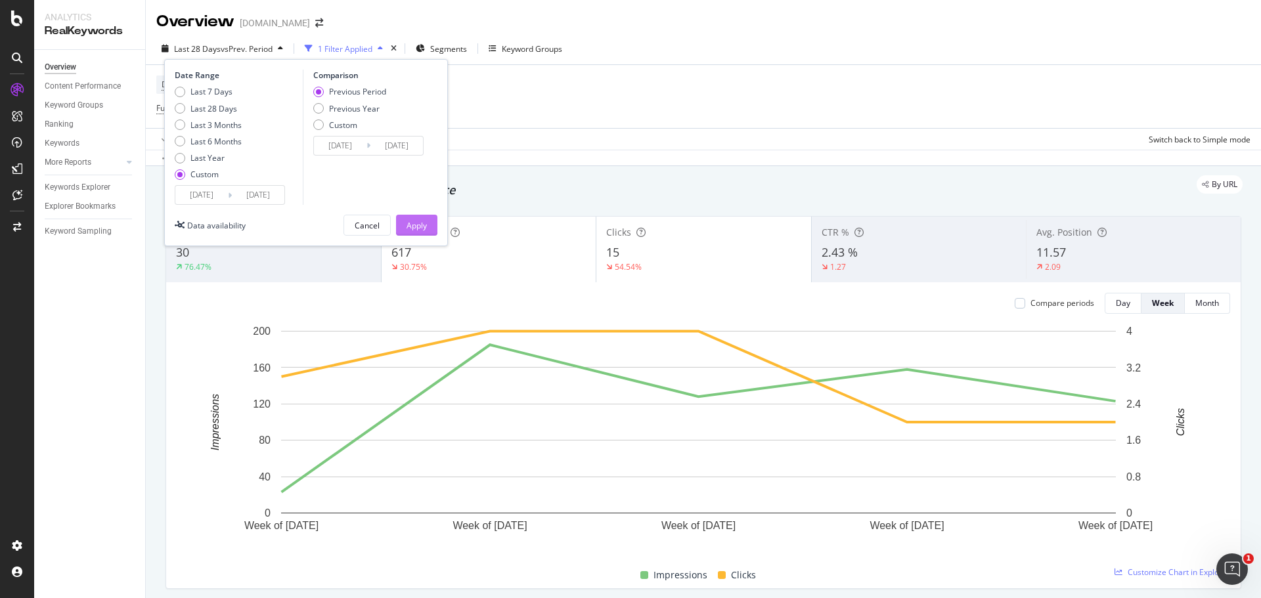
click at [424, 229] on div "Apply" at bounding box center [417, 225] width 20 height 11
